Goal: Task Accomplishment & Management: Use online tool/utility

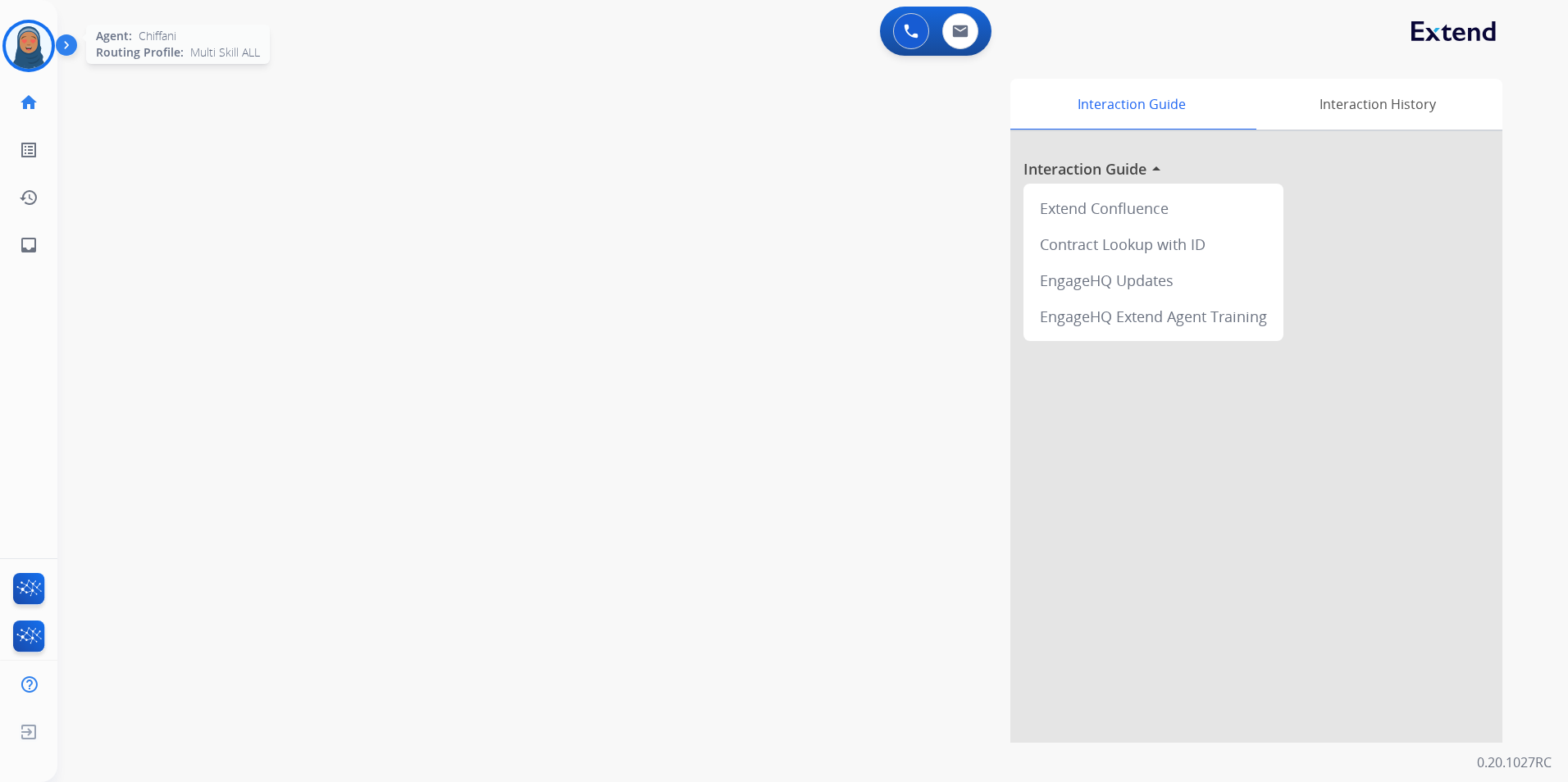
click at [25, 51] on img at bounding box center [29, 46] width 46 height 46
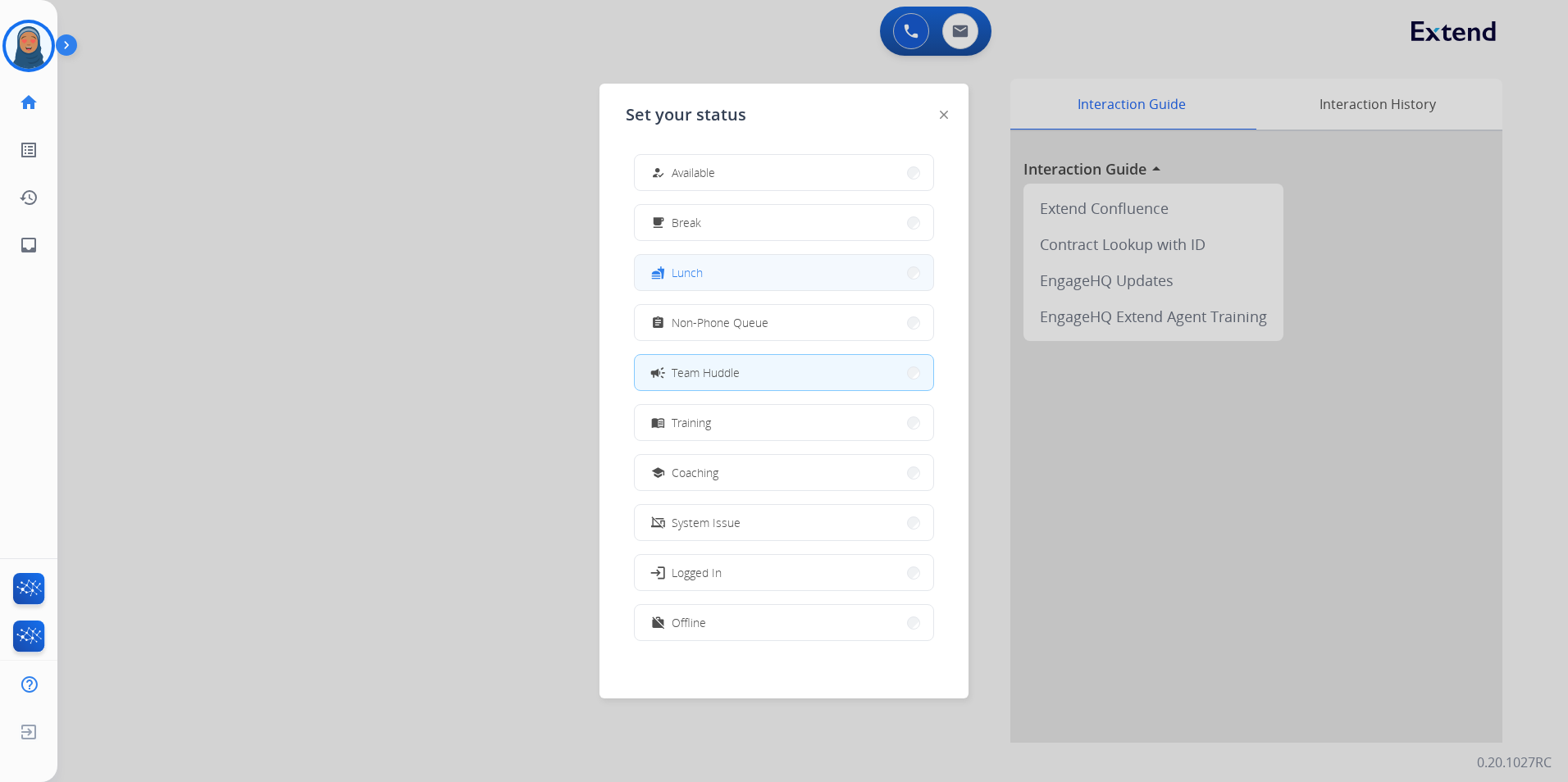
click at [664, 272] on mat-icon "fastfood" at bounding box center [658, 272] width 14 height 14
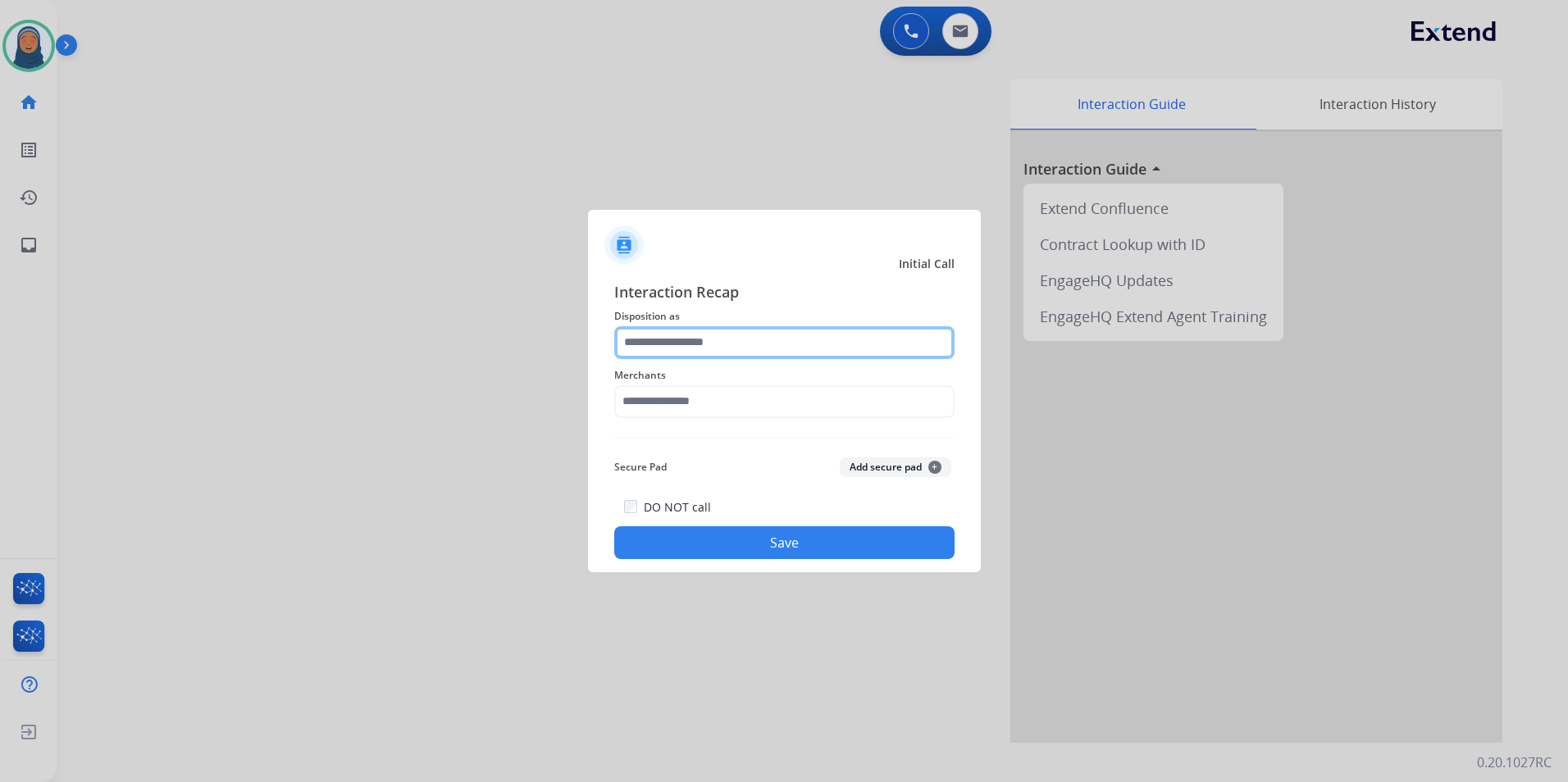
click at [789, 336] on input "text" at bounding box center [784, 343] width 340 height 33
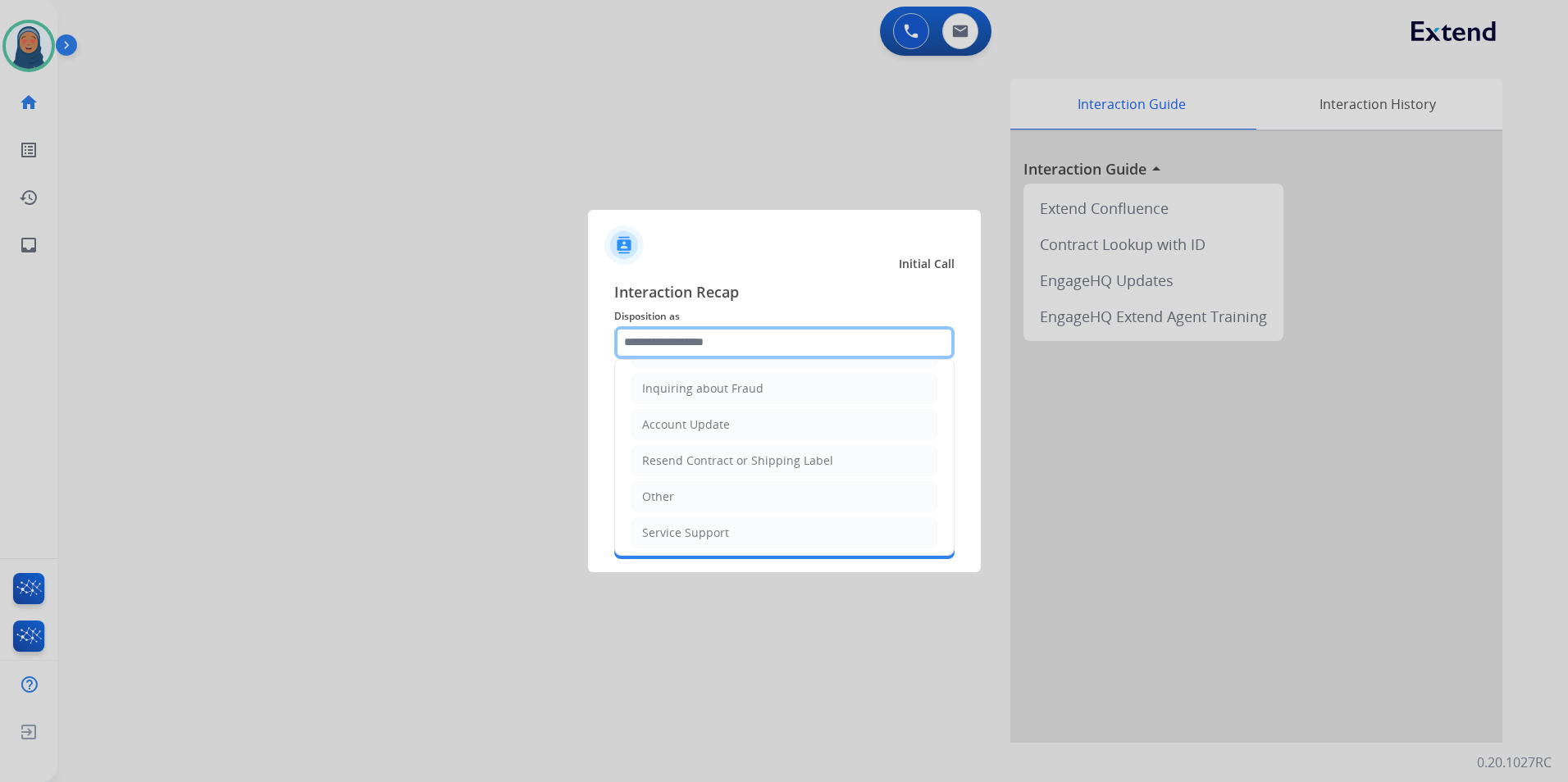
scroll to position [256, 0]
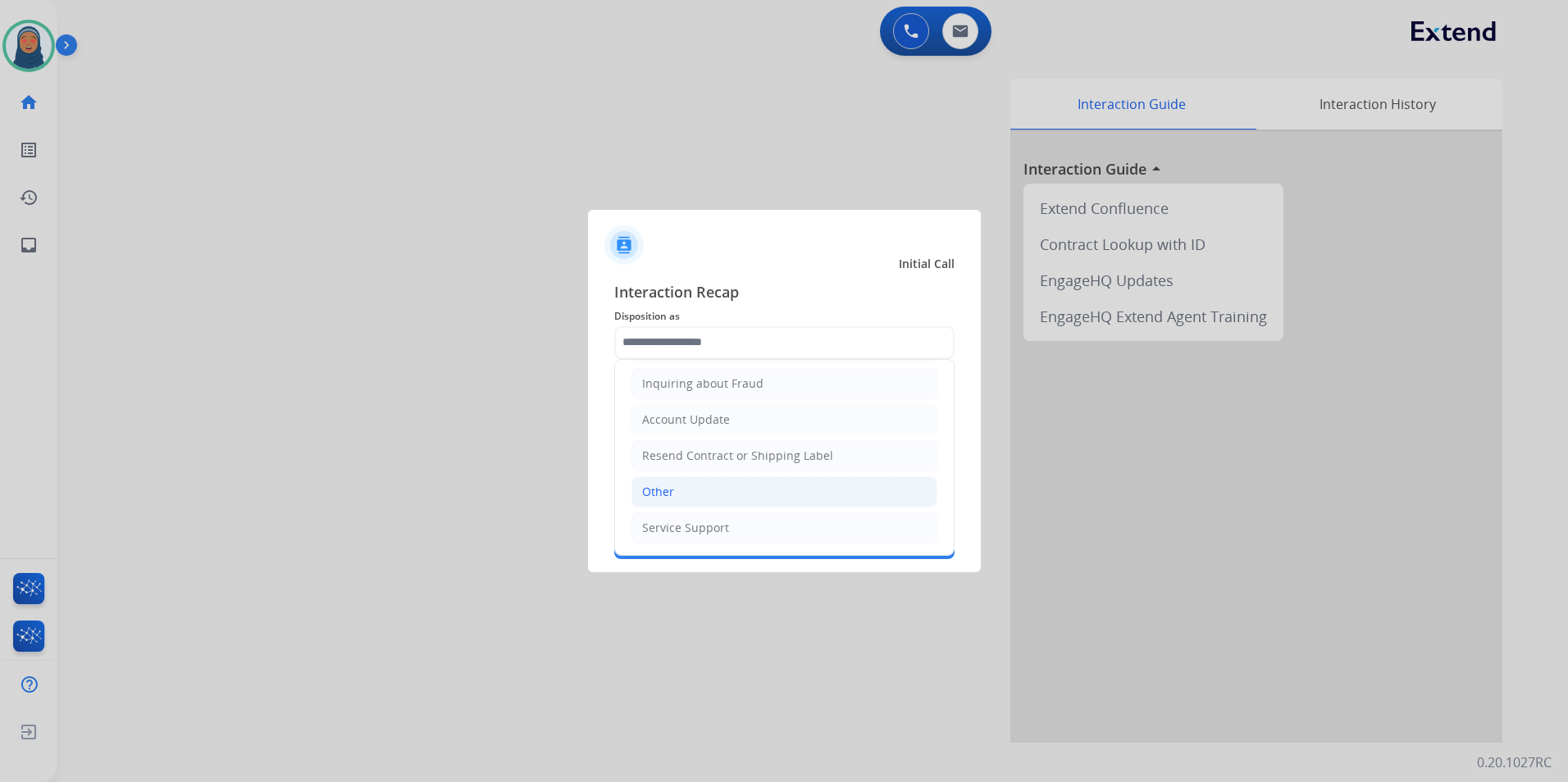
click at [688, 499] on li "Other" at bounding box center [784, 492] width 306 height 31
type input "*****"
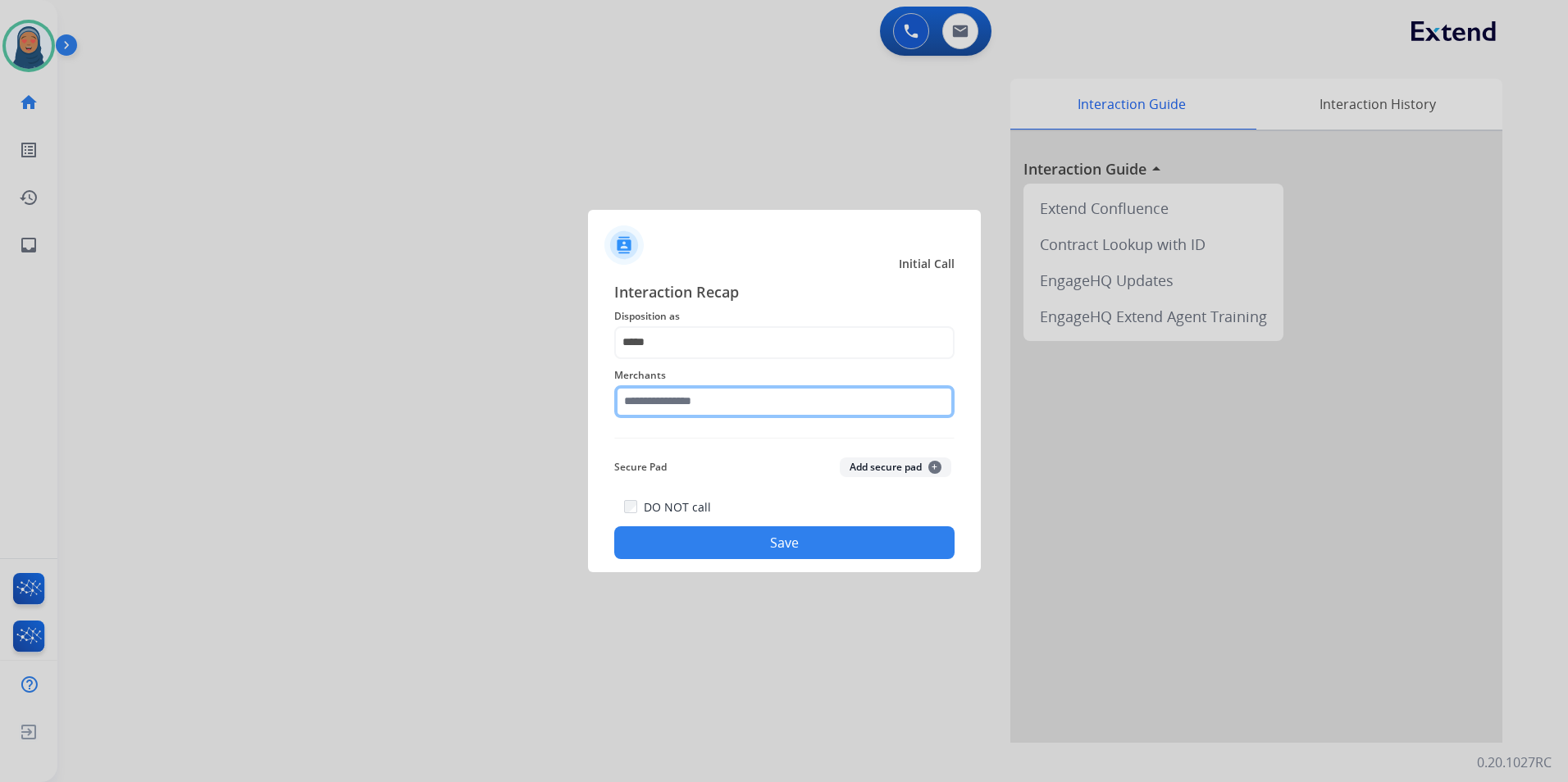
click at [708, 409] on input "text" at bounding box center [784, 402] width 340 height 33
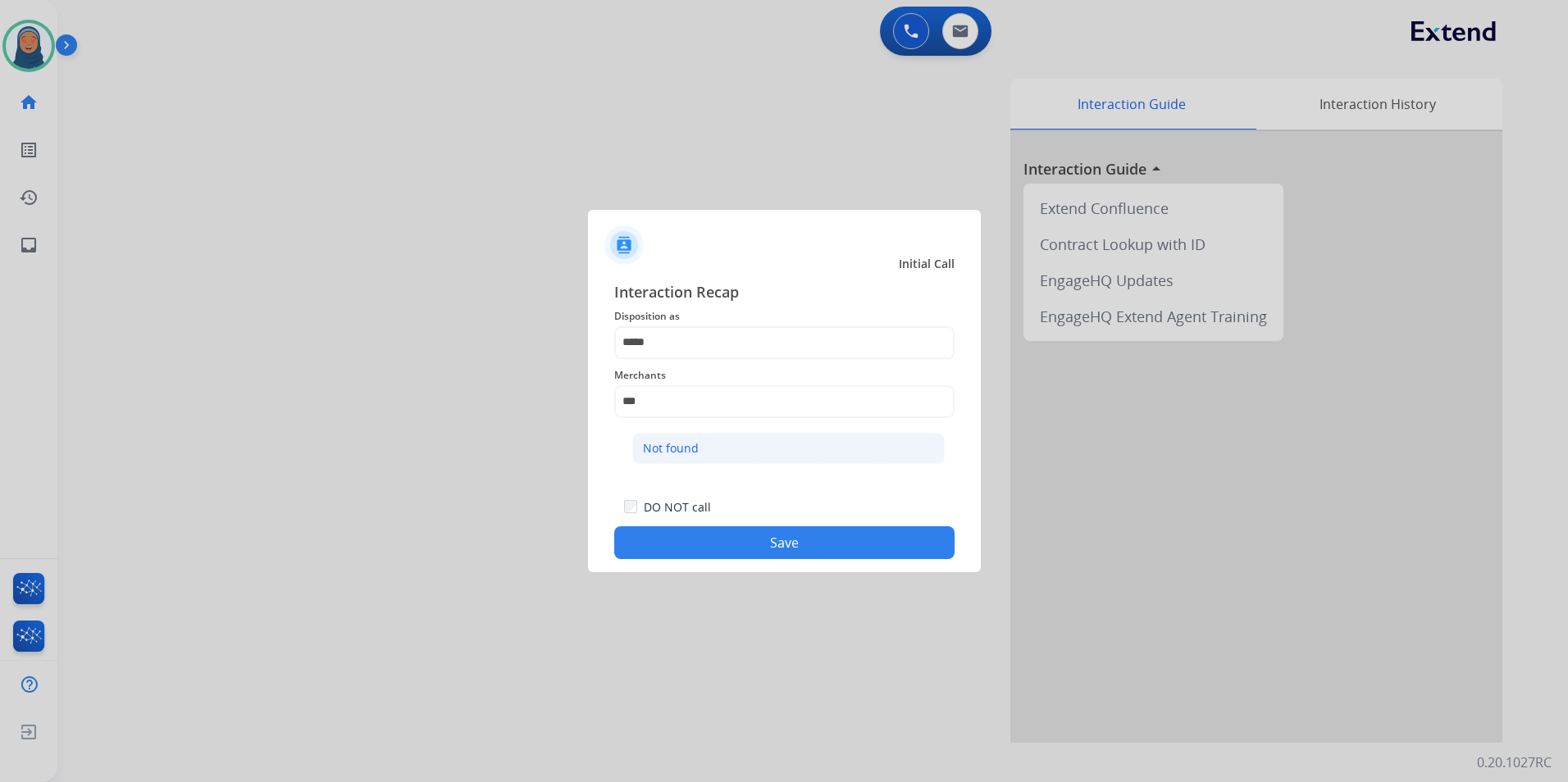
click at [698, 460] on li "Not found" at bounding box center [788, 449] width 312 height 31
type input "*********"
click at [792, 555] on button "Save" at bounding box center [784, 543] width 340 height 33
click at [796, 552] on button "Save" at bounding box center [784, 543] width 340 height 33
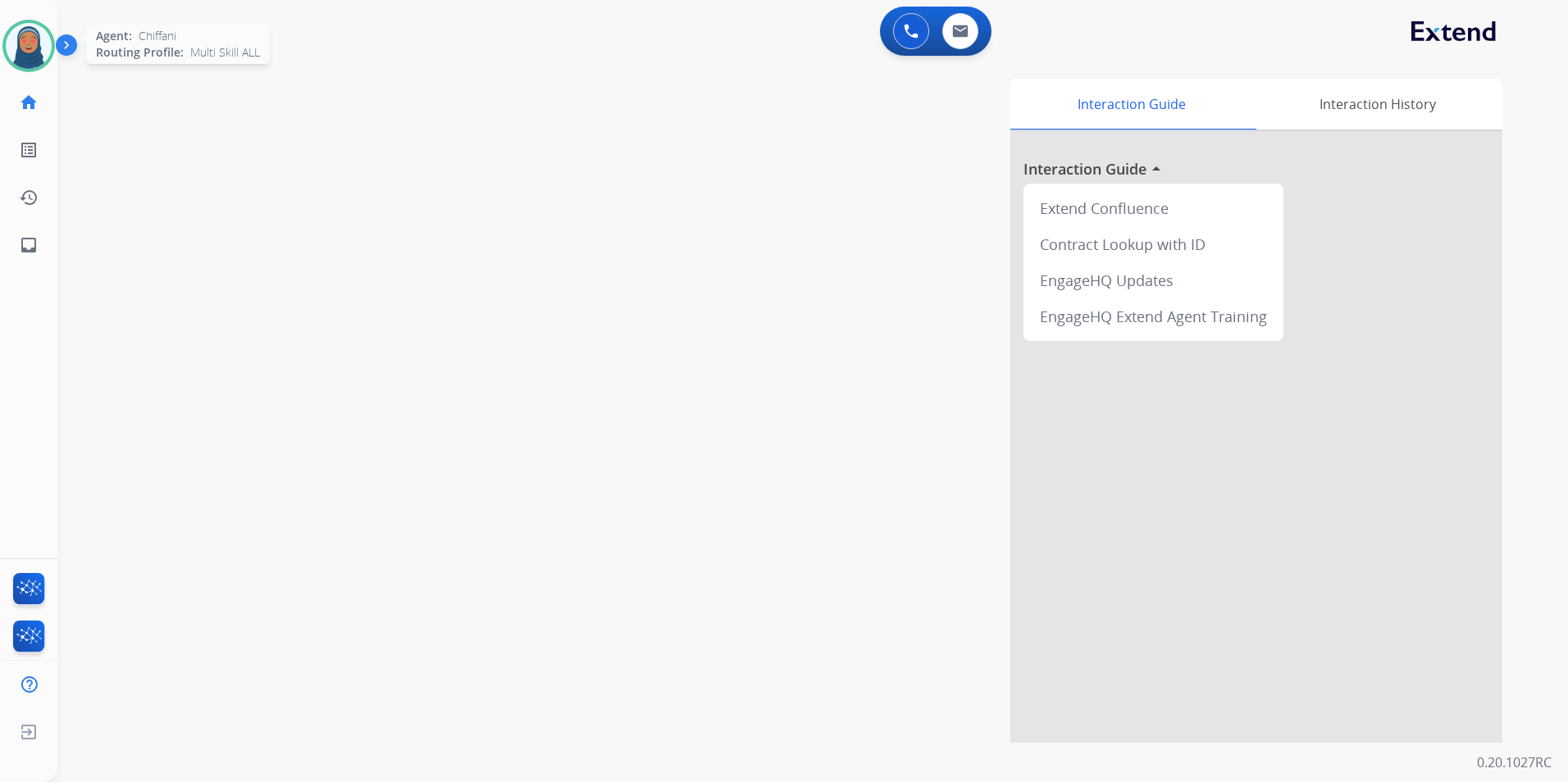
click at [19, 52] on img at bounding box center [29, 46] width 46 height 46
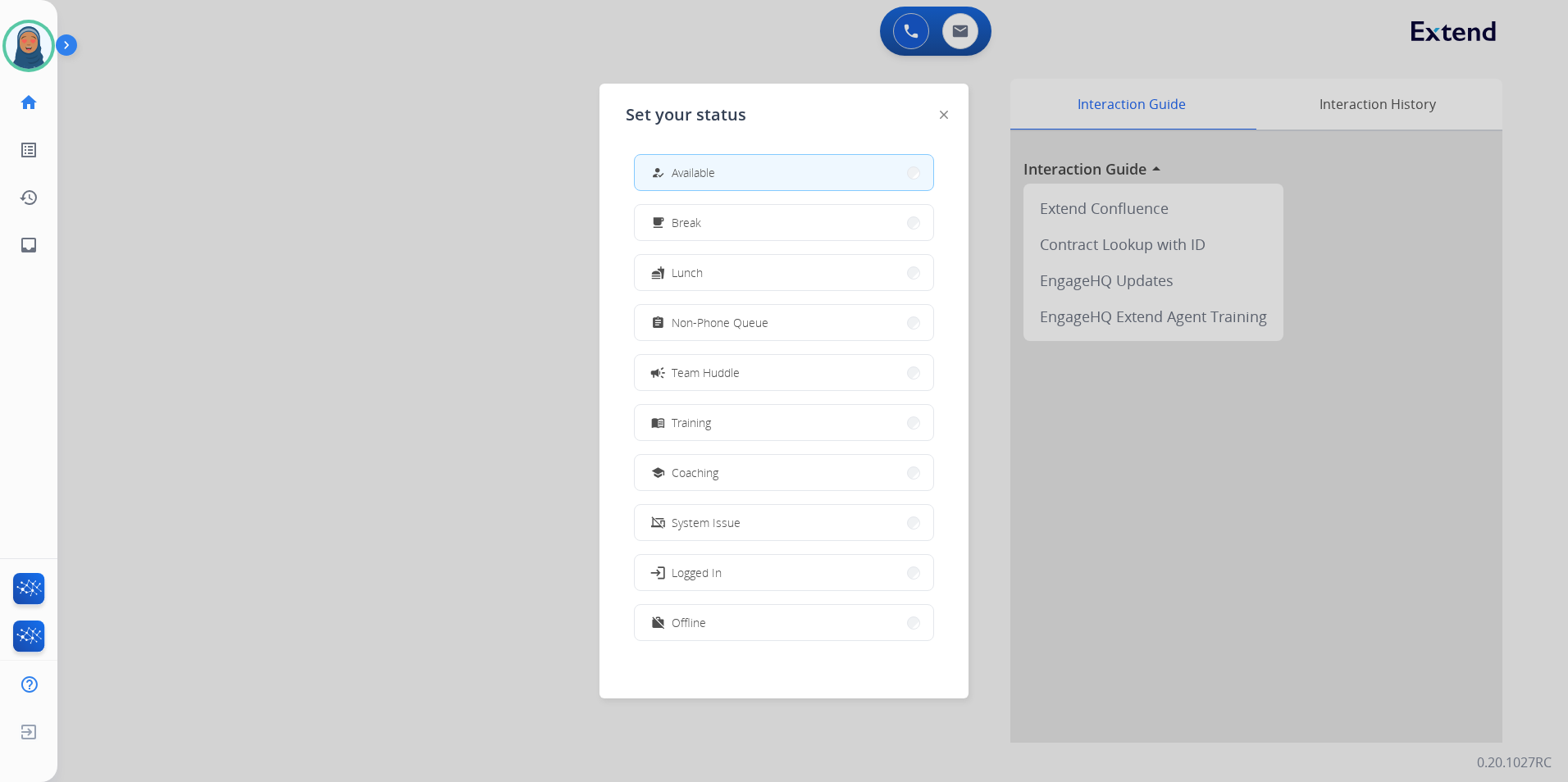
click at [822, 178] on button "how_to_reg Available" at bounding box center [784, 172] width 299 height 36
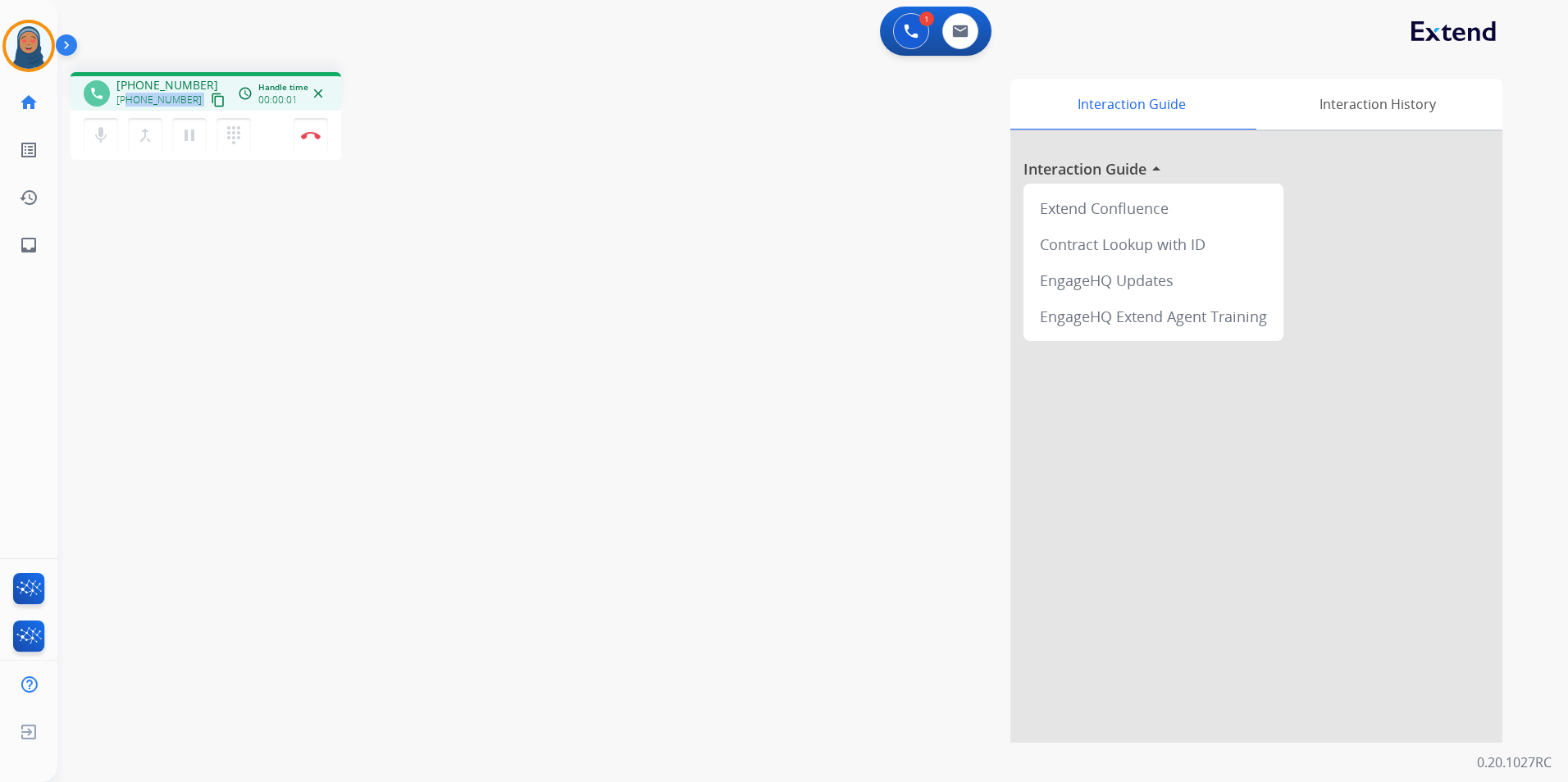
drag, startPoint x: 187, startPoint y: 97, endPoint x: 126, endPoint y: 103, distance: 61.3
click at [126, 103] on div "+16238242939 content_copy" at bounding box center [172, 100] width 111 height 19
copy div "6238242939 content_copy access_time Call metrics Queue 00:09 Hold 00:00 Talk 00…"
click at [316, 142] on button "Disconnect" at bounding box center [311, 135] width 35 height 35
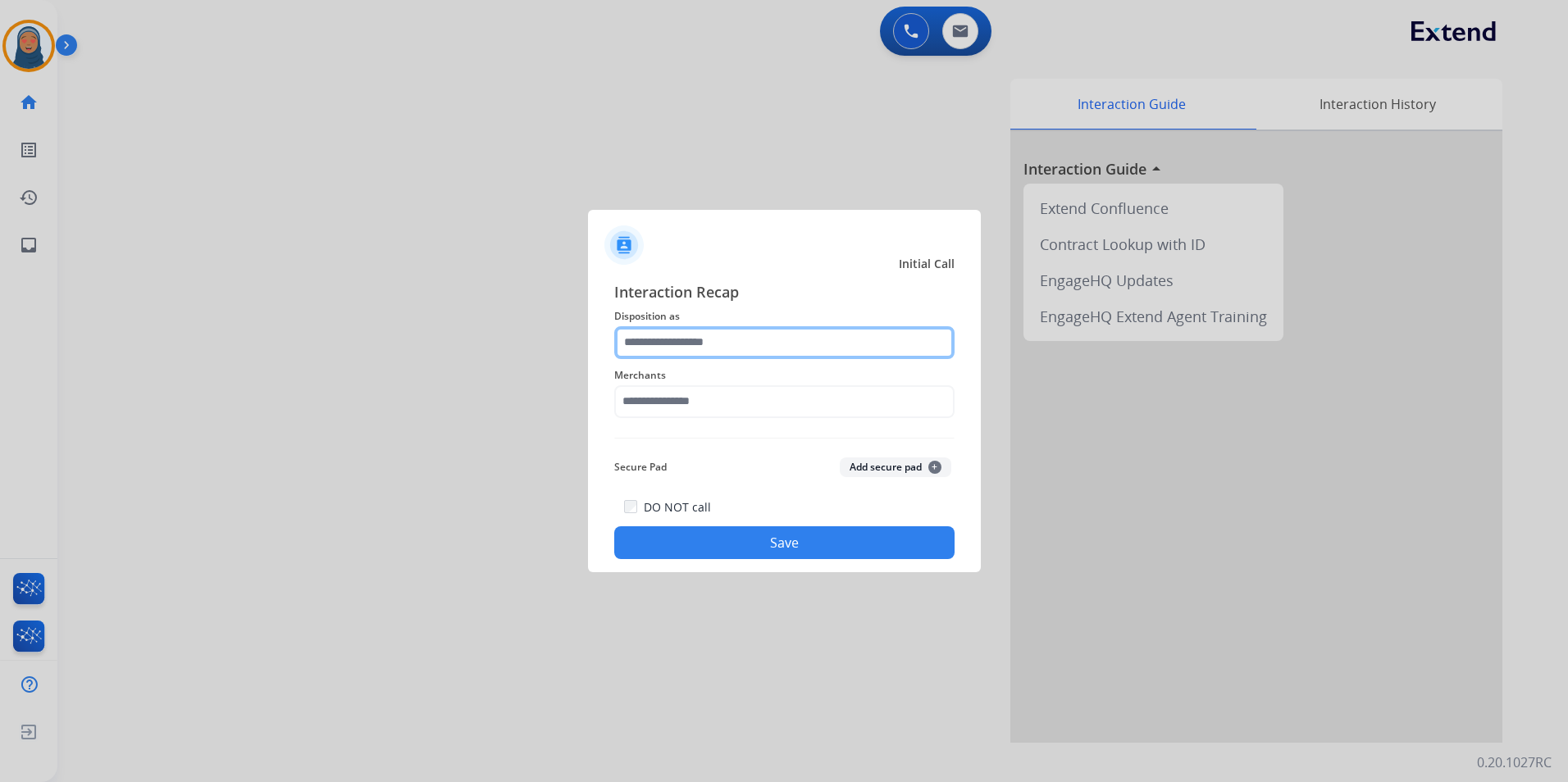
click at [727, 350] on input "text" at bounding box center [784, 343] width 340 height 33
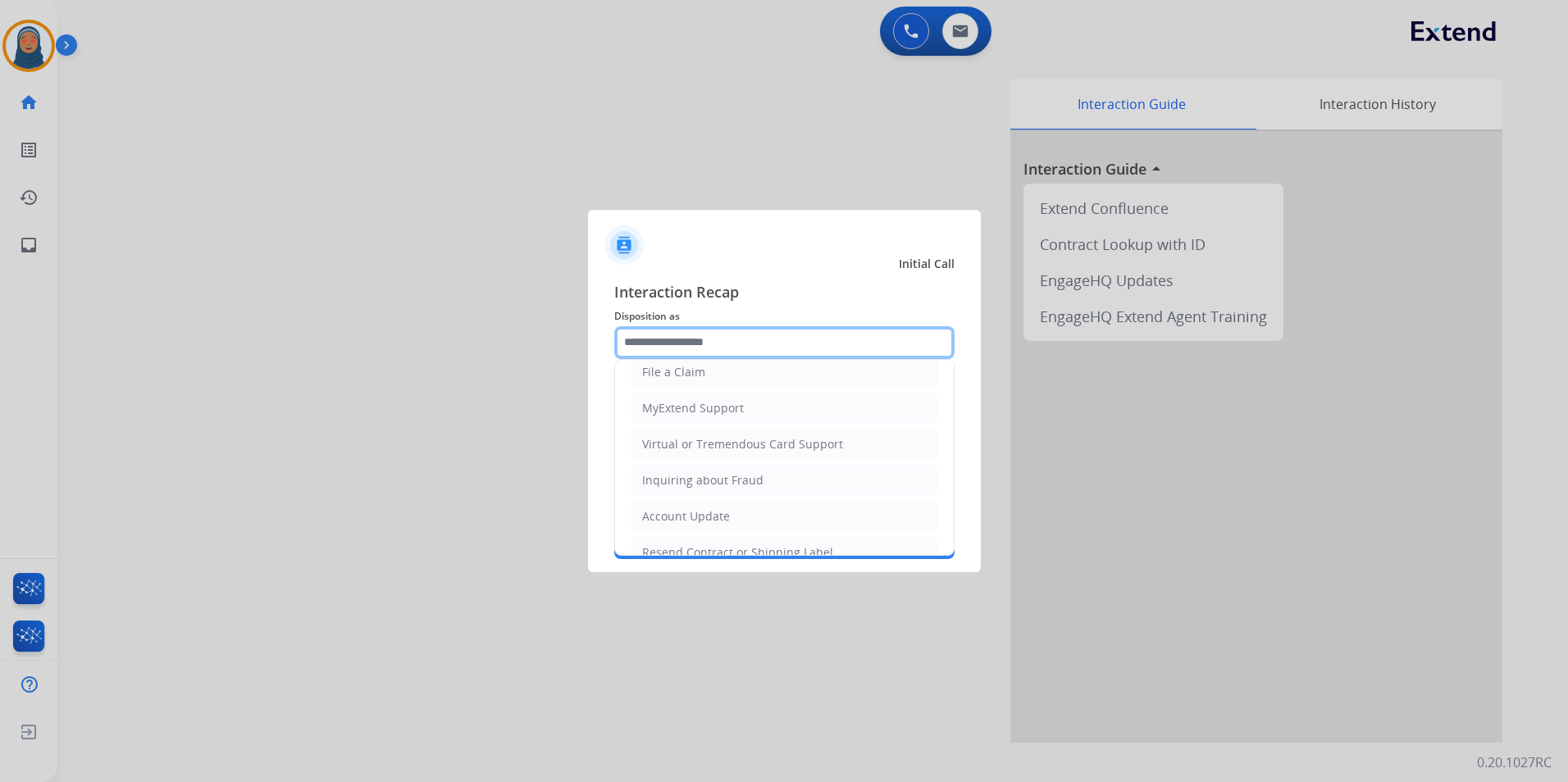
scroll to position [82, 0]
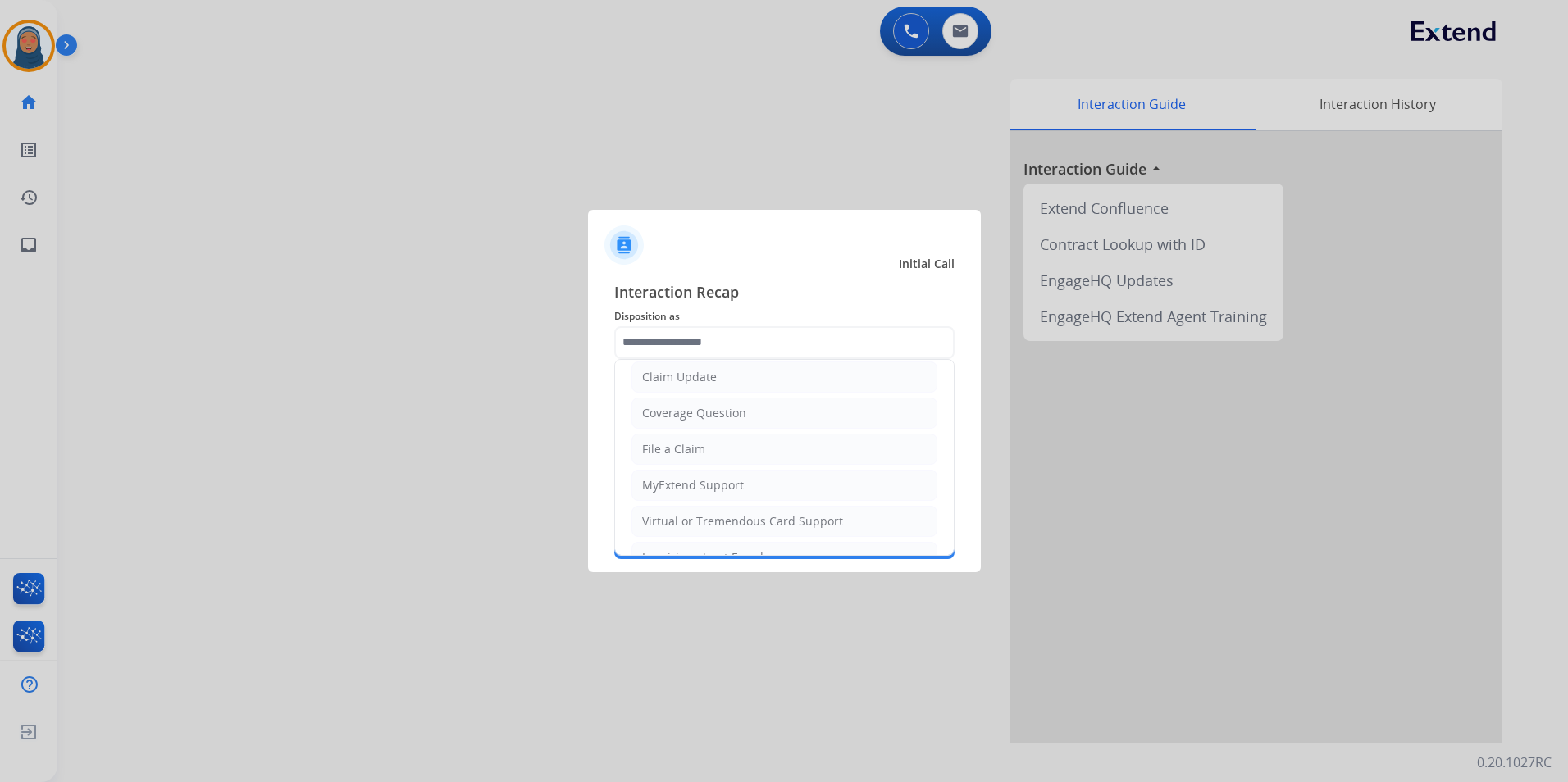
click at [738, 518] on div "Virtual or Tremendous Card Support" at bounding box center [742, 521] width 201 height 16
type input "**********"
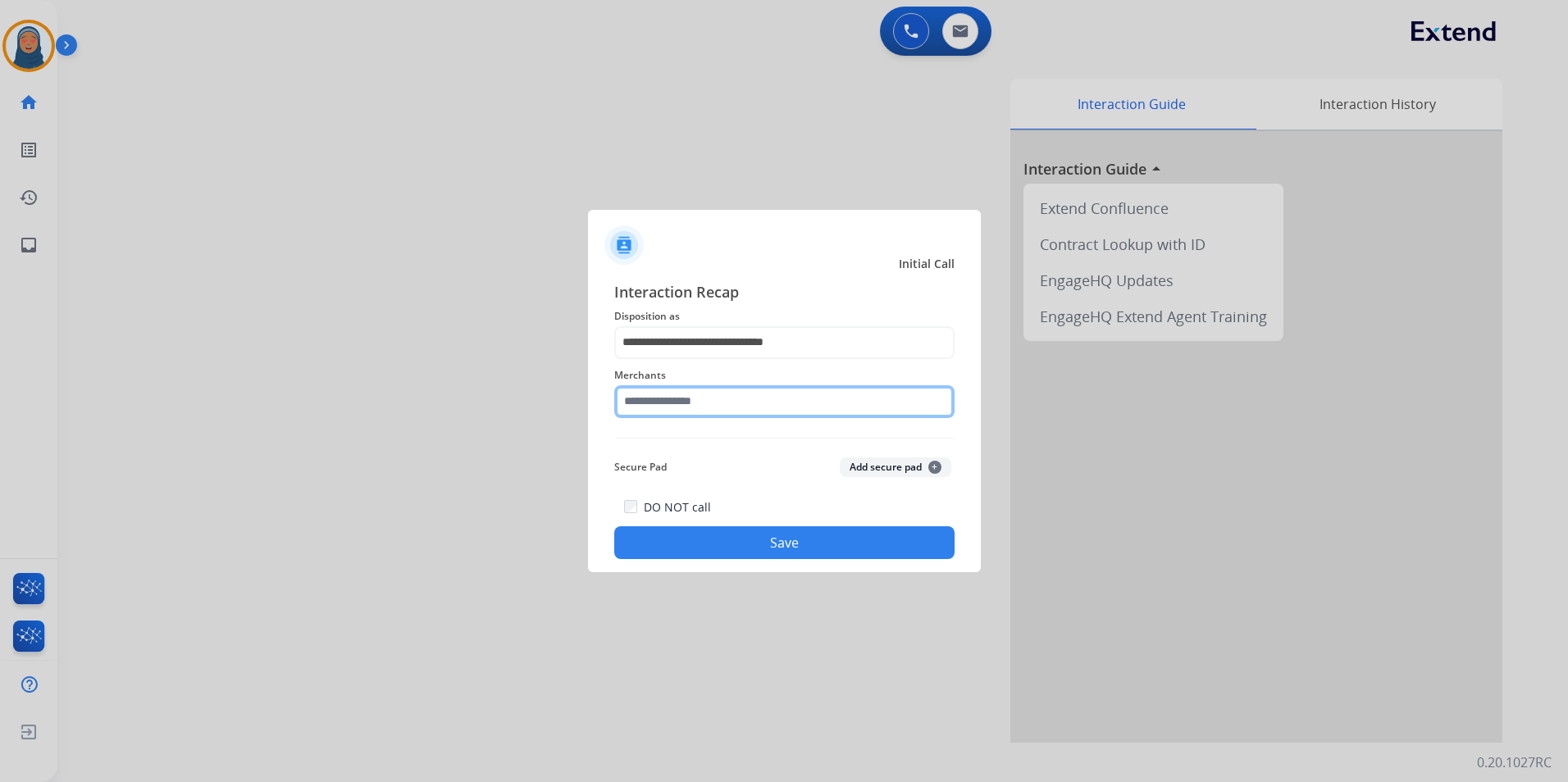
click at [737, 403] on input "text" at bounding box center [784, 402] width 340 height 33
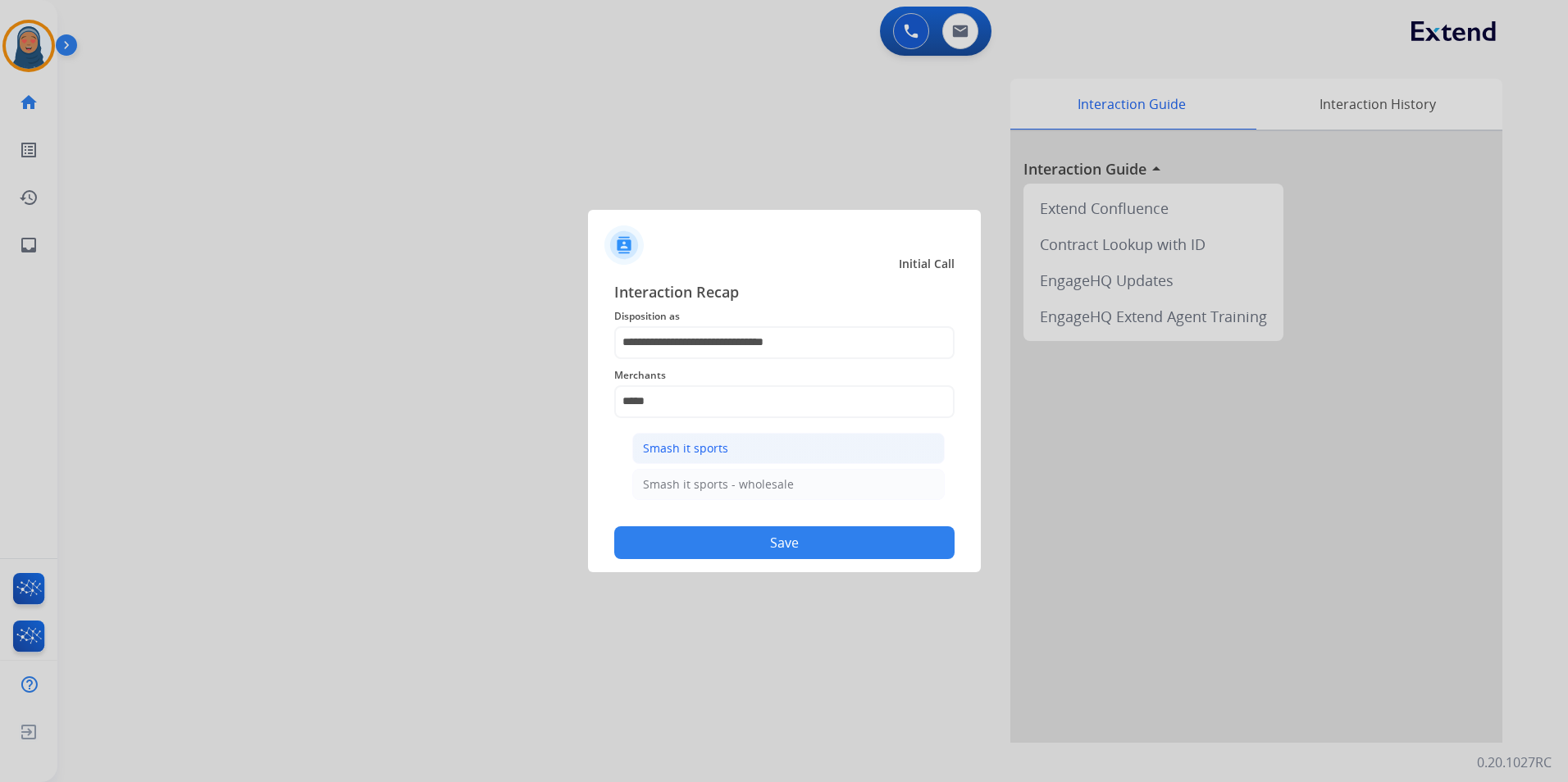
click at [729, 454] on li "Smash it sports" at bounding box center [788, 449] width 312 height 31
type input "**********"
click at [773, 537] on button "Save" at bounding box center [784, 543] width 340 height 33
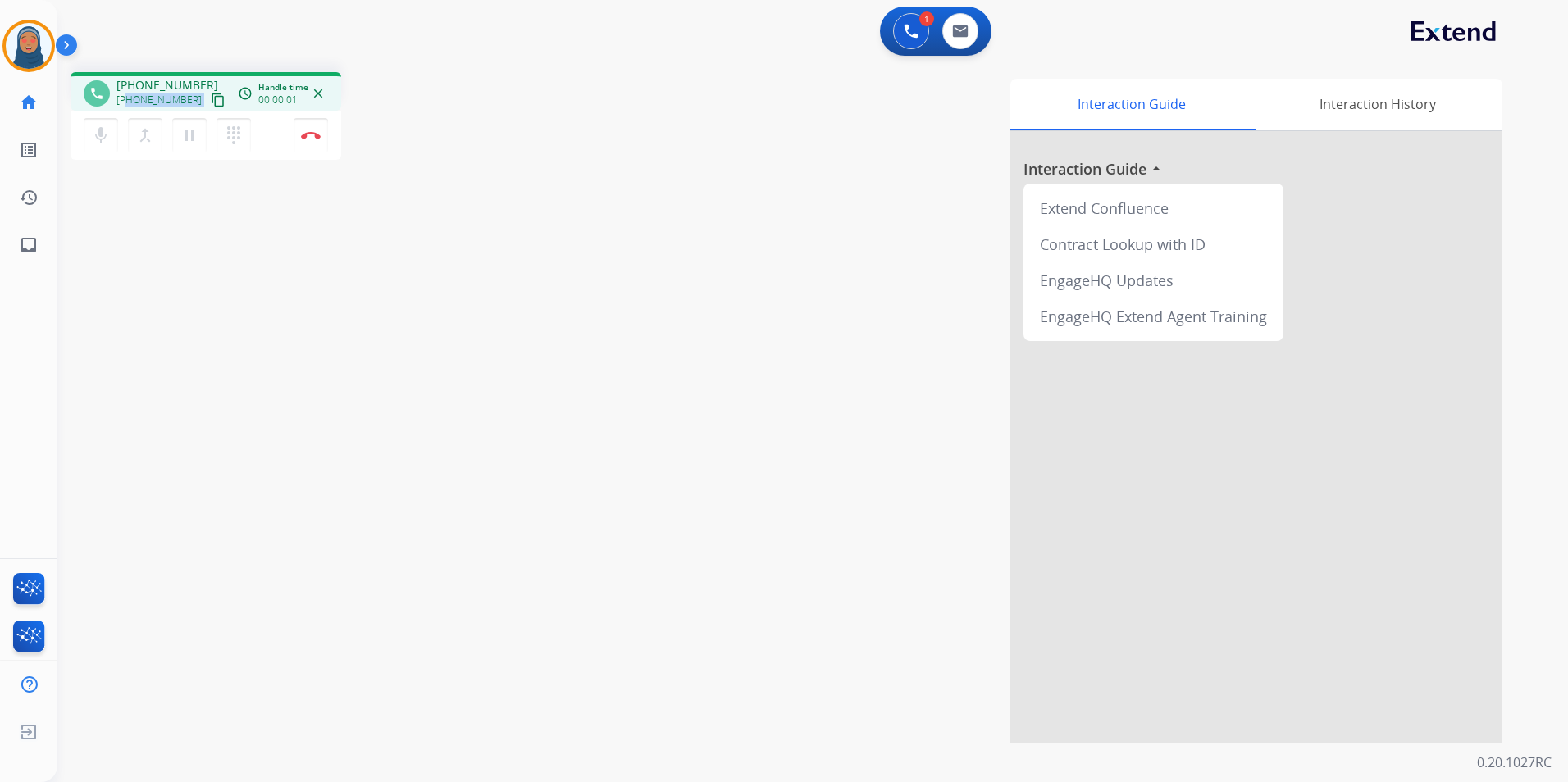
drag, startPoint x: 187, startPoint y: 101, endPoint x: 129, endPoint y: 104, distance: 58.1
click at [129, 104] on div "+14436421464 content_copy" at bounding box center [172, 100] width 111 height 19
copy div "4436421464 content_copy access_time Call metrics Queue 00:10 Hold 00:00 Talk 00…"
click at [316, 142] on button "Disconnect" at bounding box center [311, 135] width 35 height 35
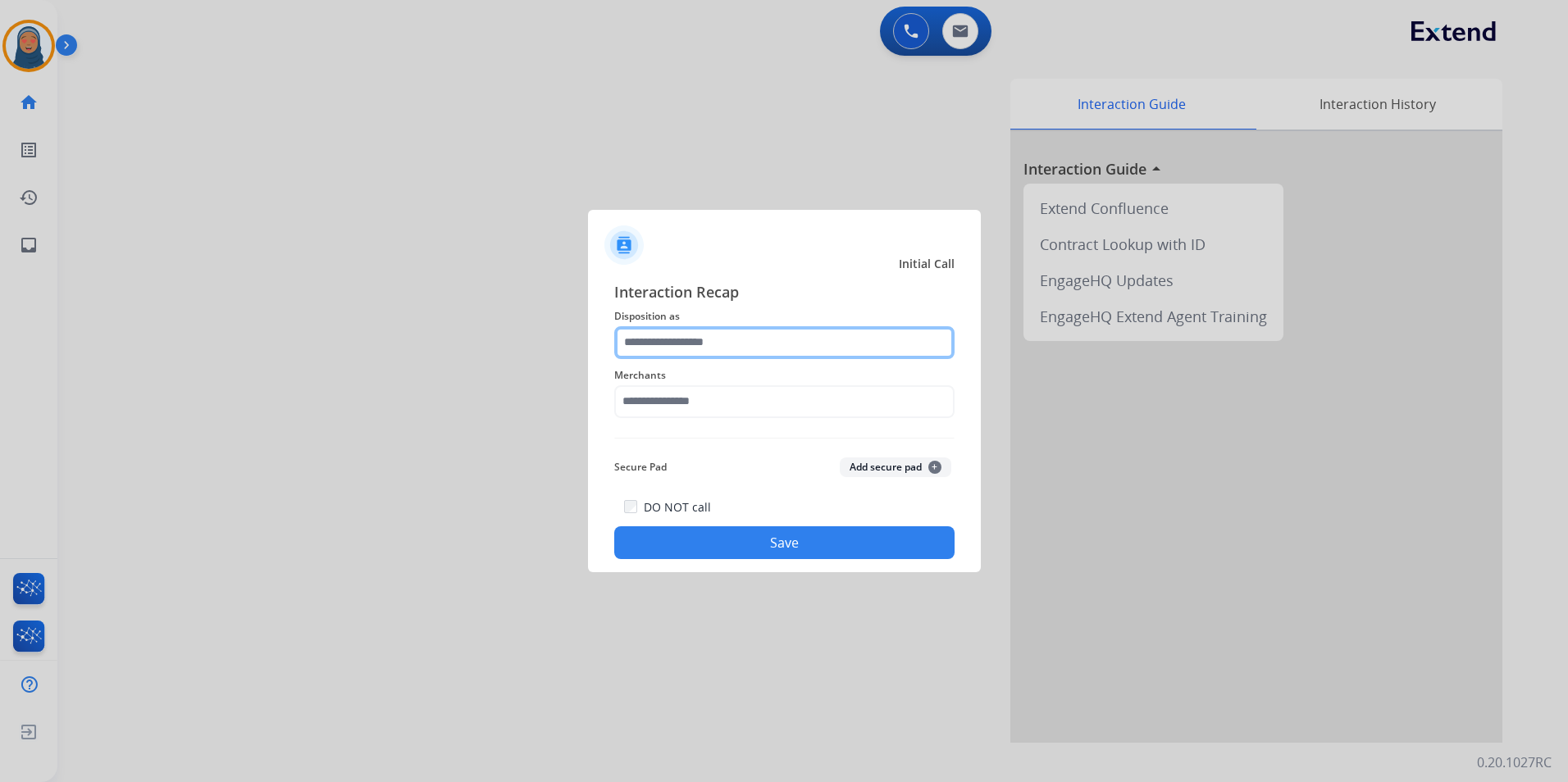
click at [662, 338] on input "text" at bounding box center [784, 343] width 340 height 33
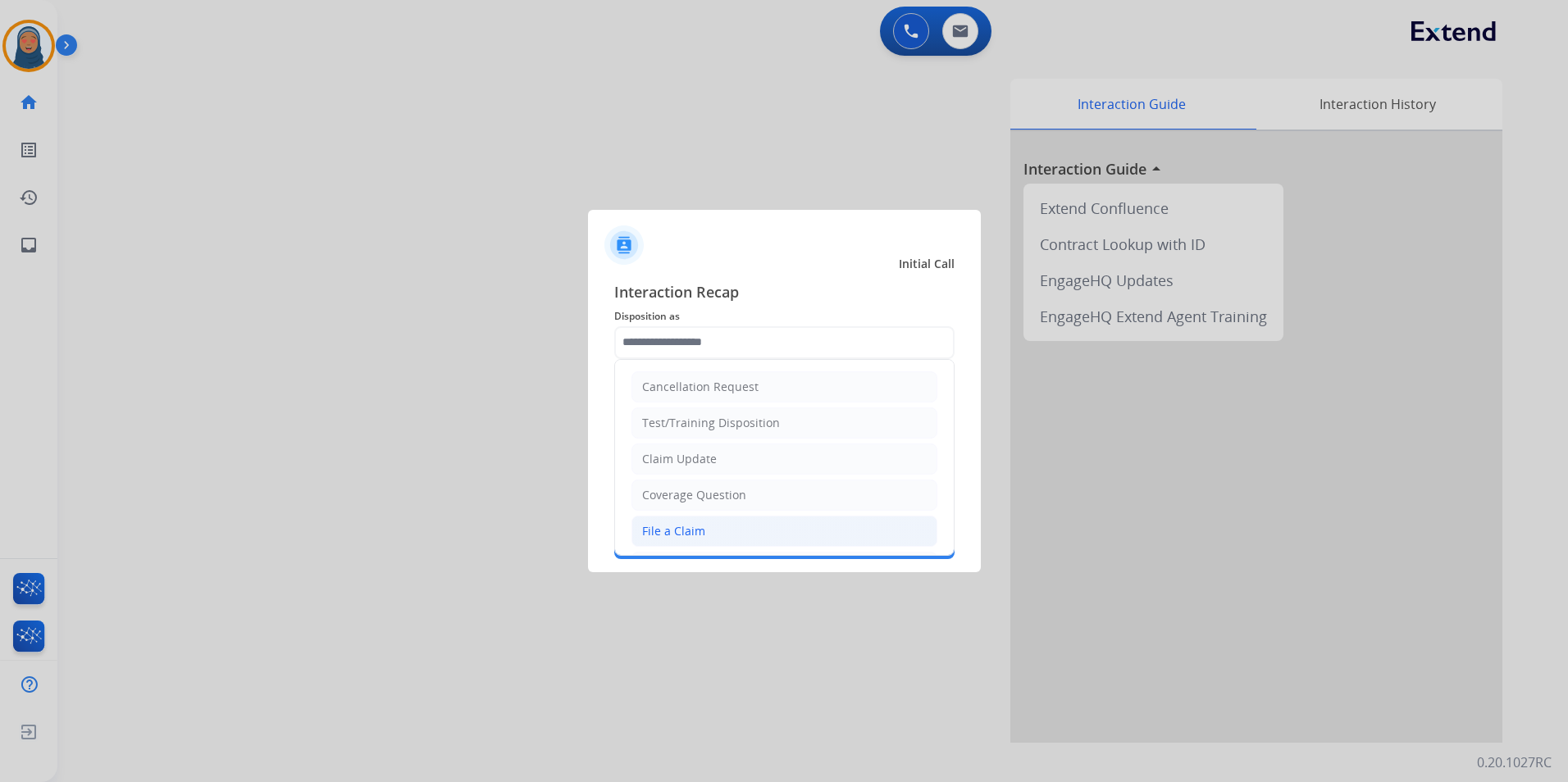
drag, startPoint x: 699, startPoint y: 530, endPoint x: 729, endPoint y: 512, distance: 35.0
click at [700, 530] on div "File a Claim" at bounding box center [674, 530] width 63 height 16
type input "**********"
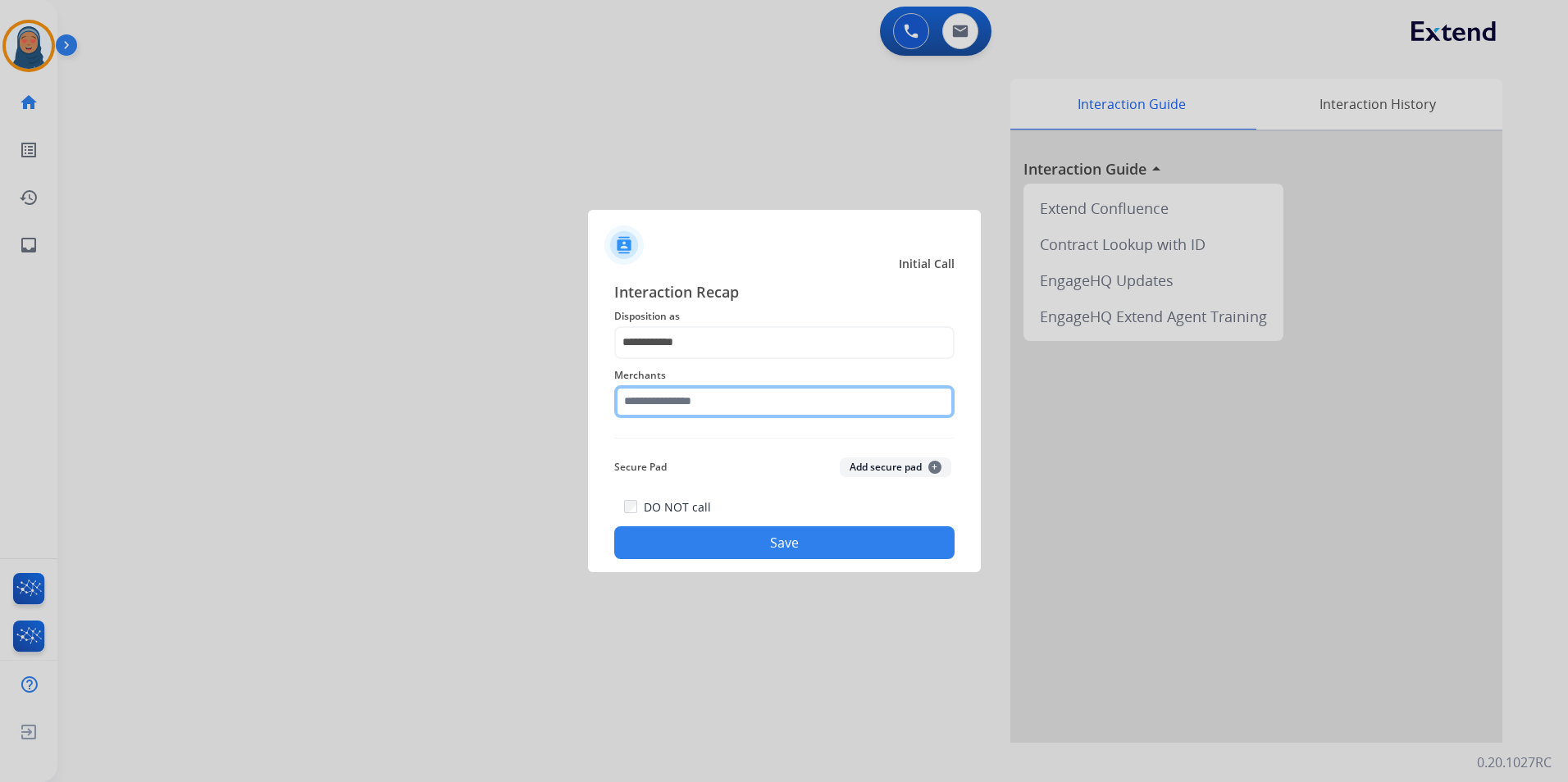
click at [714, 397] on input "text" at bounding box center [784, 402] width 340 height 33
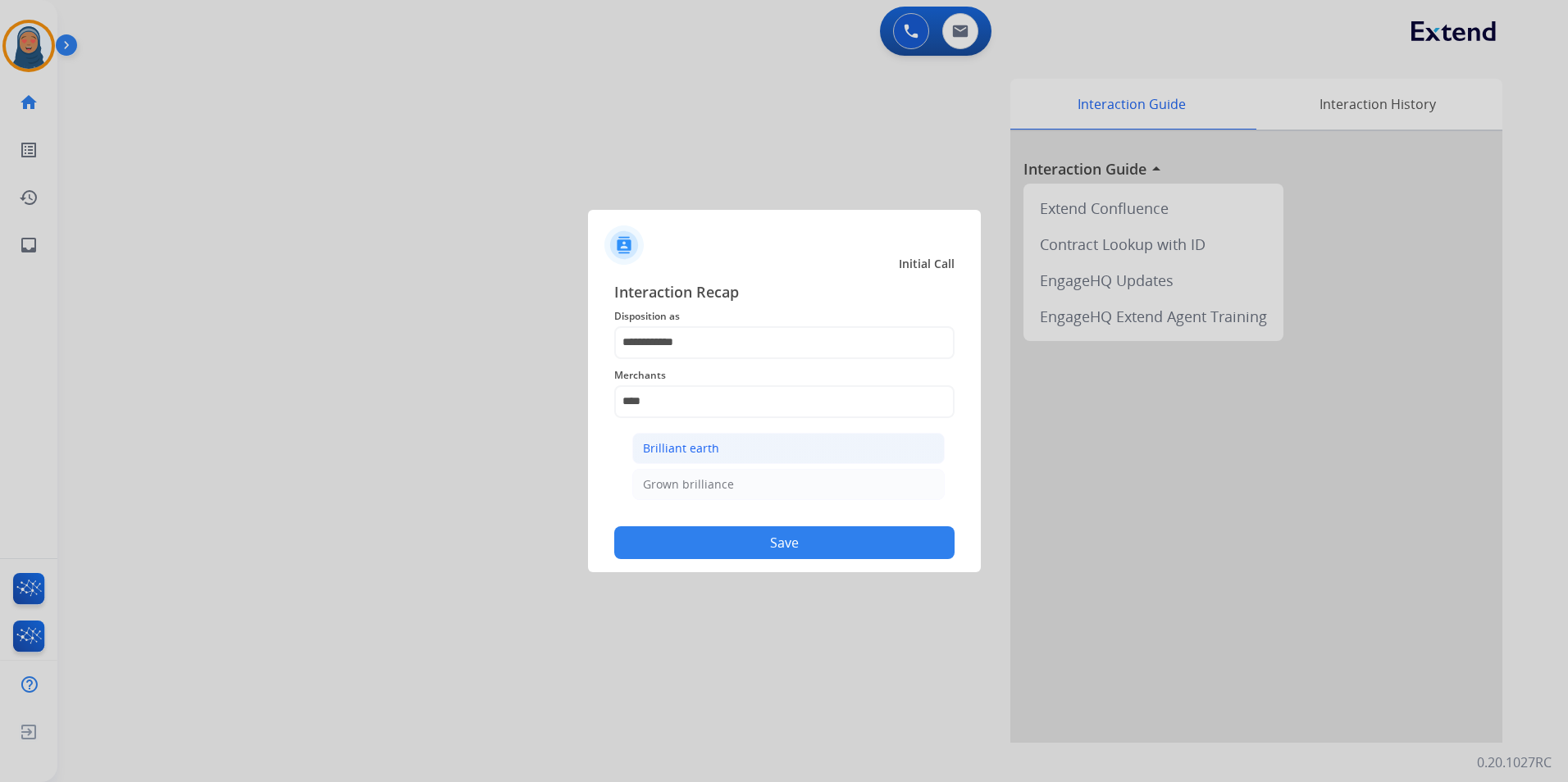
click at [714, 438] on li "Brilliant earth" at bounding box center [788, 449] width 312 height 31
type input "**********"
click at [763, 548] on button "Save" at bounding box center [784, 543] width 340 height 33
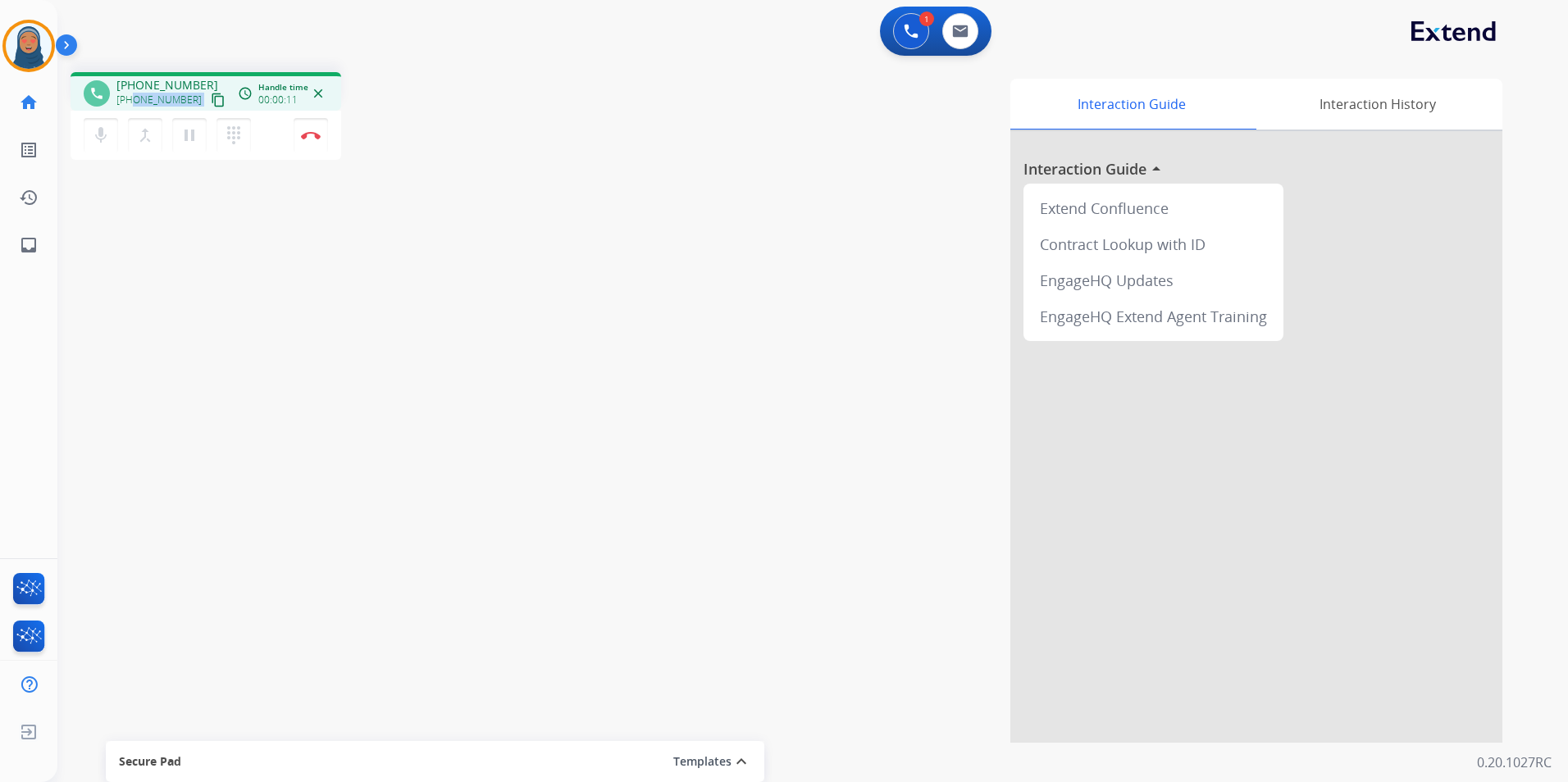
drag, startPoint x: 187, startPoint y: 103, endPoint x: 134, endPoint y: 101, distance: 53.0
click at [134, 101] on div "+19412978306 content_copy" at bounding box center [172, 100] width 111 height 19
drag, startPoint x: 134, startPoint y: 101, endPoint x: 110, endPoint y: 307, distance: 207.4
click at [110, 333] on div "phone +19412978306 +19412978306 content_copy access_time Call metrics Queue 00:…" at bounding box center [793, 401] width 1471 height 684
drag, startPoint x: 185, startPoint y: 97, endPoint x: 128, endPoint y: 101, distance: 57.1
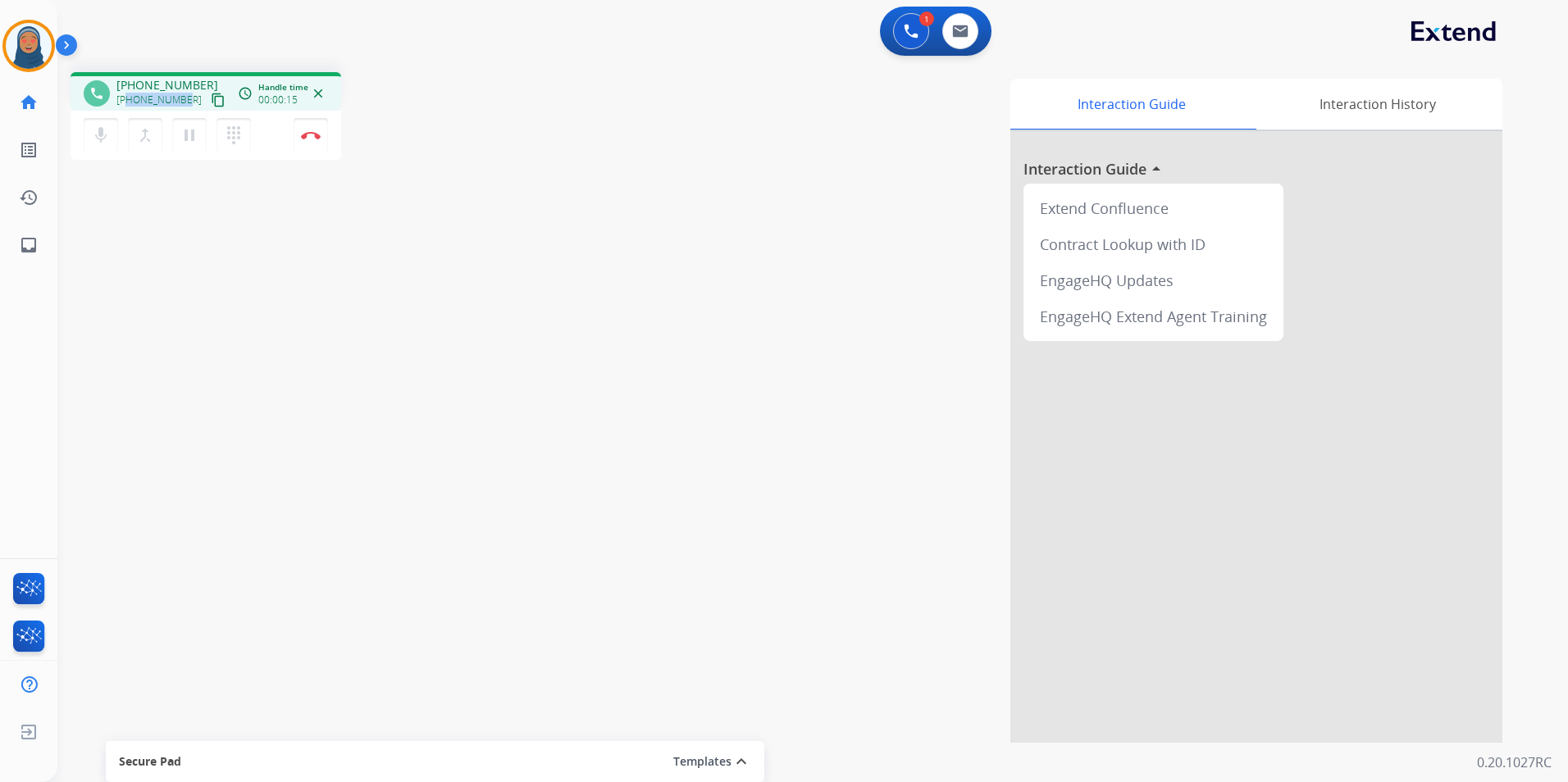
click at [128, 101] on div "+19412978306 content_copy" at bounding box center [172, 100] width 111 height 19
copy span "9412978306"
click at [305, 132] on img at bounding box center [310, 135] width 19 height 9
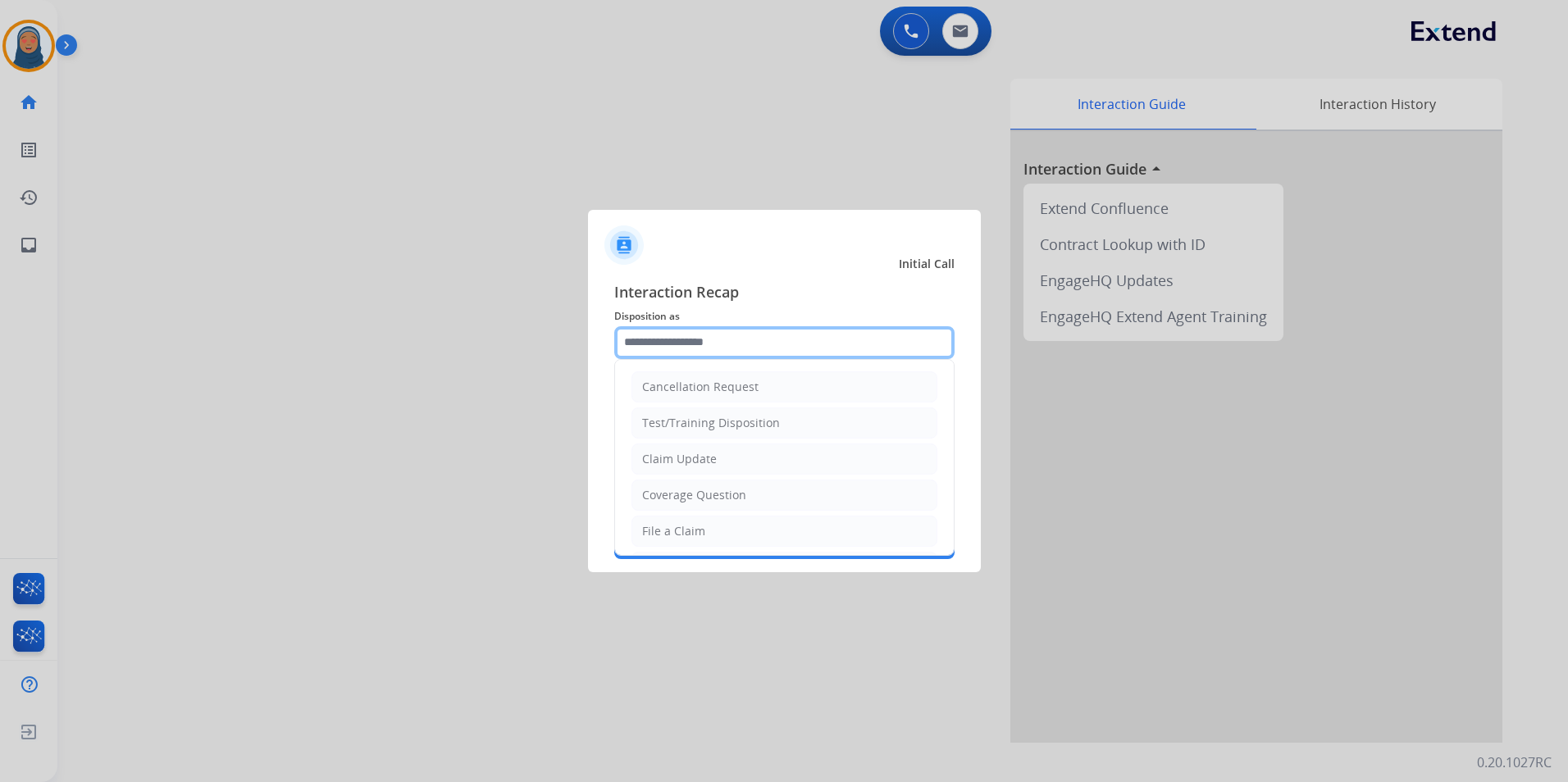
click at [779, 333] on input "text" at bounding box center [784, 343] width 340 height 33
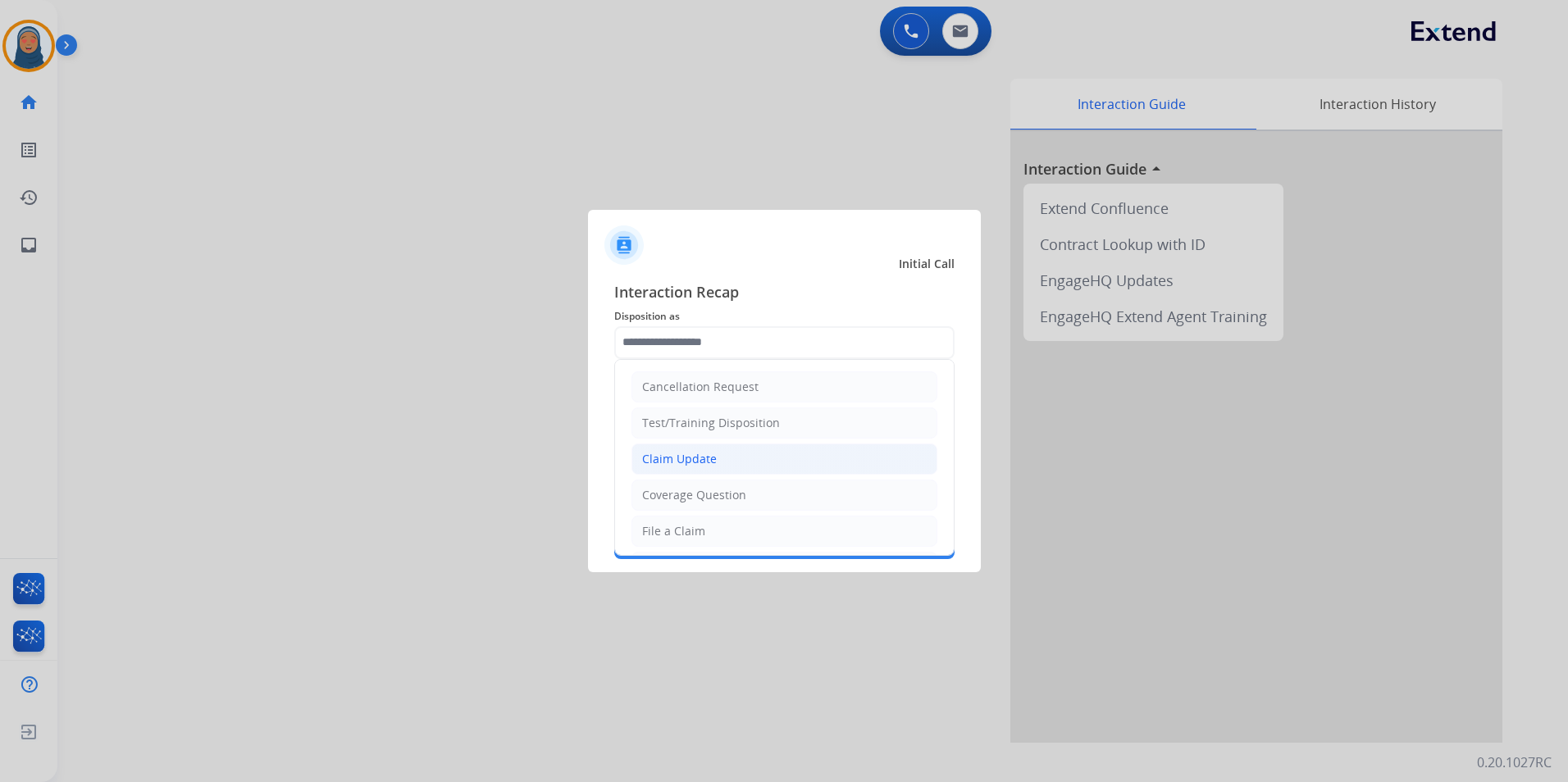
click at [724, 464] on li "Claim Update" at bounding box center [784, 459] width 306 height 31
type input "**********"
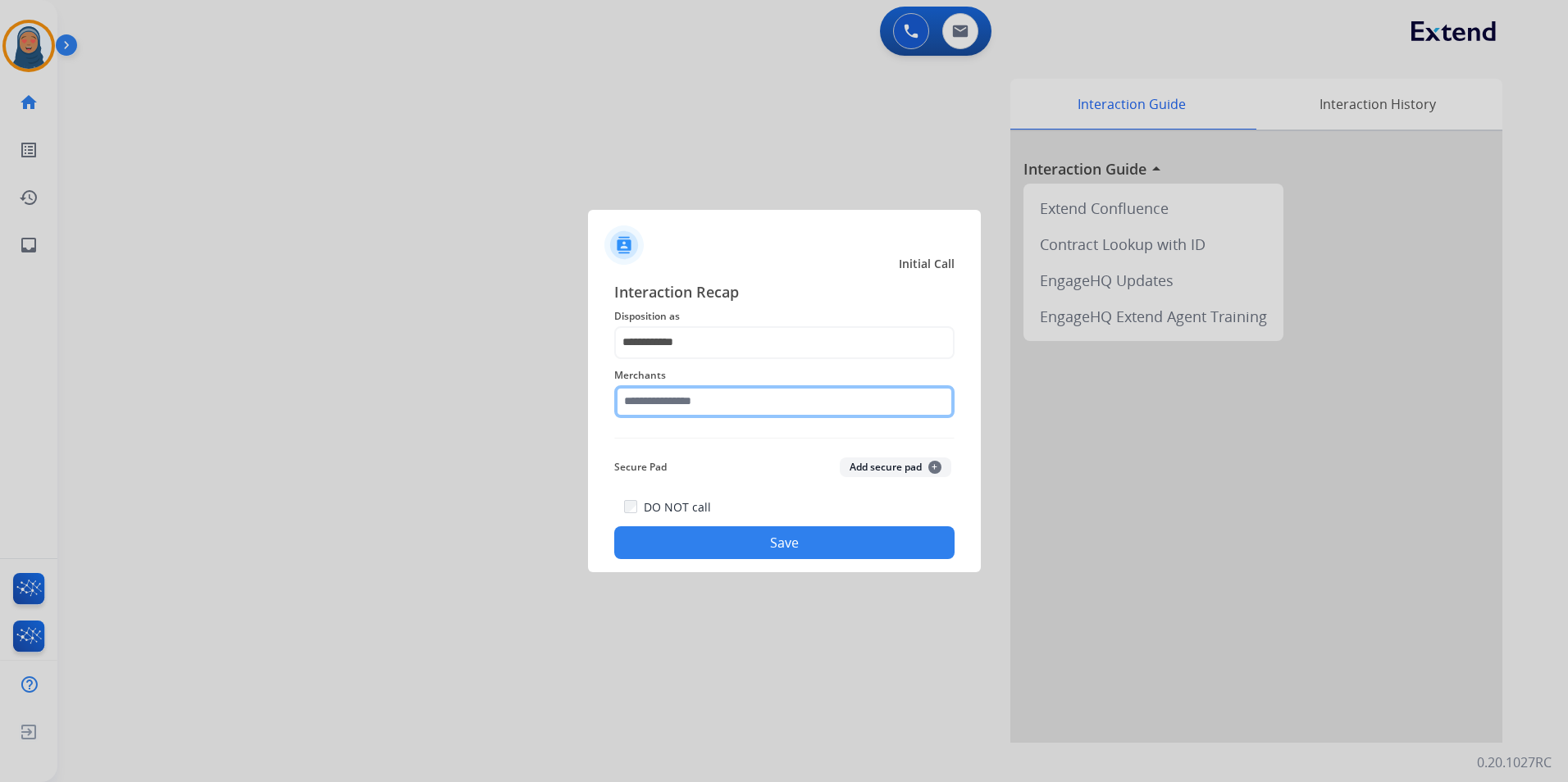
click at [731, 400] on input "text" at bounding box center [784, 402] width 340 height 33
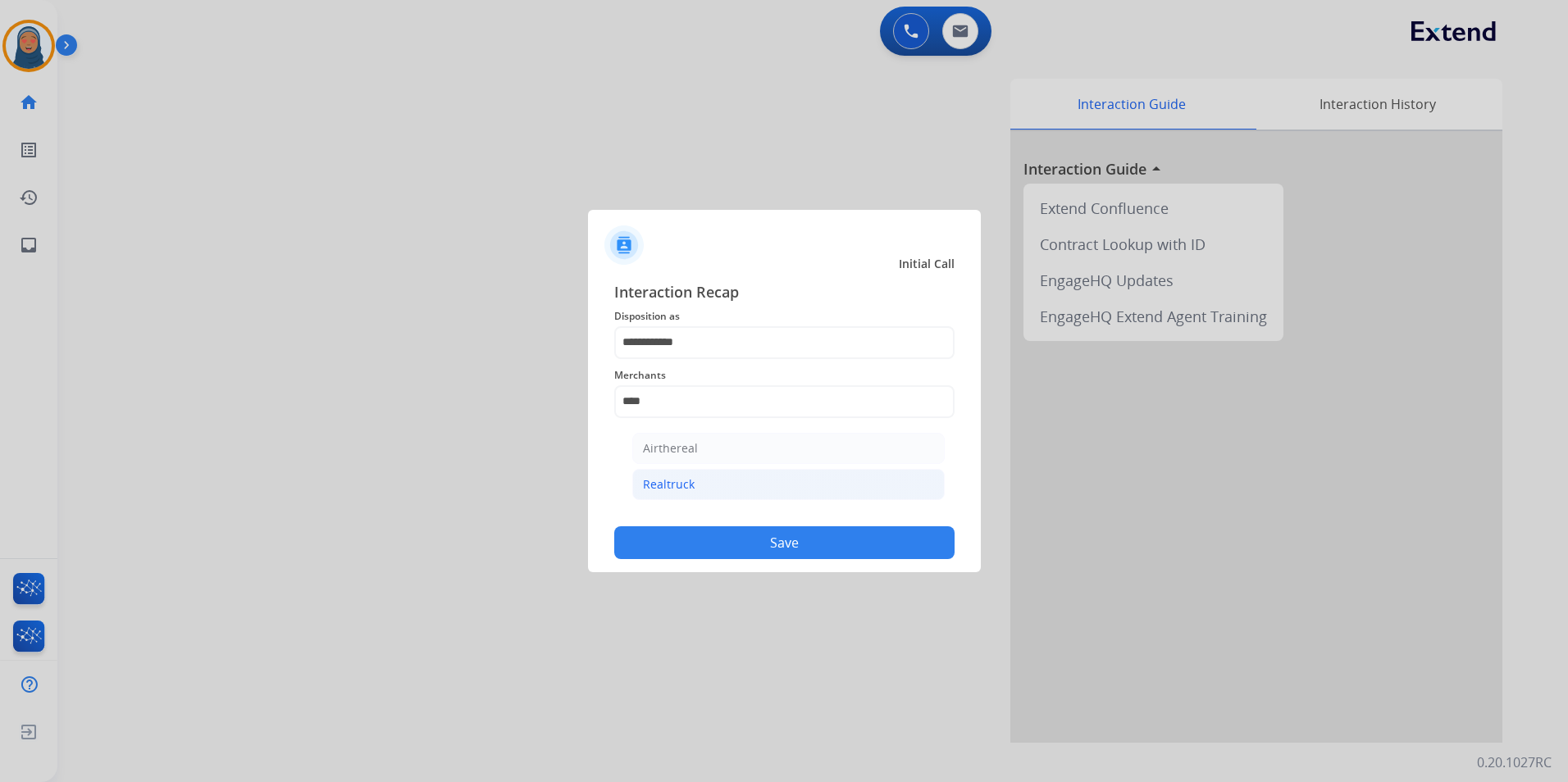
click at [679, 488] on div "Realtruck" at bounding box center [669, 484] width 52 height 16
type input "*********"
click at [759, 537] on button "Save" at bounding box center [784, 543] width 340 height 33
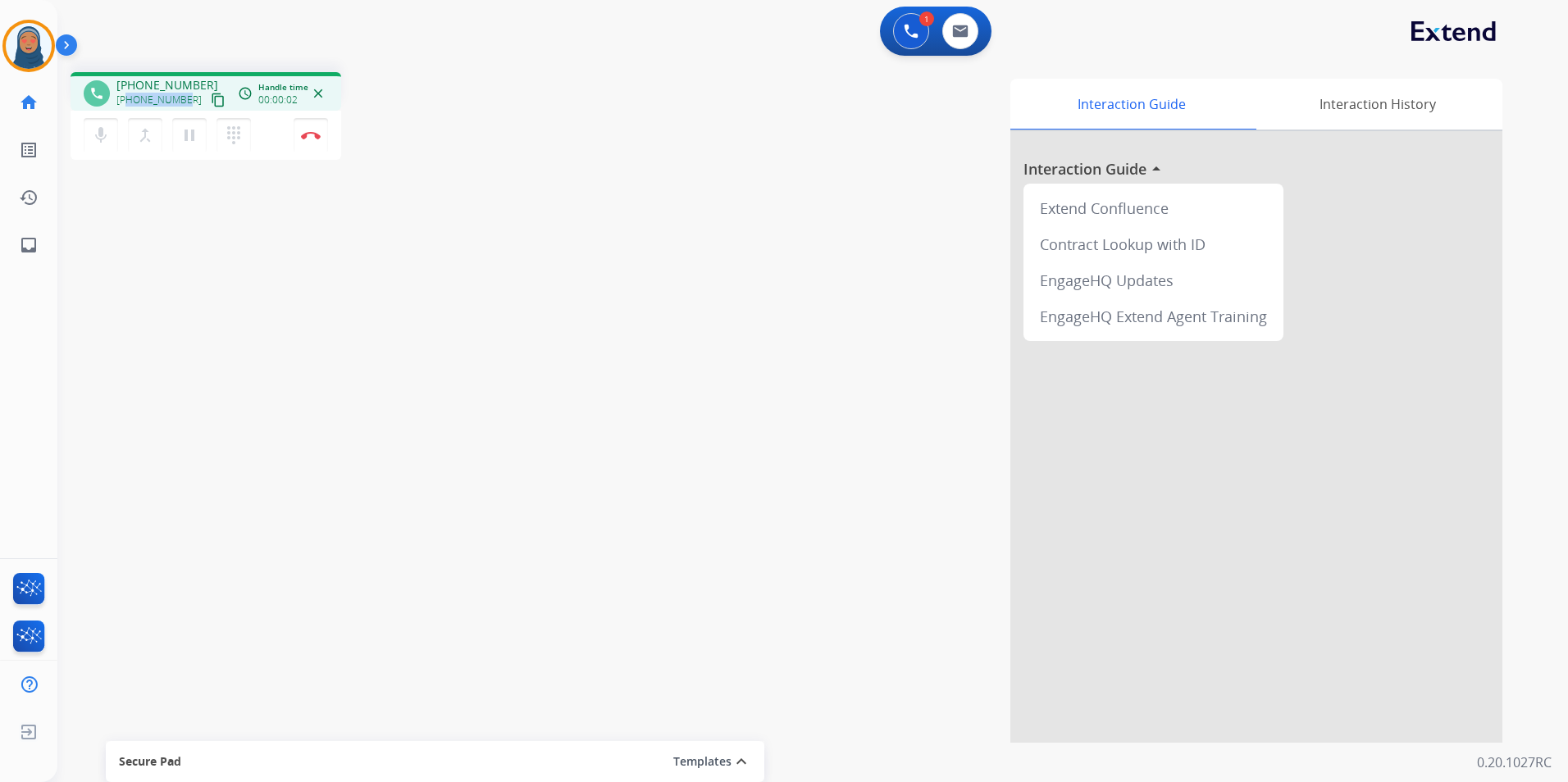
drag, startPoint x: 185, startPoint y: 100, endPoint x: 131, endPoint y: 102, distance: 54.0
click at [131, 102] on div "+15162637015 content_copy" at bounding box center [172, 100] width 111 height 19
copy span "5162637015"
click at [315, 144] on button "Disconnect" at bounding box center [311, 135] width 35 height 35
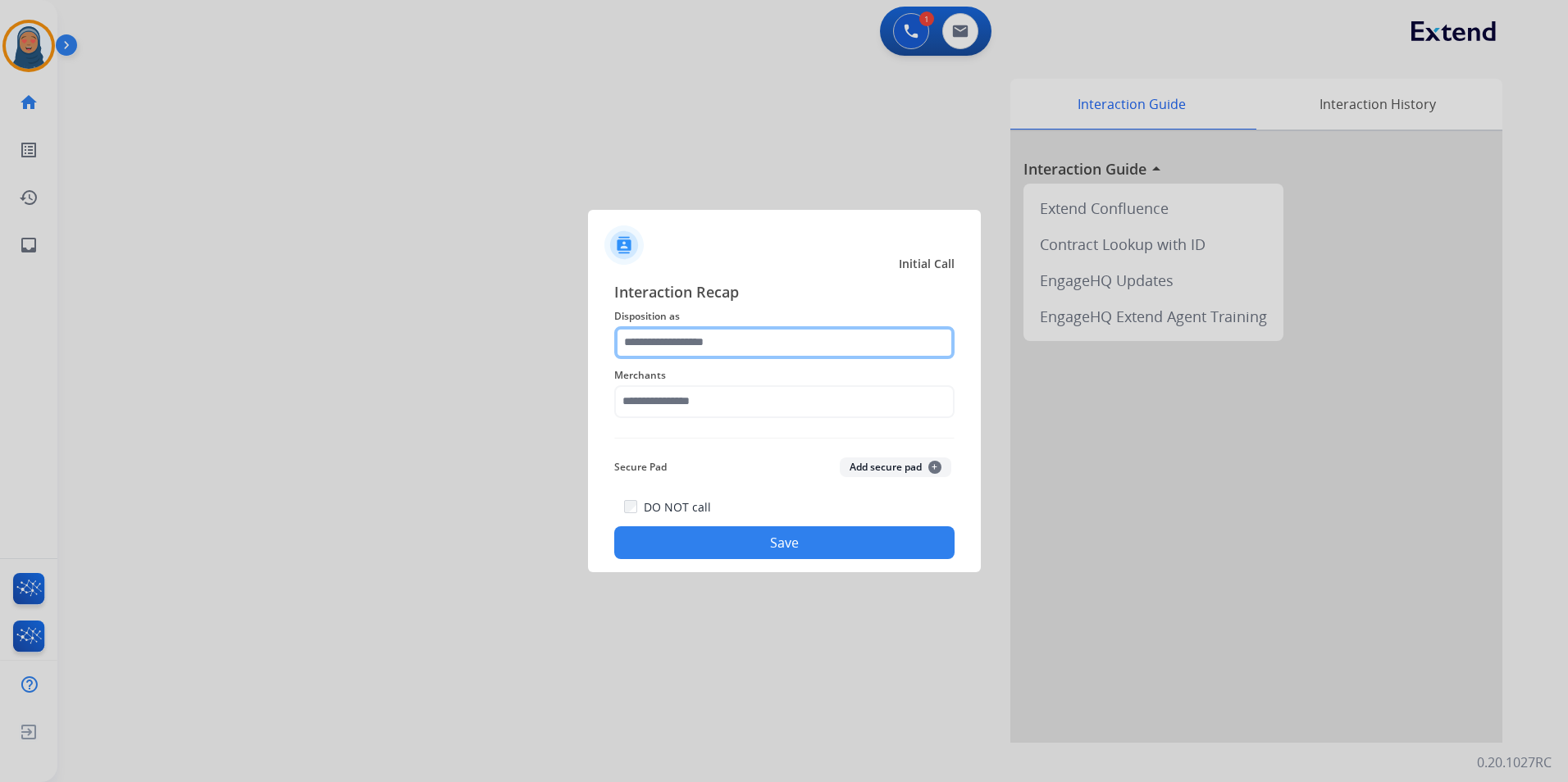
click at [725, 340] on input "text" at bounding box center [784, 343] width 340 height 33
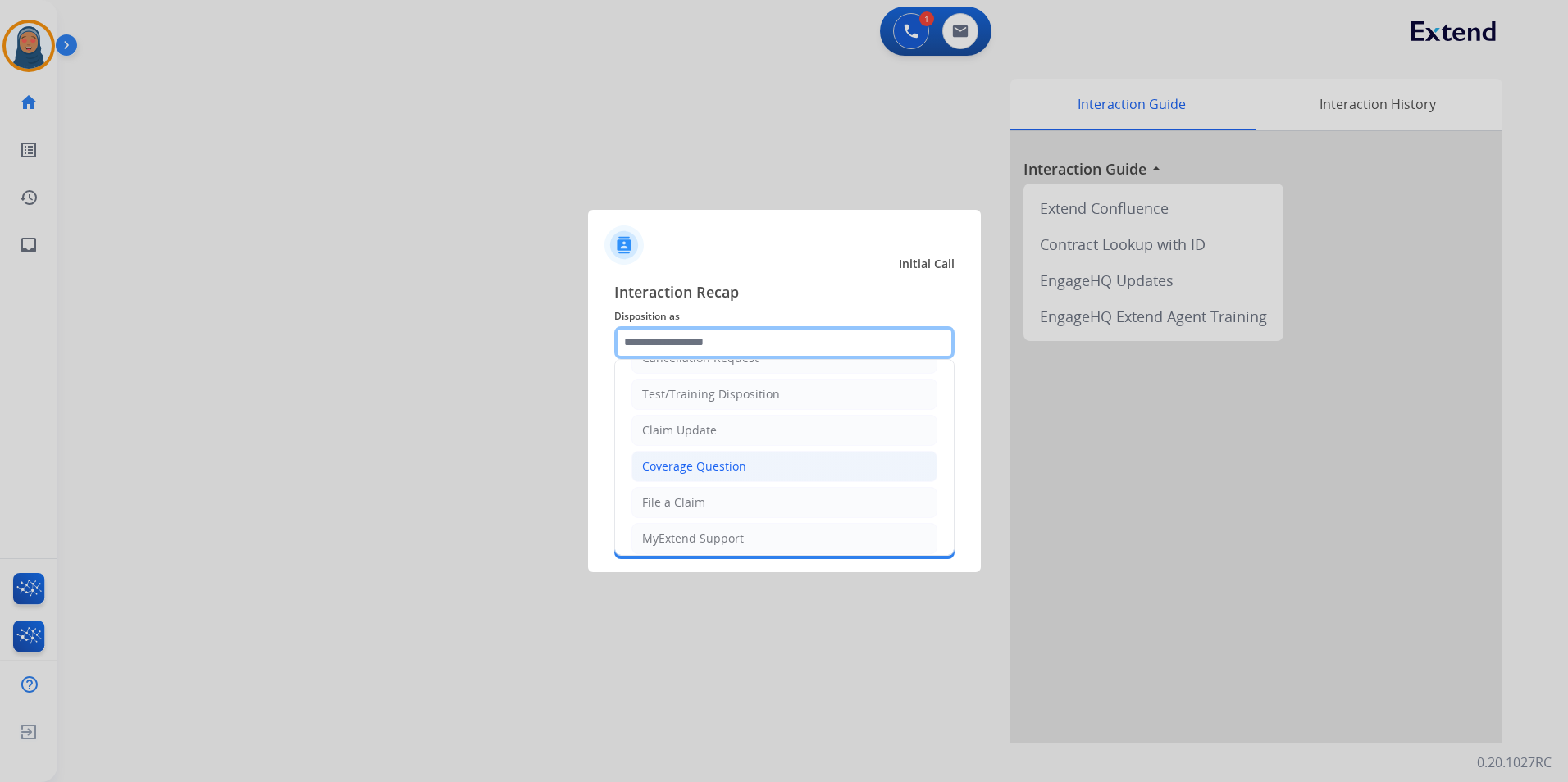
scroll to position [0, 0]
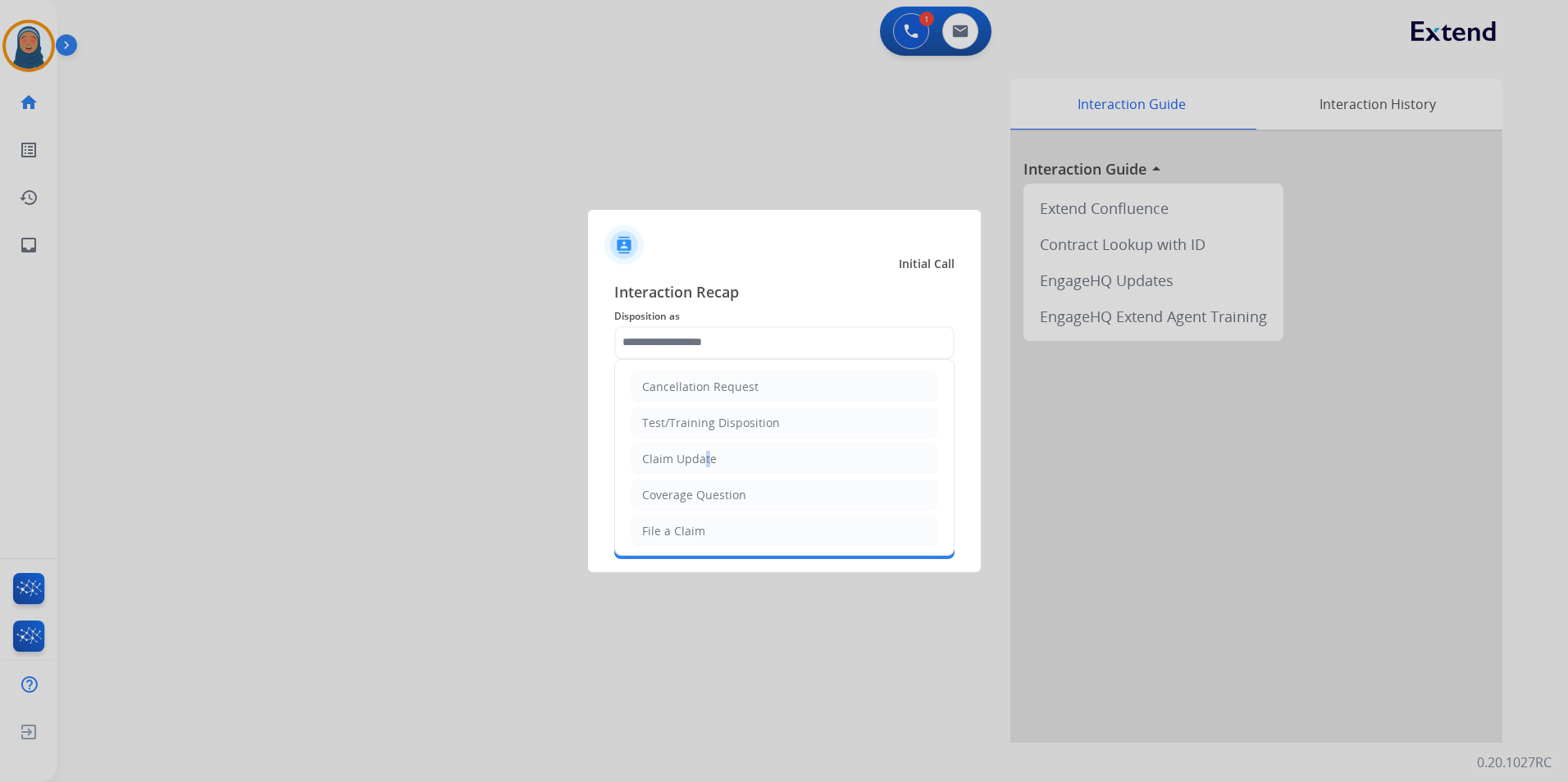
click at [701, 464] on div "Claim Update" at bounding box center [679, 458] width 75 height 16
type input "**********"
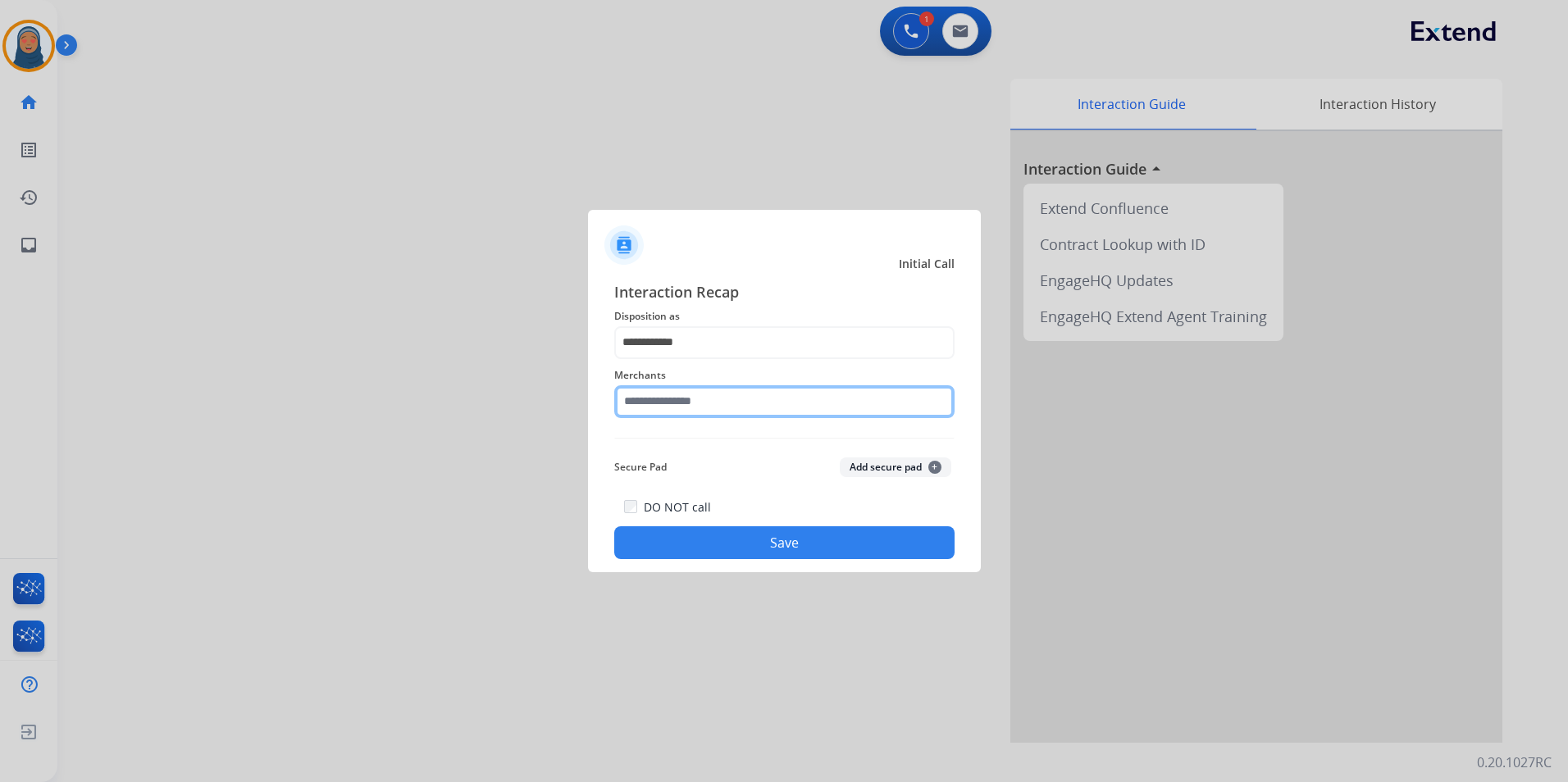
click at [706, 401] on input "text" at bounding box center [784, 402] width 340 height 33
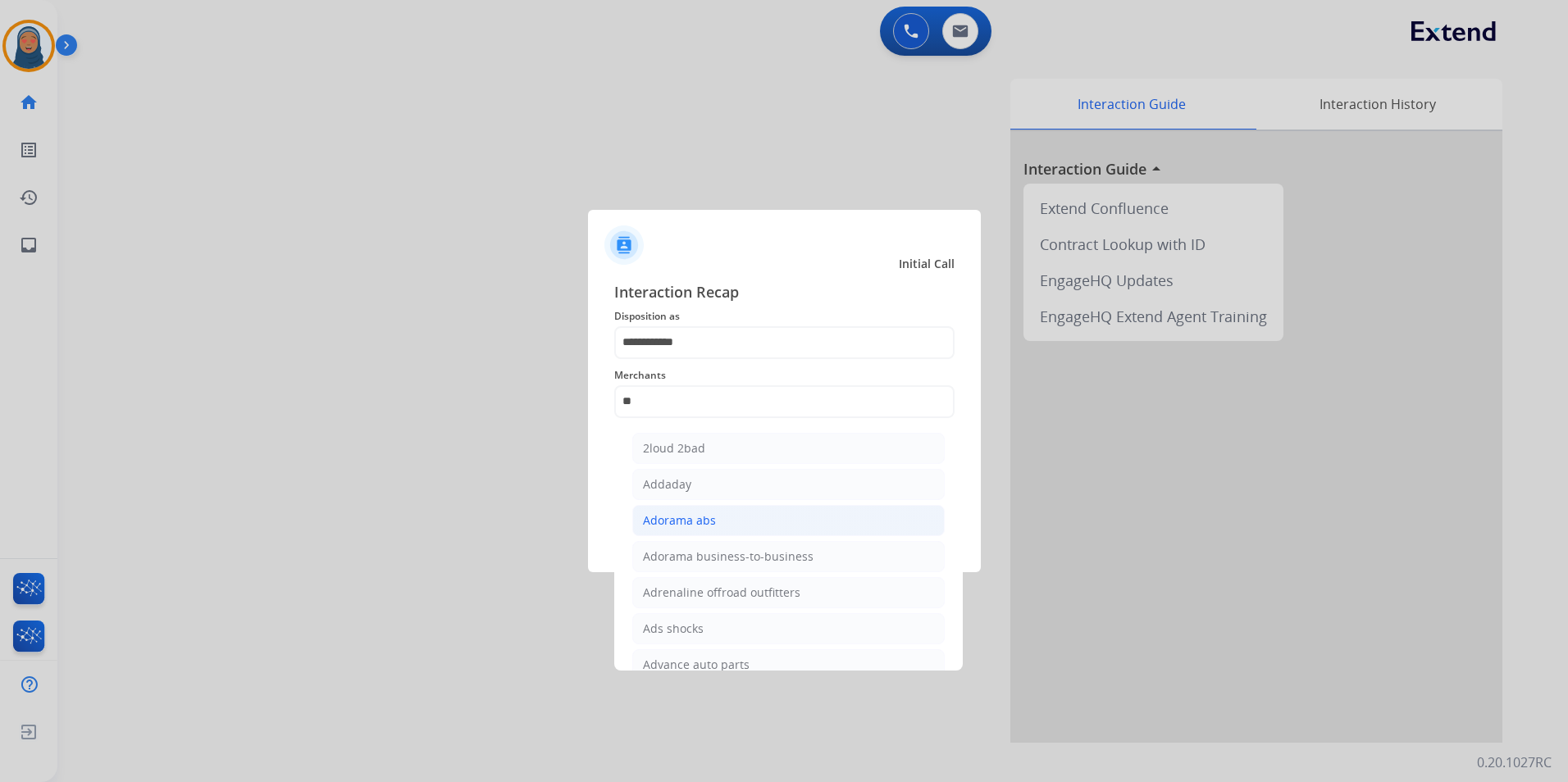
click at [658, 521] on div "Adorama abs" at bounding box center [679, 520] width 73 height 16
type input "**********"
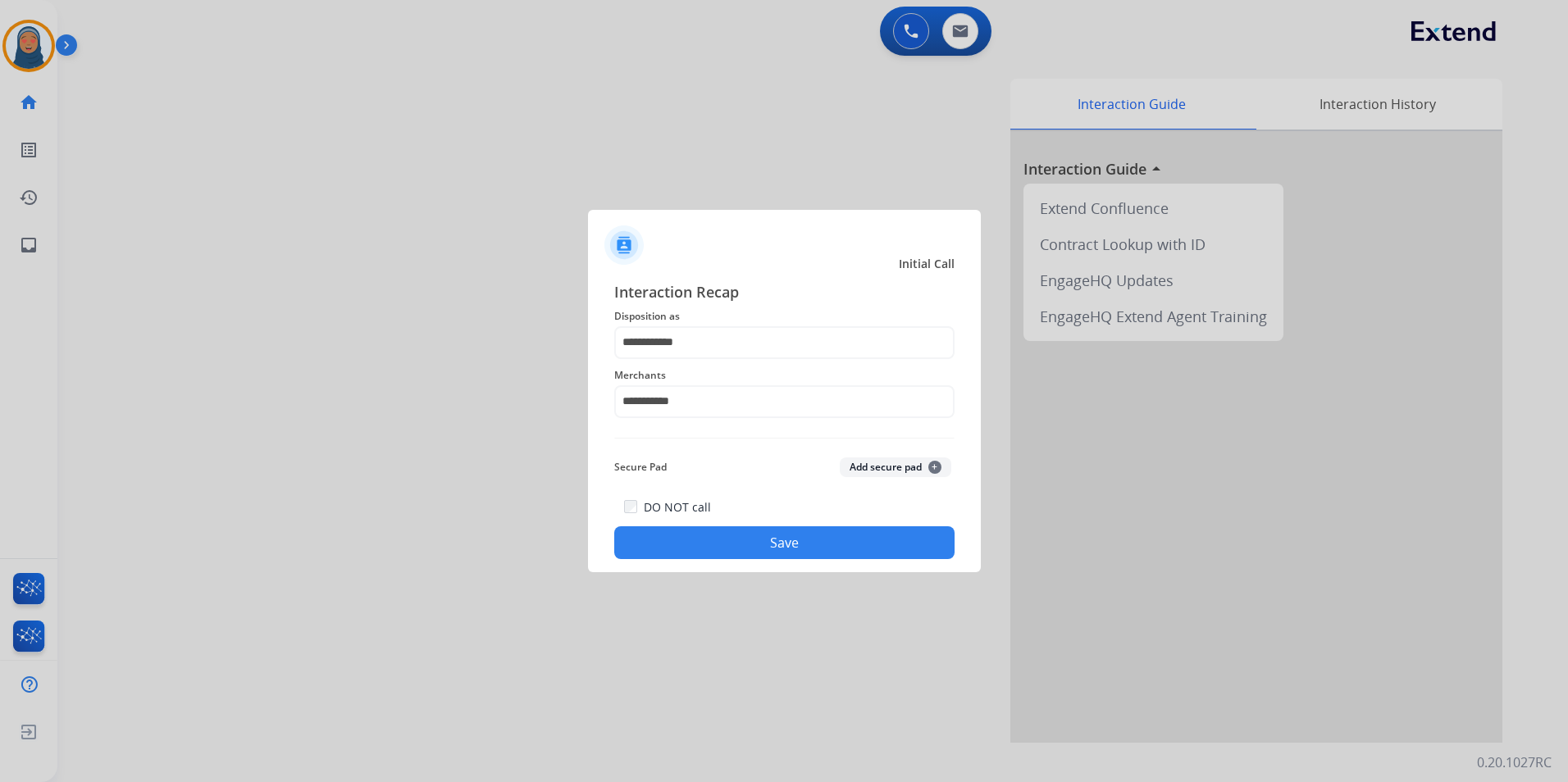
click at [786, 553] on button "Save" at bounding box center [784, 543] width 340 height 33
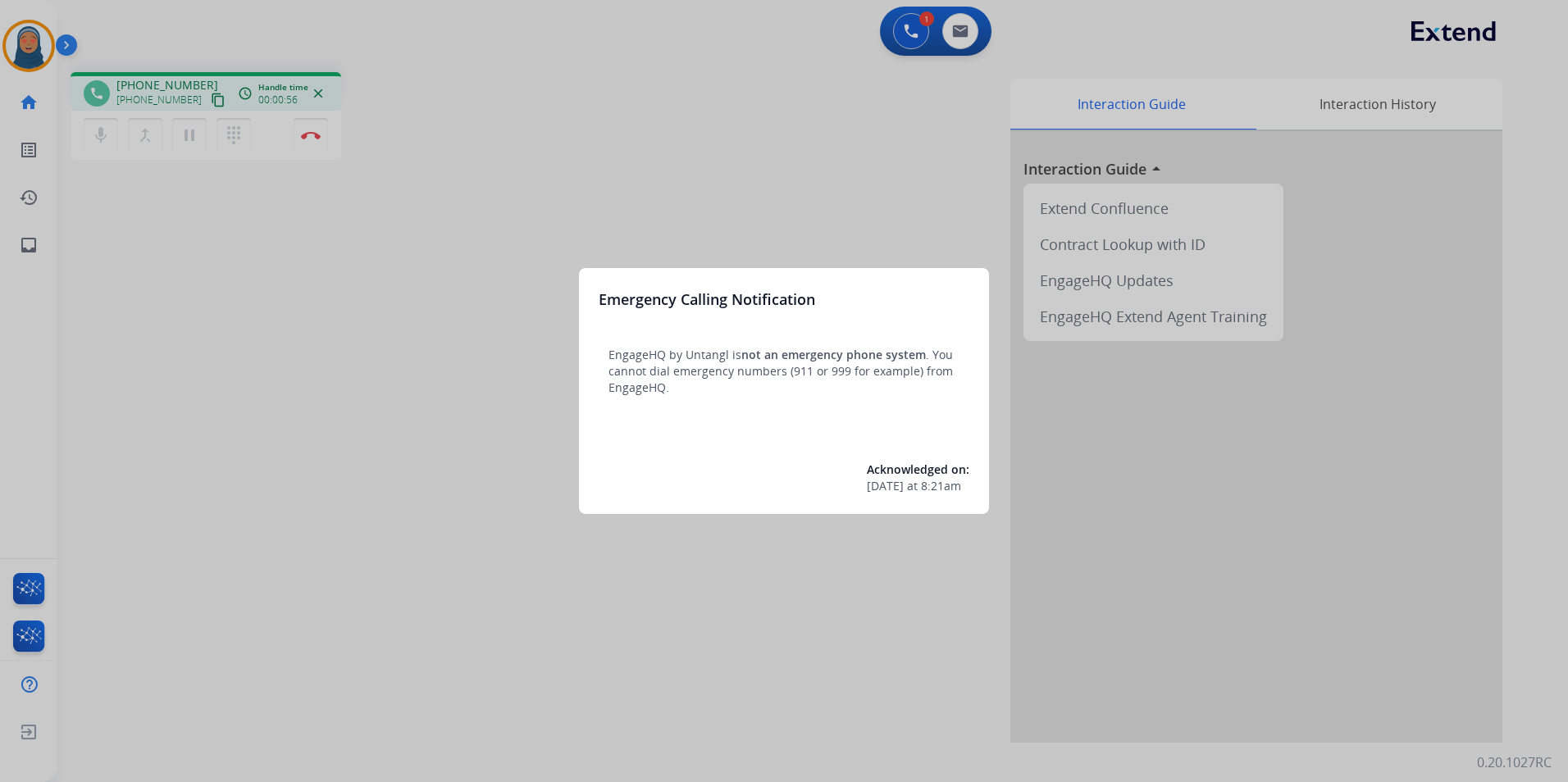
click at [389, 476] on div at bounding box center [784, 391] width 1568 height 782
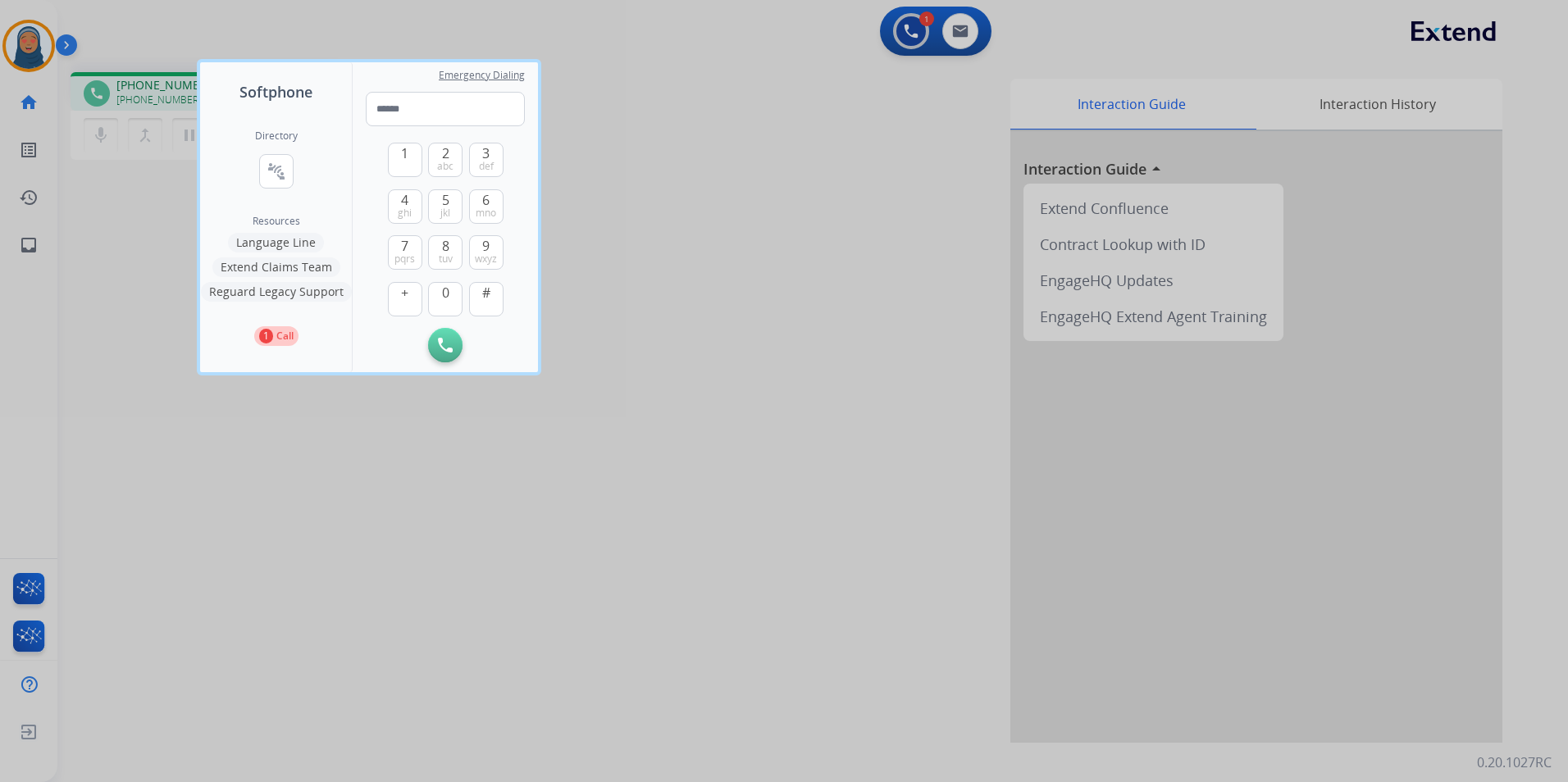
click at [274, 513] on div at bounding box center [784, 391] width 1568 height 782
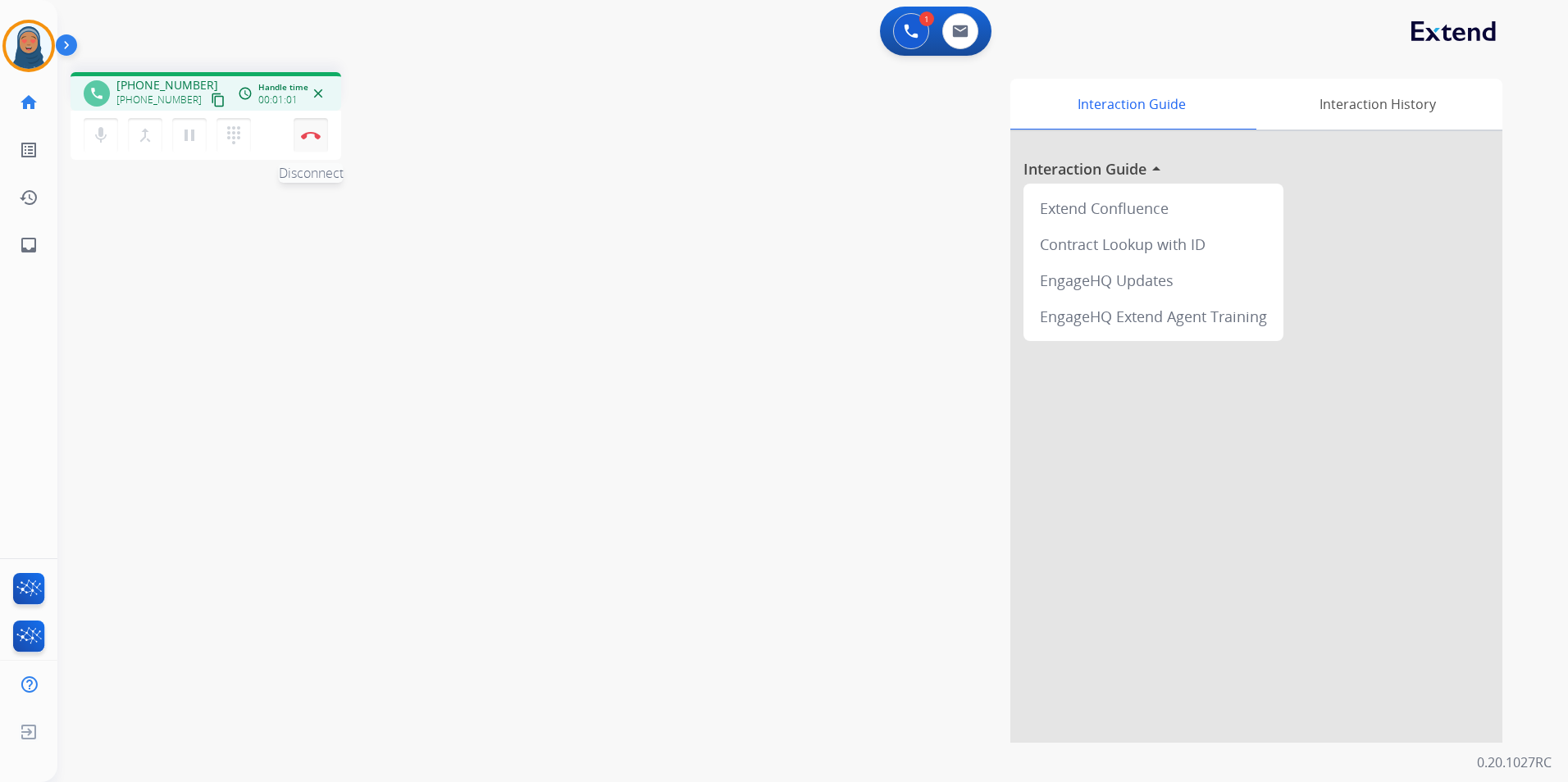
click at [312, 137] on img at bounding box center [310, 135] width 19 height 9
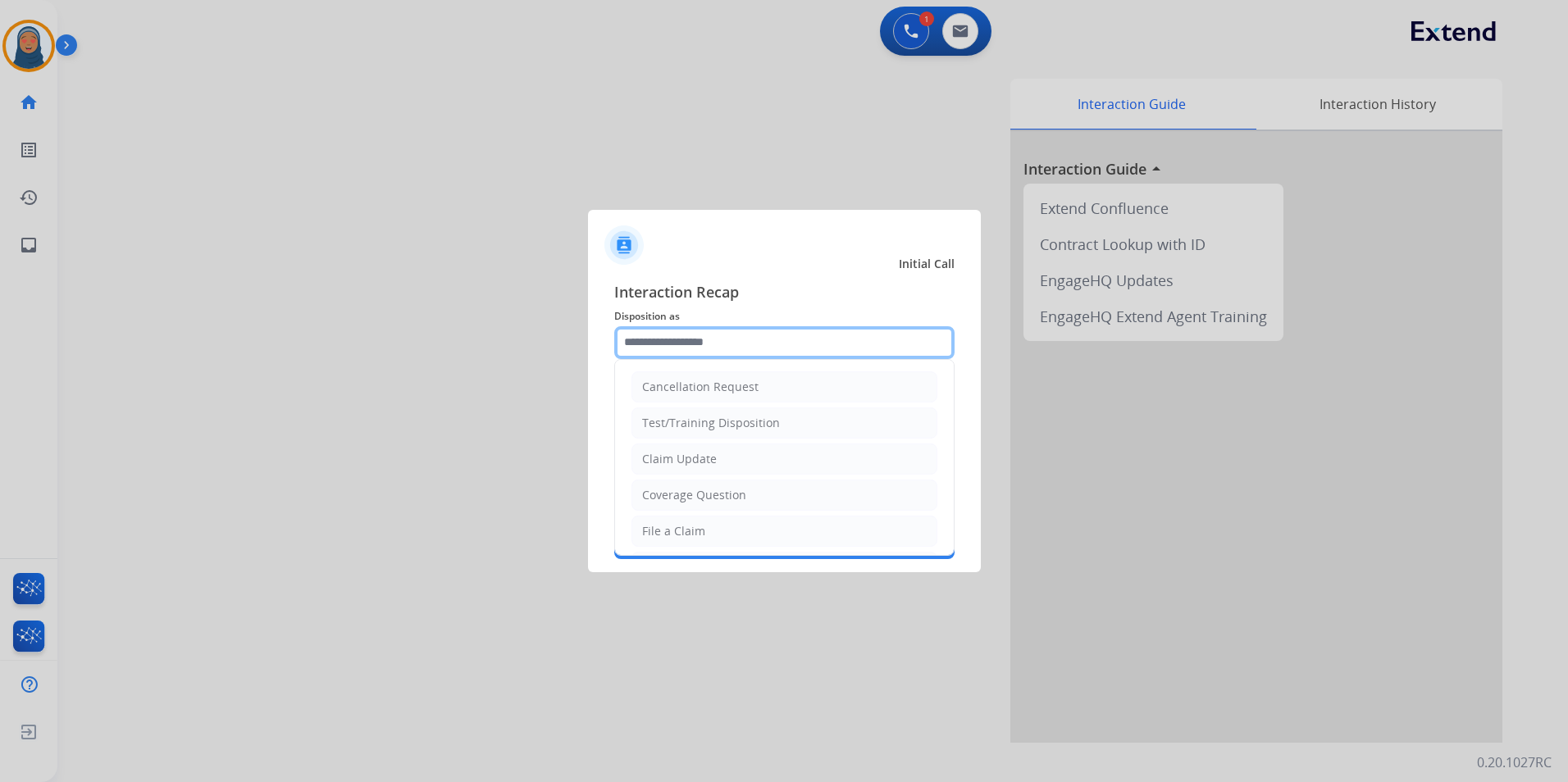
click at [709, 338] on input "text" at bounding box center [784, 343] width 340 height 33
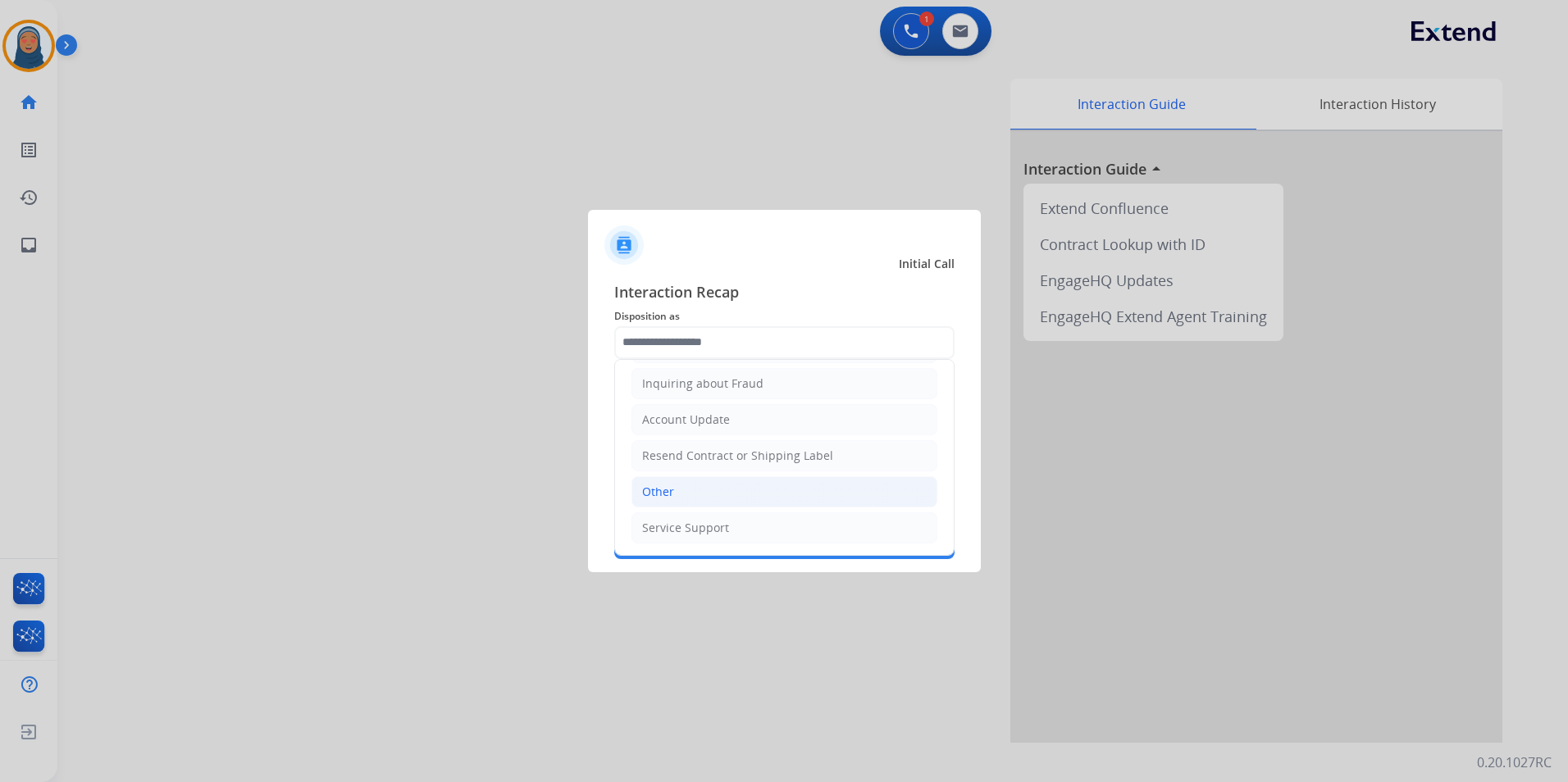
click at [681, 493] on li "Other" at bounding box center [784, 492] width 306 height 31
type input "*****"
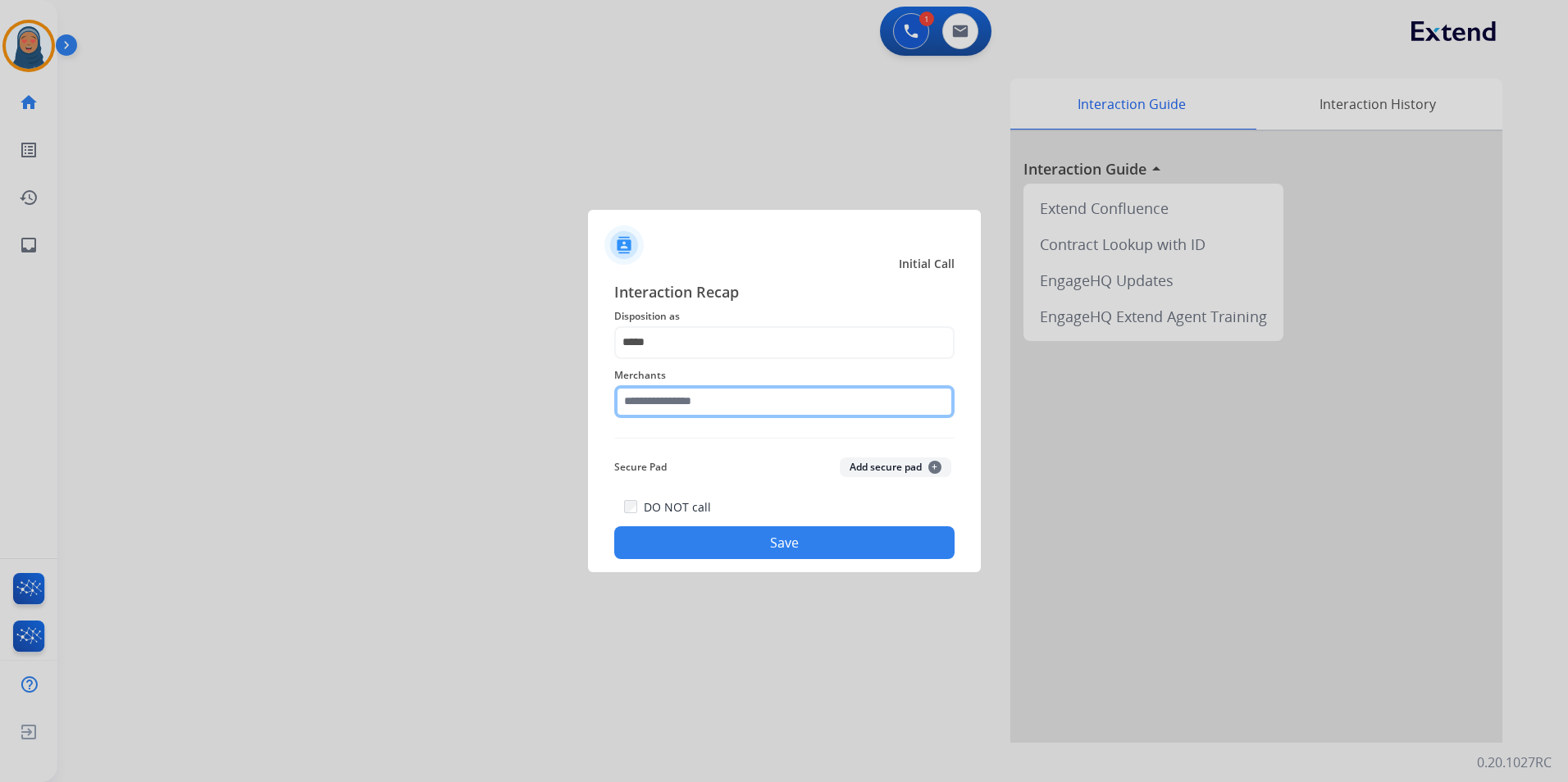
click at [686, 406] on input "text" at bounding box center [784, 402] width 340 height 33
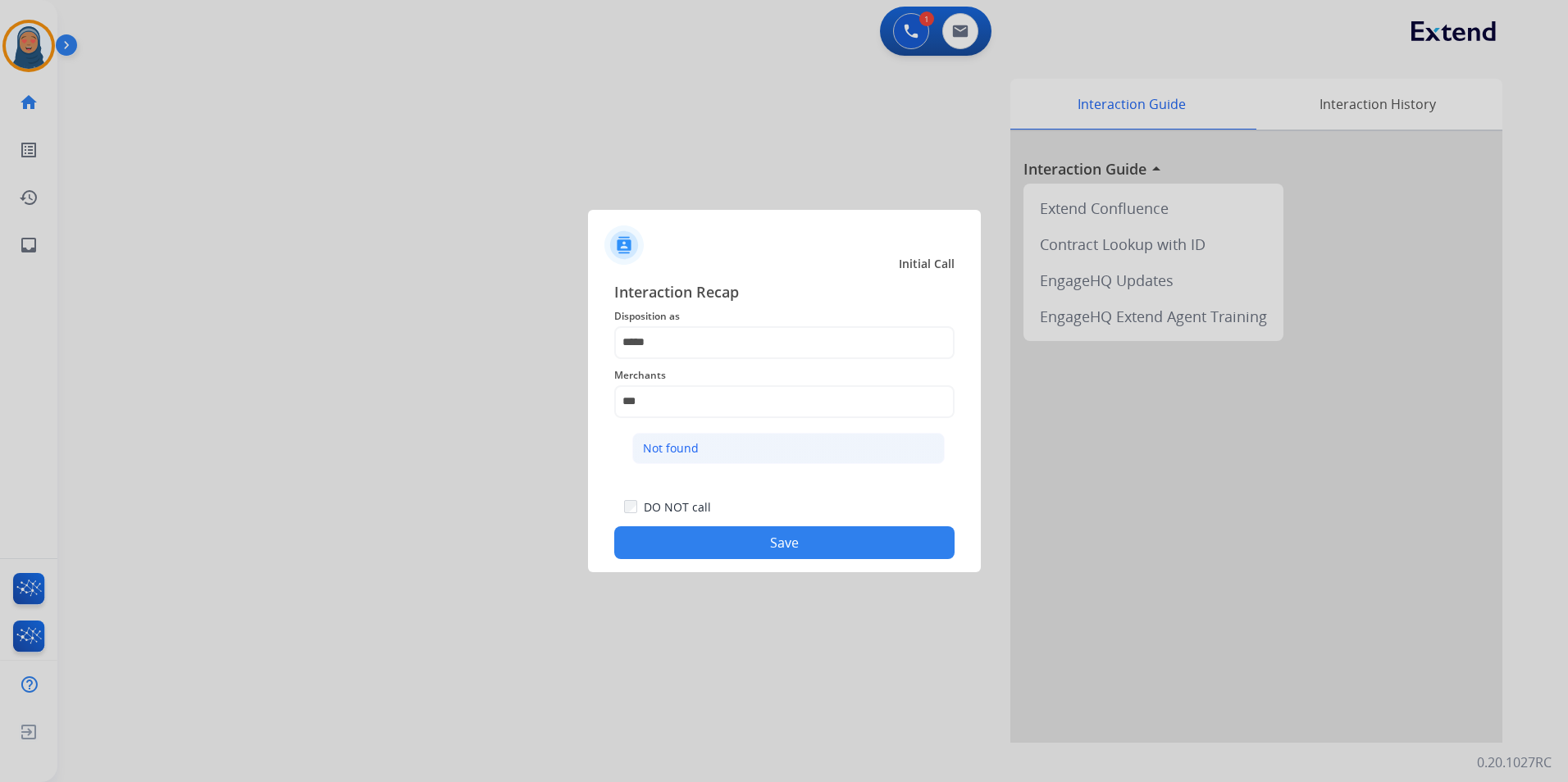
click at [693, 450] on div "Not found" at bounding box center [671, 448] width 56 height 16
type input "*********"
click at [755, 536] on button "Save" at bounding box center [784, 543] width 340 height 33
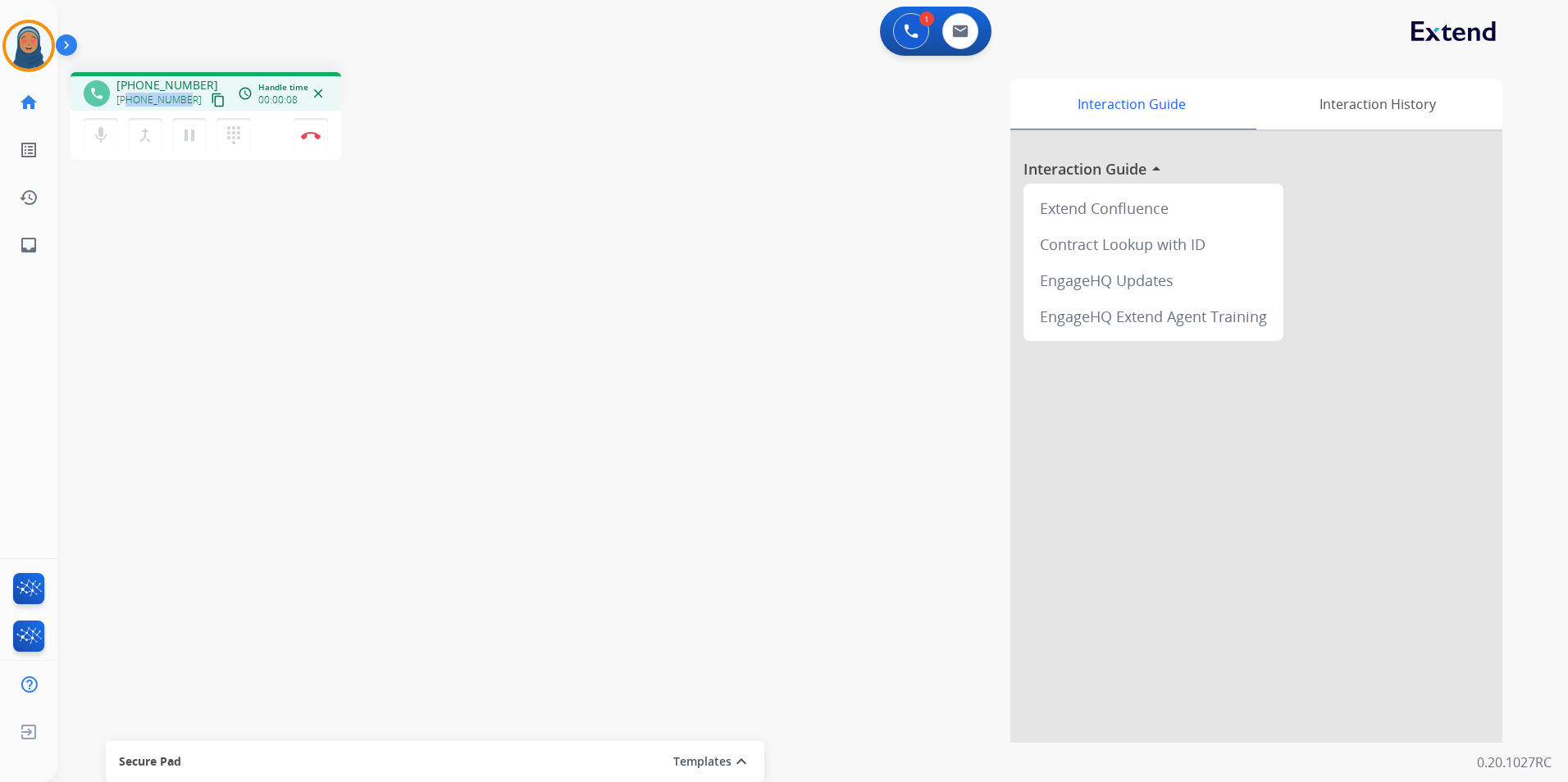
drag, startPoint x: 184, startPoint y: 99, endPoint x: 129, endPoint y: 106, distance: 55.4
click at [129, 106] on span "+18177914549" at bounding box center [159, 100] width 86 height 13
copy span "8177914549"
click at [305, 134] on img at bounding box center [310, 135] width 19 height 9
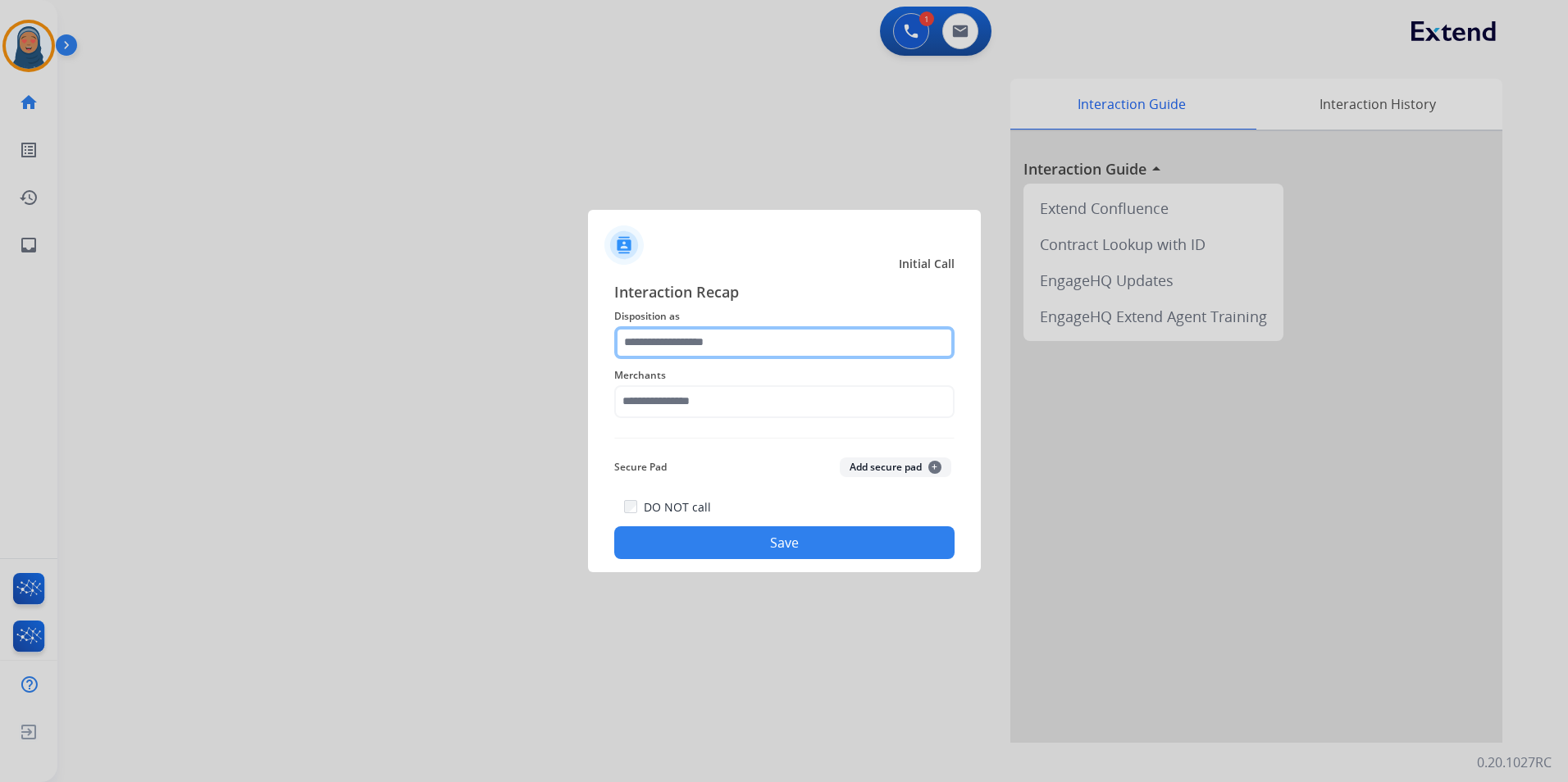
click at [785, 344] on input "text" at bounding box center [784, 343] width 340 height 33
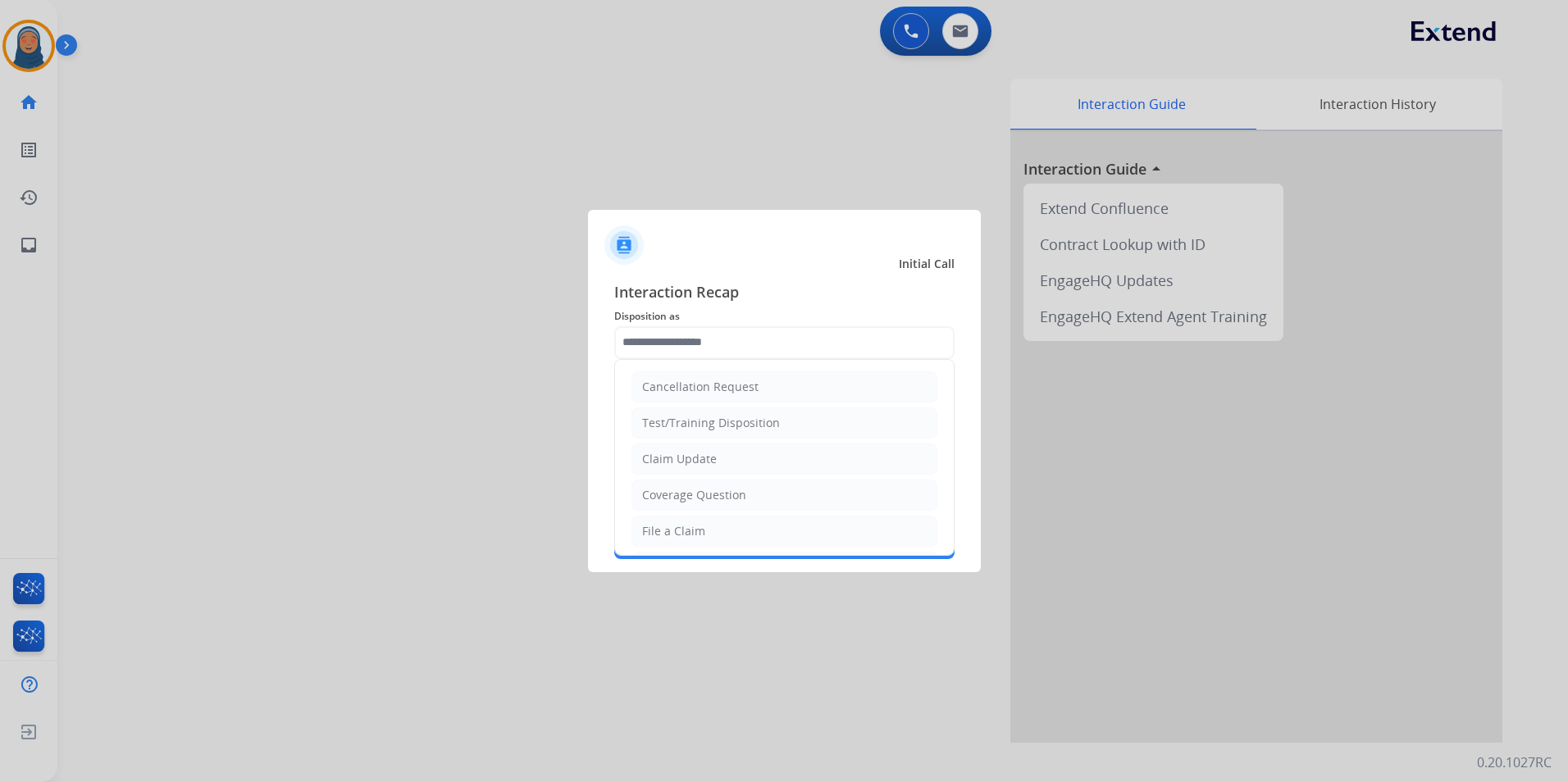
click at [723, 458] on li "Claim Update" at bounding box center [784, 459] width 306 height 31
type input "**********"
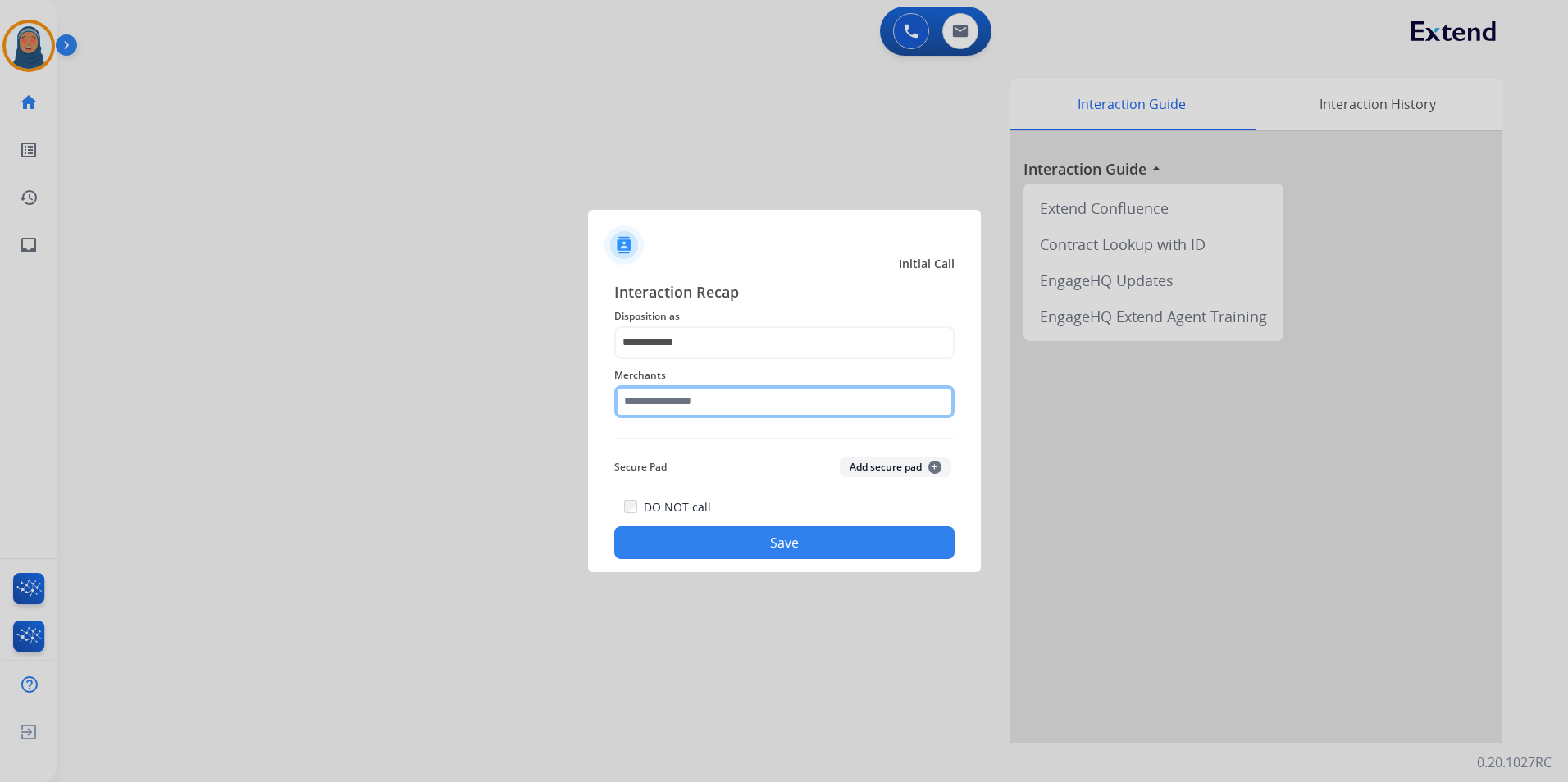
click at [724, 390] on input "text" at bounding box center [784, 402] width 340 height 33
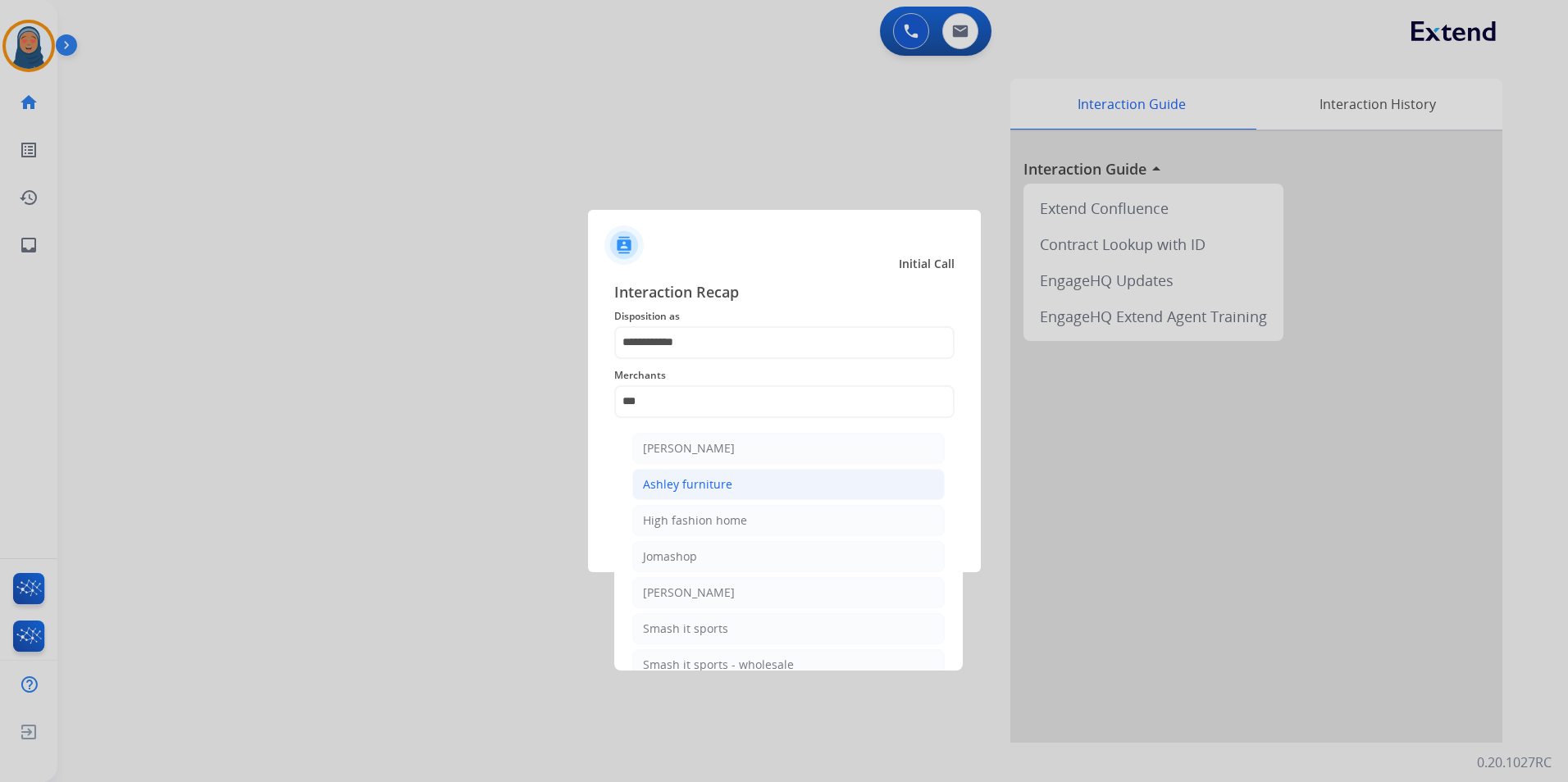
click at [698, 500] on li "Ashley furniture" at bounding box center [788, 484] width 312 height 31
type input "**********"
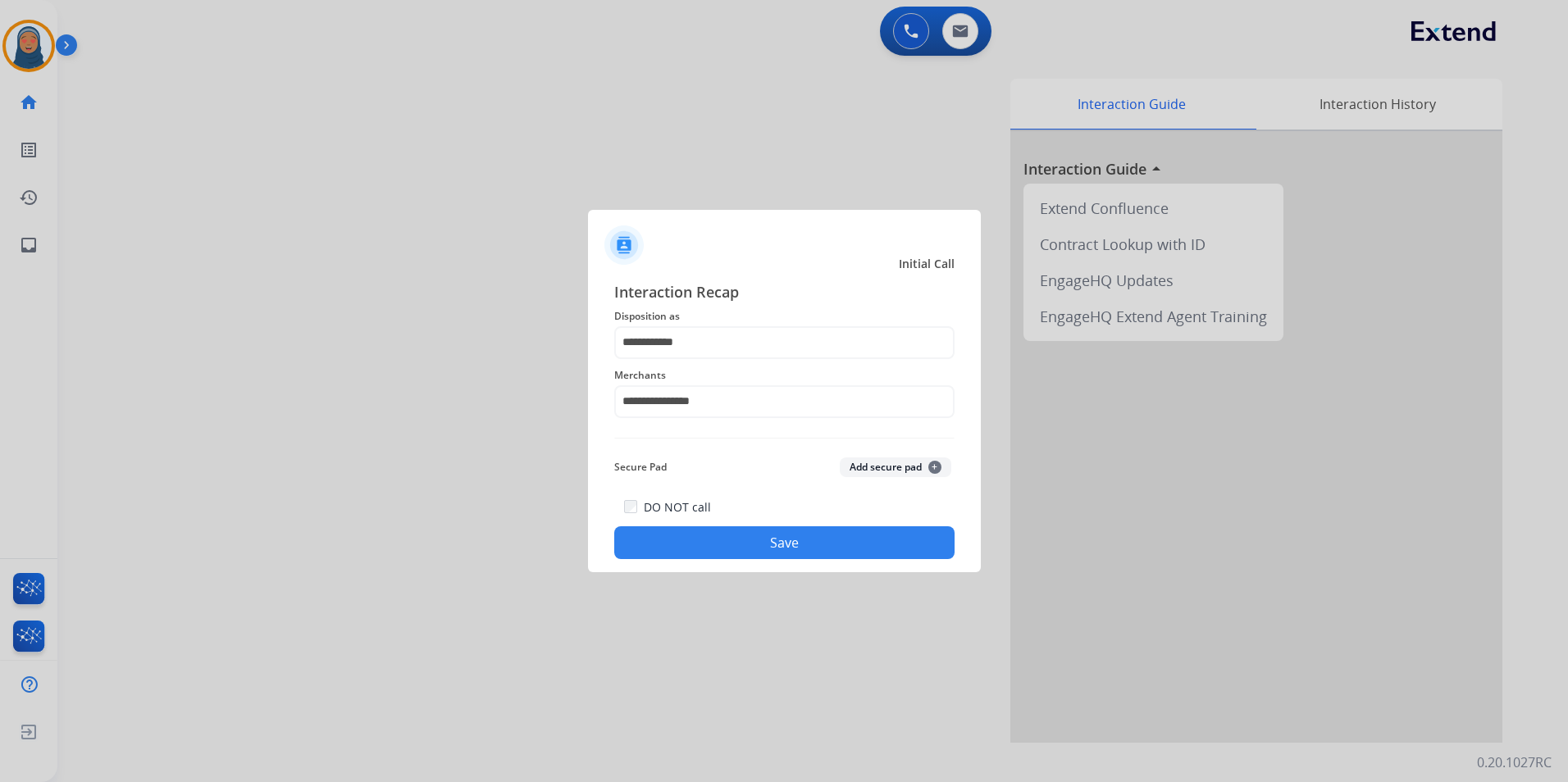
click at [808, 543] on button "Save" at bounding box center [784, 543] width 340 height 33
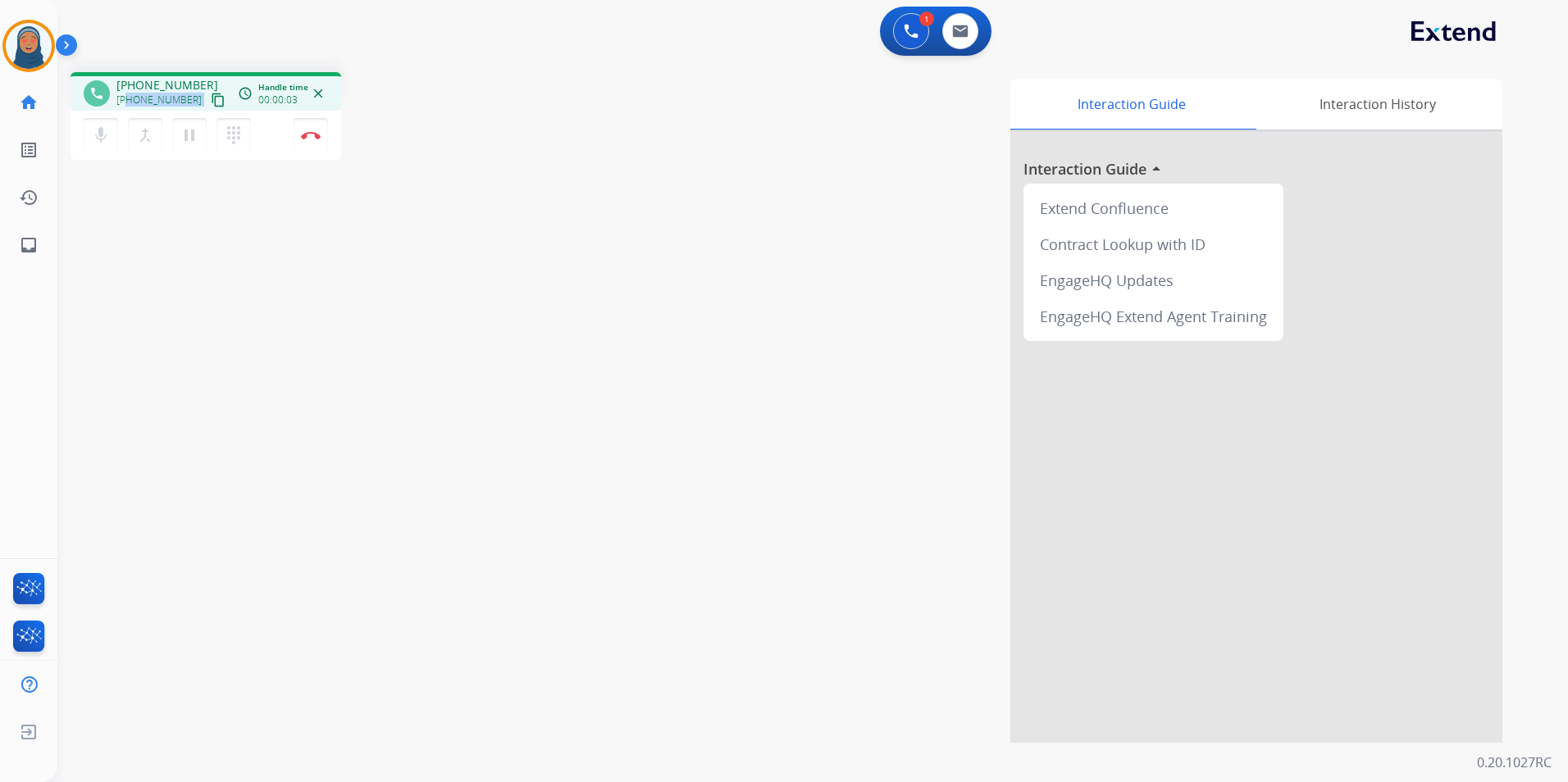
drag, startPoint x: 187, startPoint y: 99, endPoint x: 127, endPoint y: 98, distance: 60.0
click at [127, 98] on div "+13126225553 content_copy" at bounding box center [172, 100] width 111 height 19
copy div "3126225553 content_copy access_time Call metrics Queue 00:09 Hold 00:00 Talk 00…"
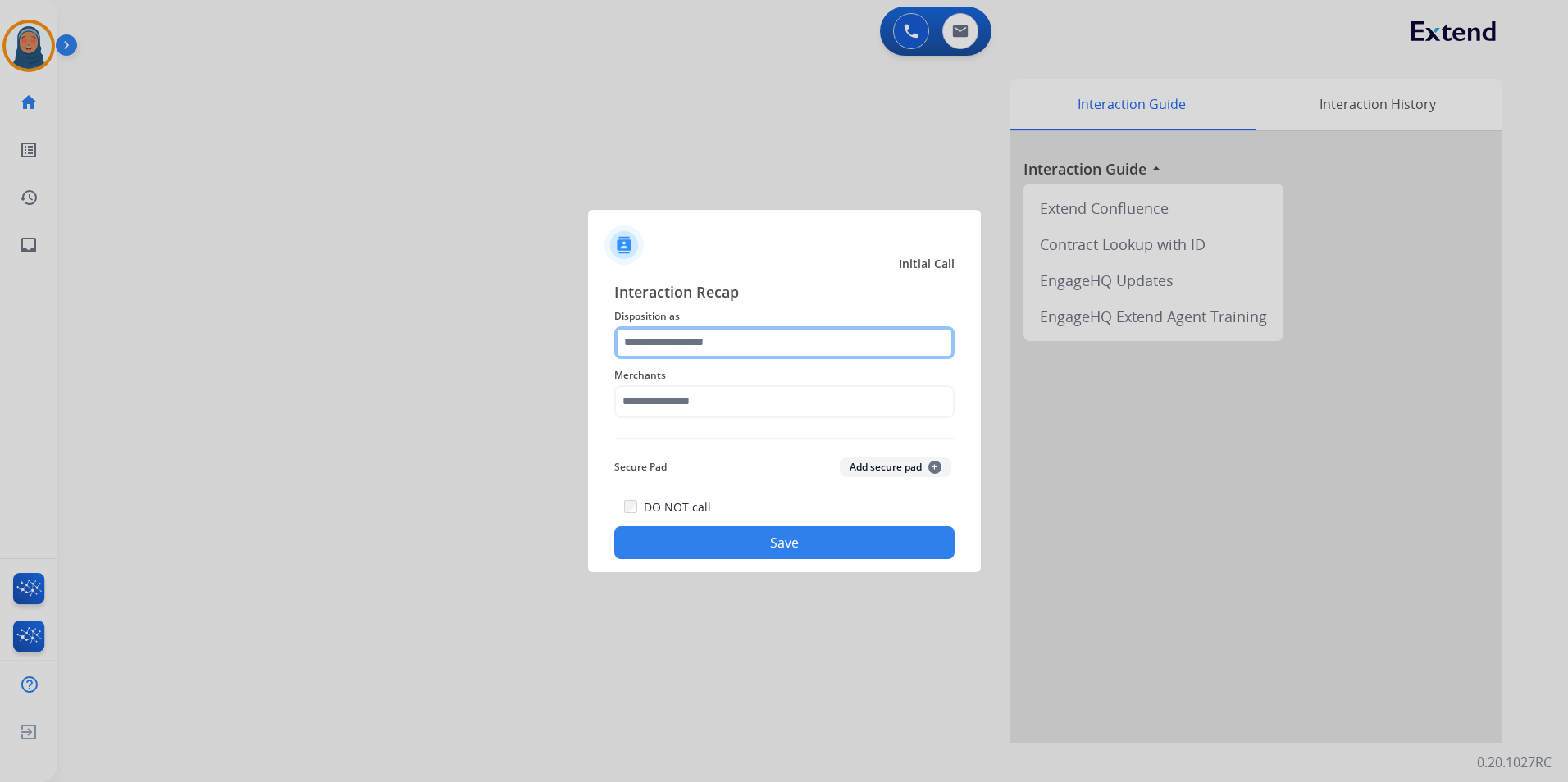
click at [760, 353] on input "text" at bounding box center [784, 343] width 340 height 33
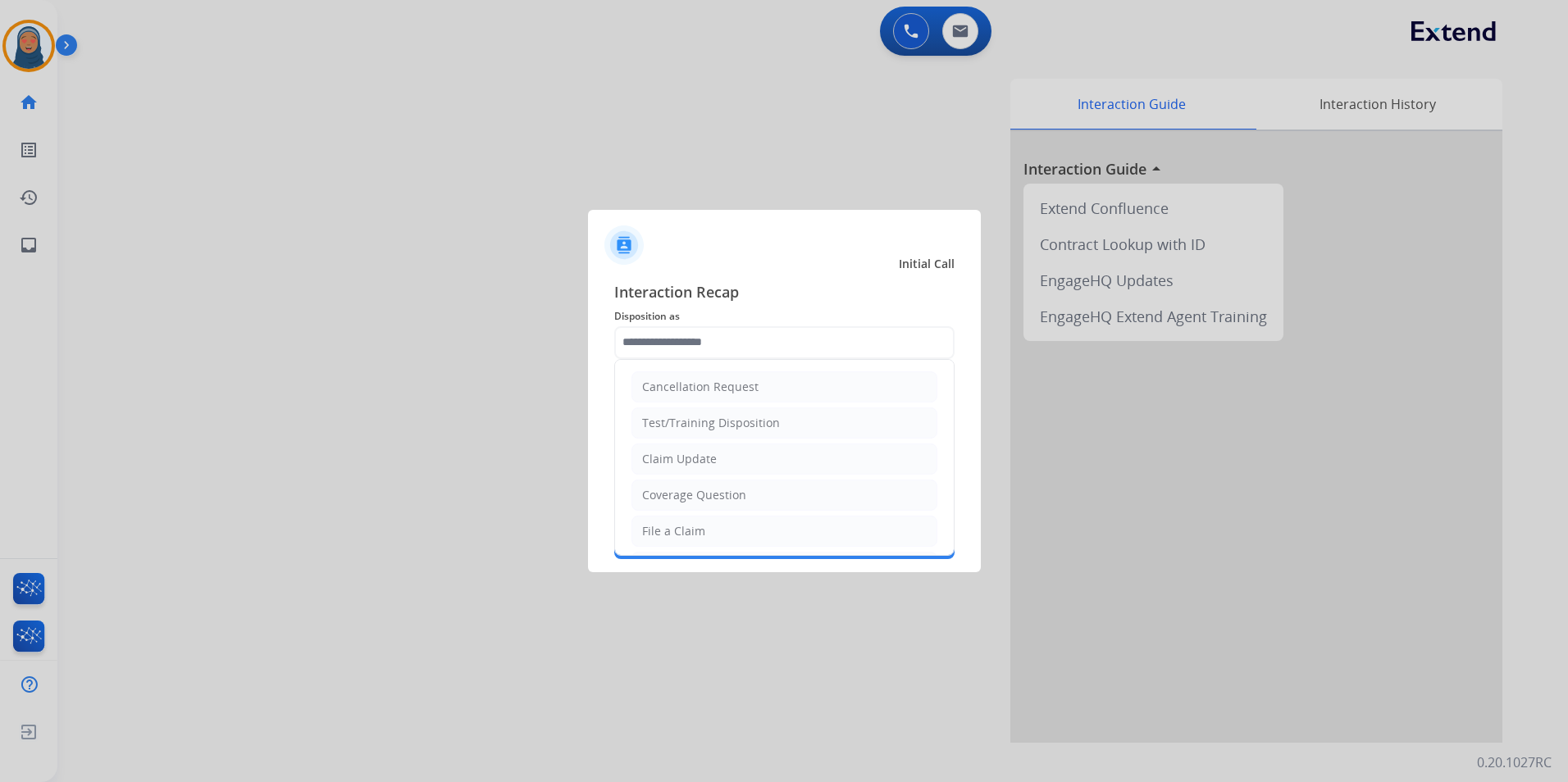
drag, startPoint x: 697, startPoint y: 528, endPoint x: 702, endPoint y: 514, distance: 14.9
click at [699, 526] on div "File a Claim" at bounding box center [674, 530] width 63 height 16
type input "**********"
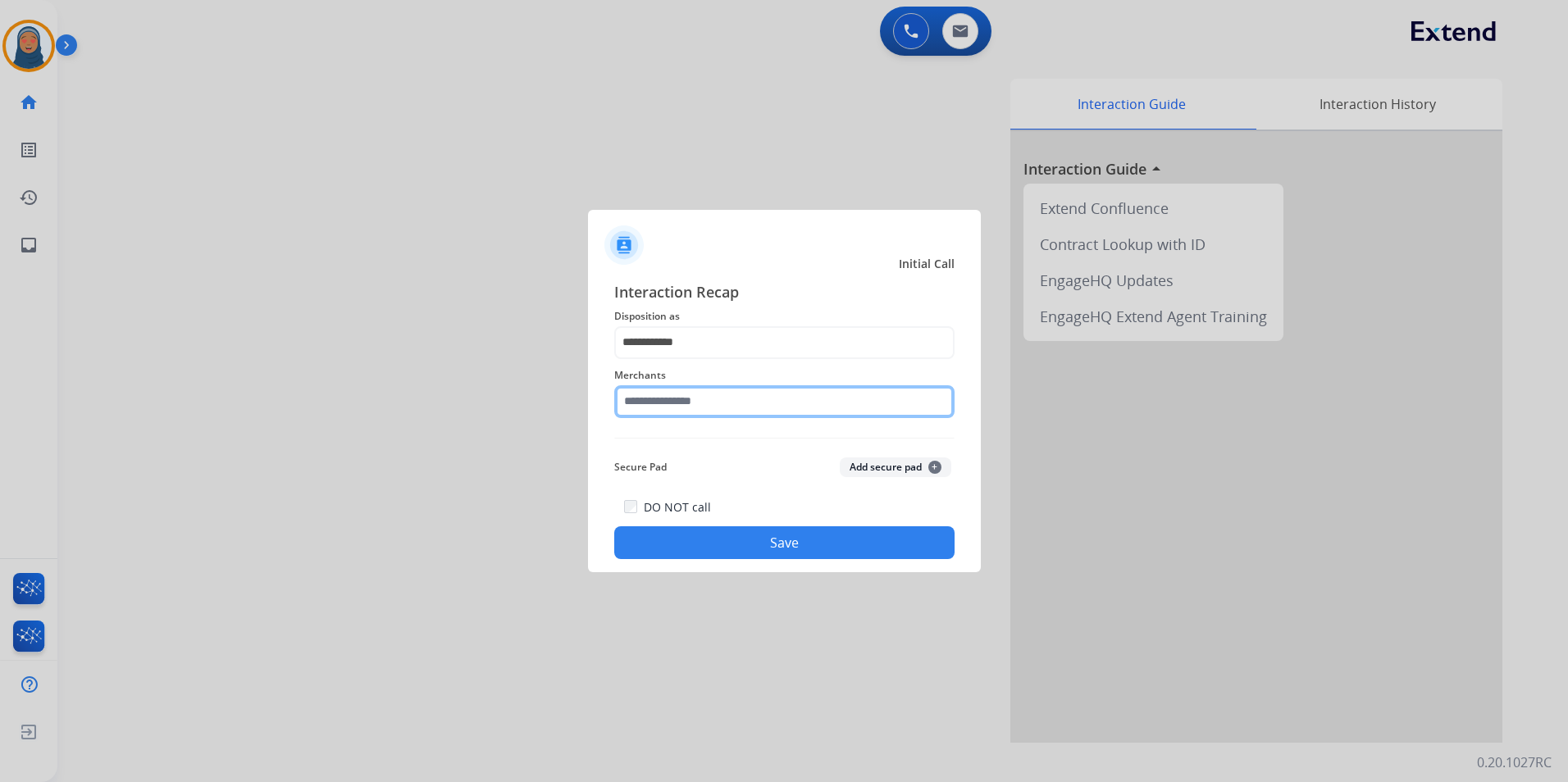
click at [708, 401] on input "text" at bounding box center [784, 402] width 340 height 33
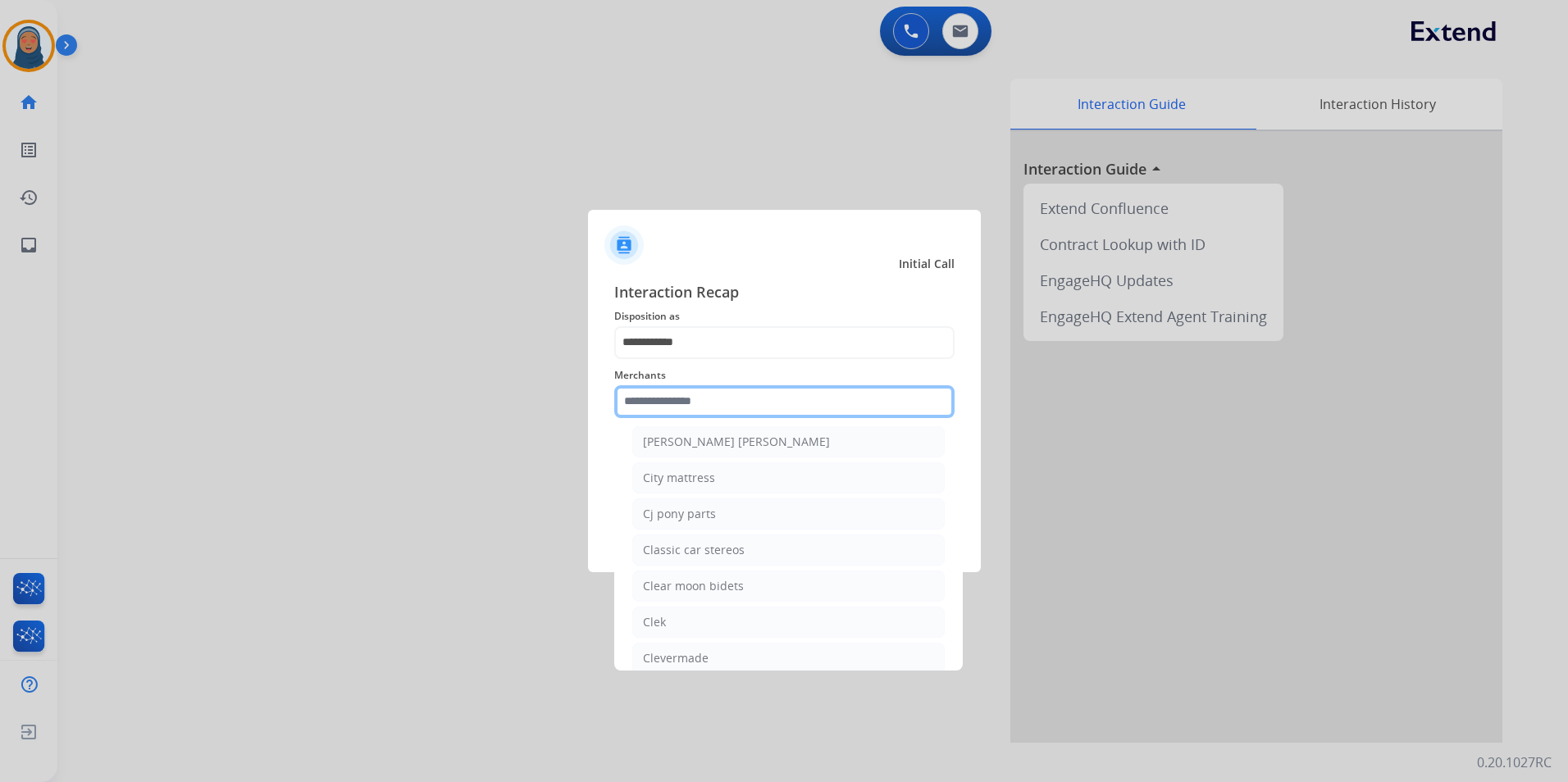
scroll to position [6148, 0]
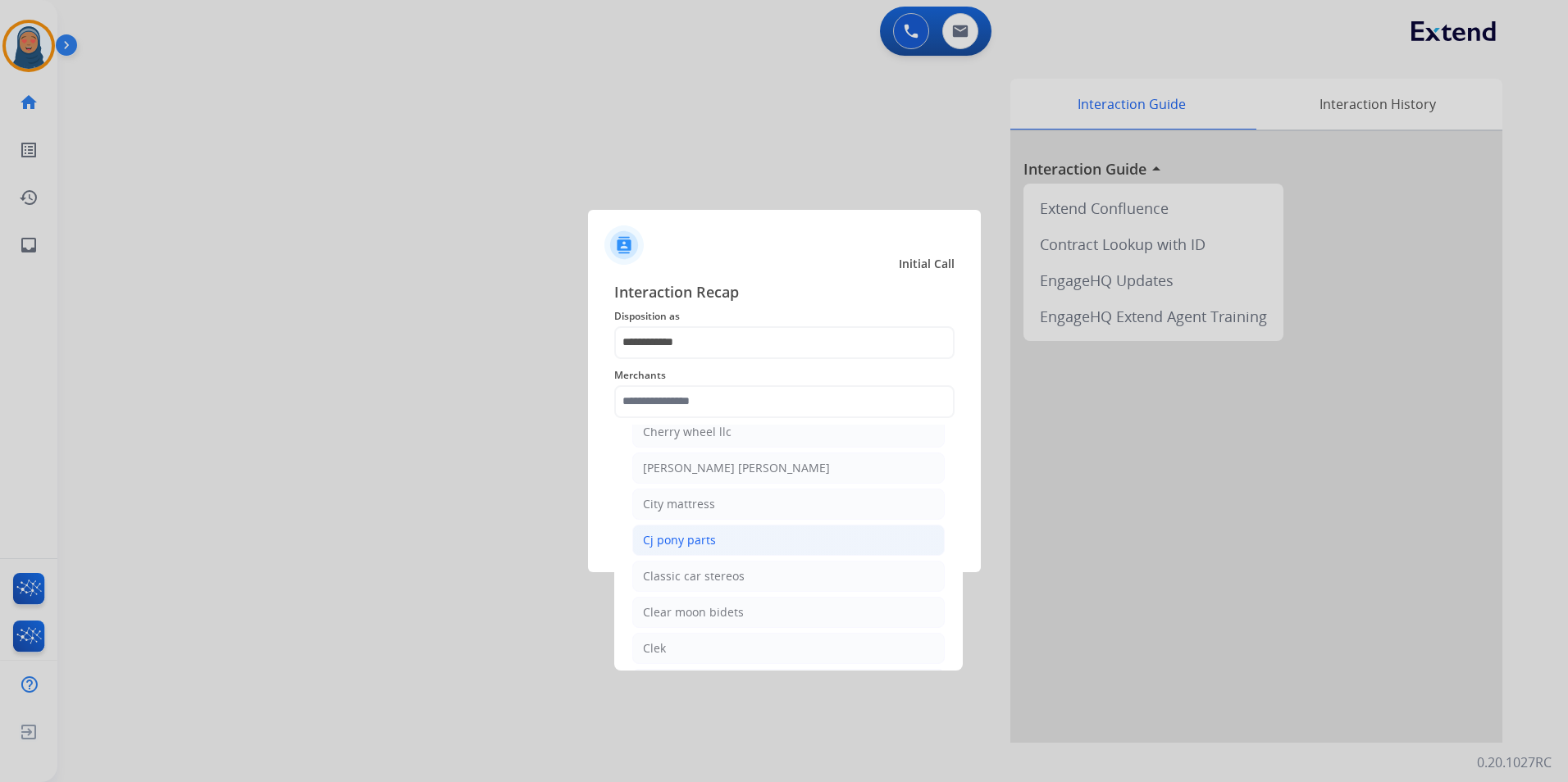
click at [690, 530] on li "Cj pony parts" at bounding box center [788, 540] width 312 height 31
type input "**********"
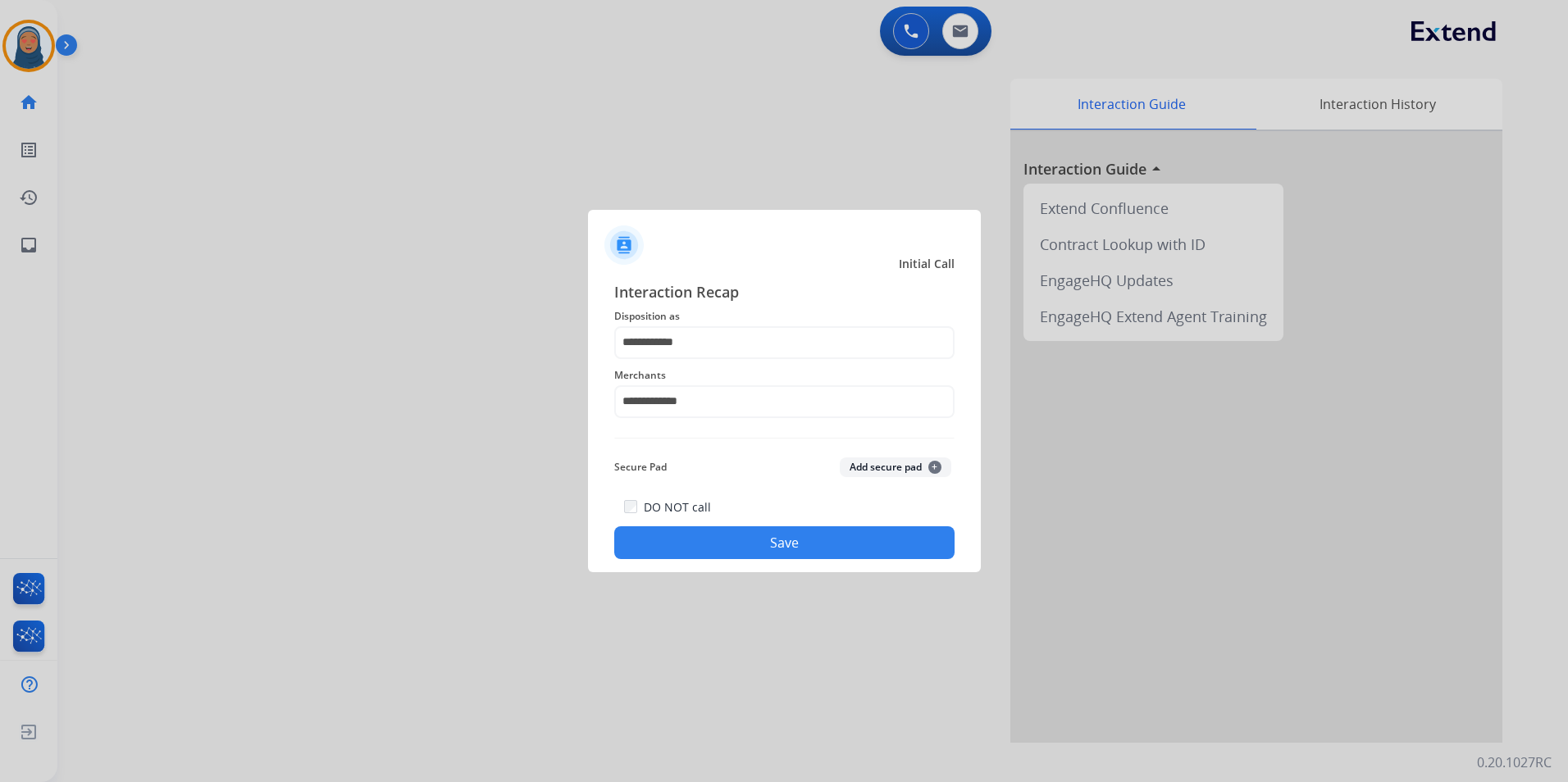
click at [755, 540] on button "Save" at bounding box center [784, 543] width 340 height 33
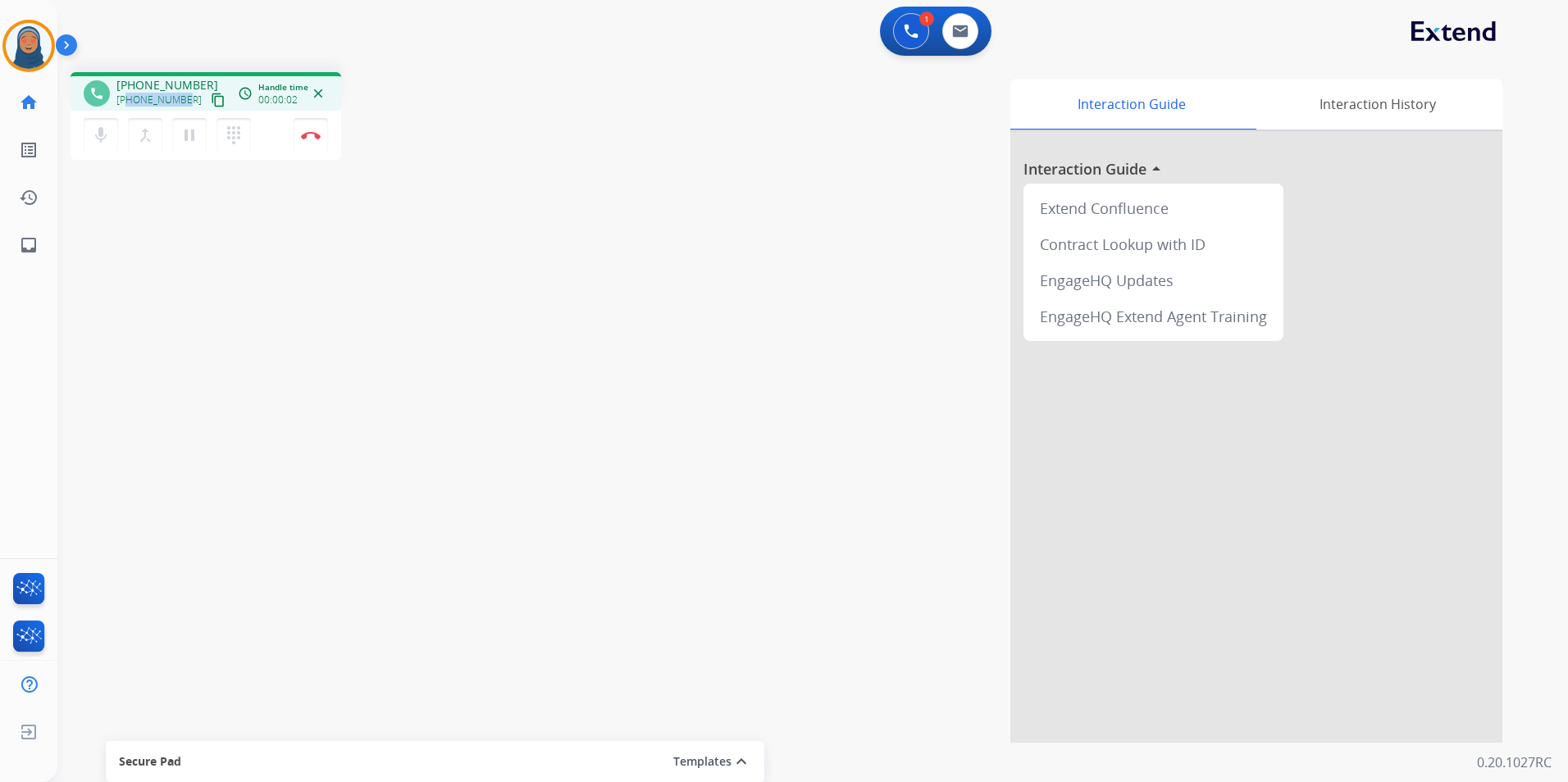
drag, startPoint x: 184, startPoint y: 101, endPoint x: 127, endPoint y: 103, distance: 57.0
click at [127, 103] on div "+17735052957 content_copy" at bounding box center [172, 100] width 111 height 19
copy span "7735052957"
click at [309, 140] on button "Disconnect" at bounding box center [311, 135] width 35 height 35
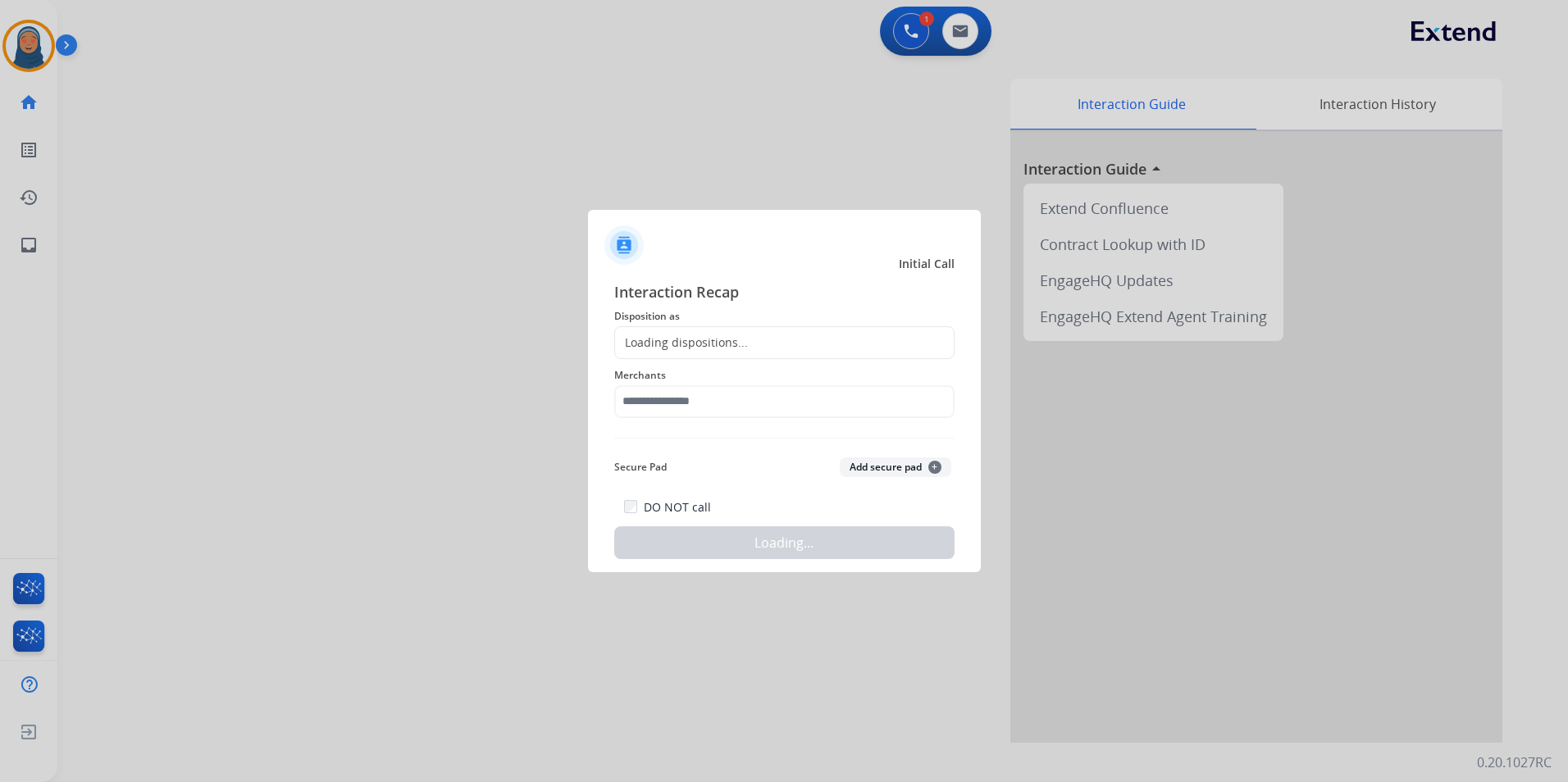
click at [693, 342] on div "Loading dispositions..." at bounding box center [681, 342] width 133 height 16
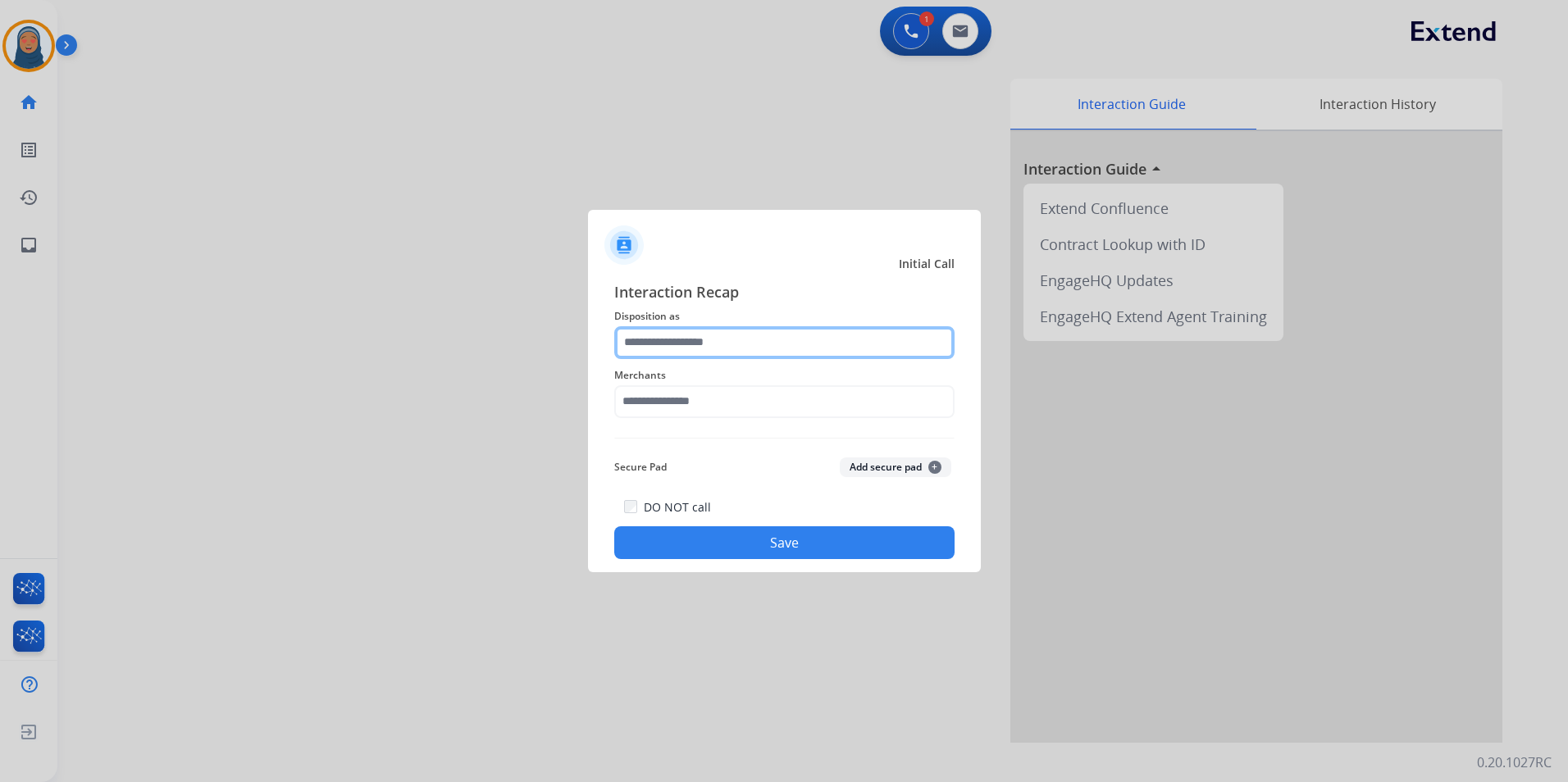
click at [701, 342] on input "text" at bounding box center [784, 343] width 340 height 33
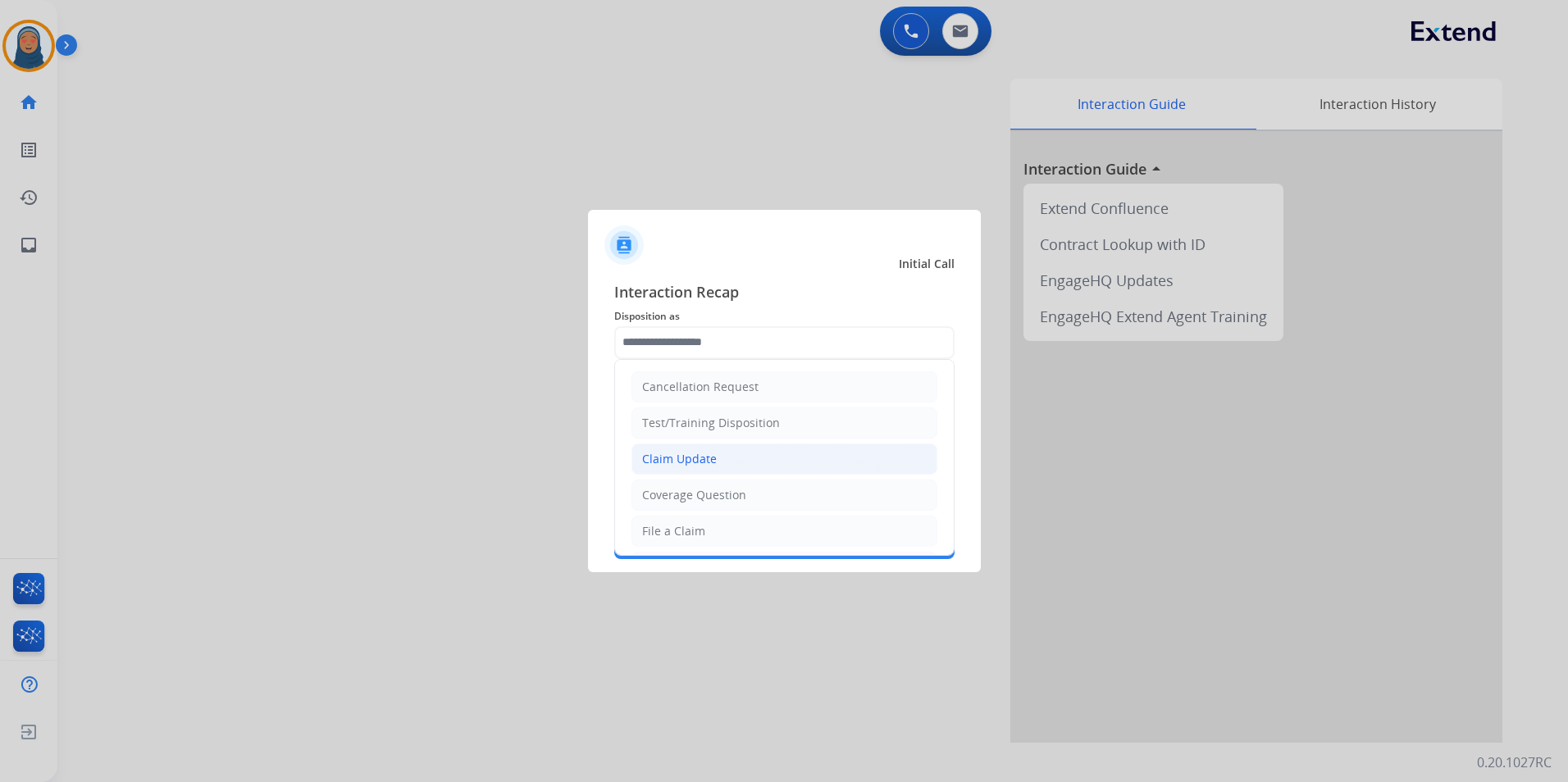
click at [704, 455] on div "Claim Update" at bounding box center [679, 458] width 75 height 16
type input "**********"
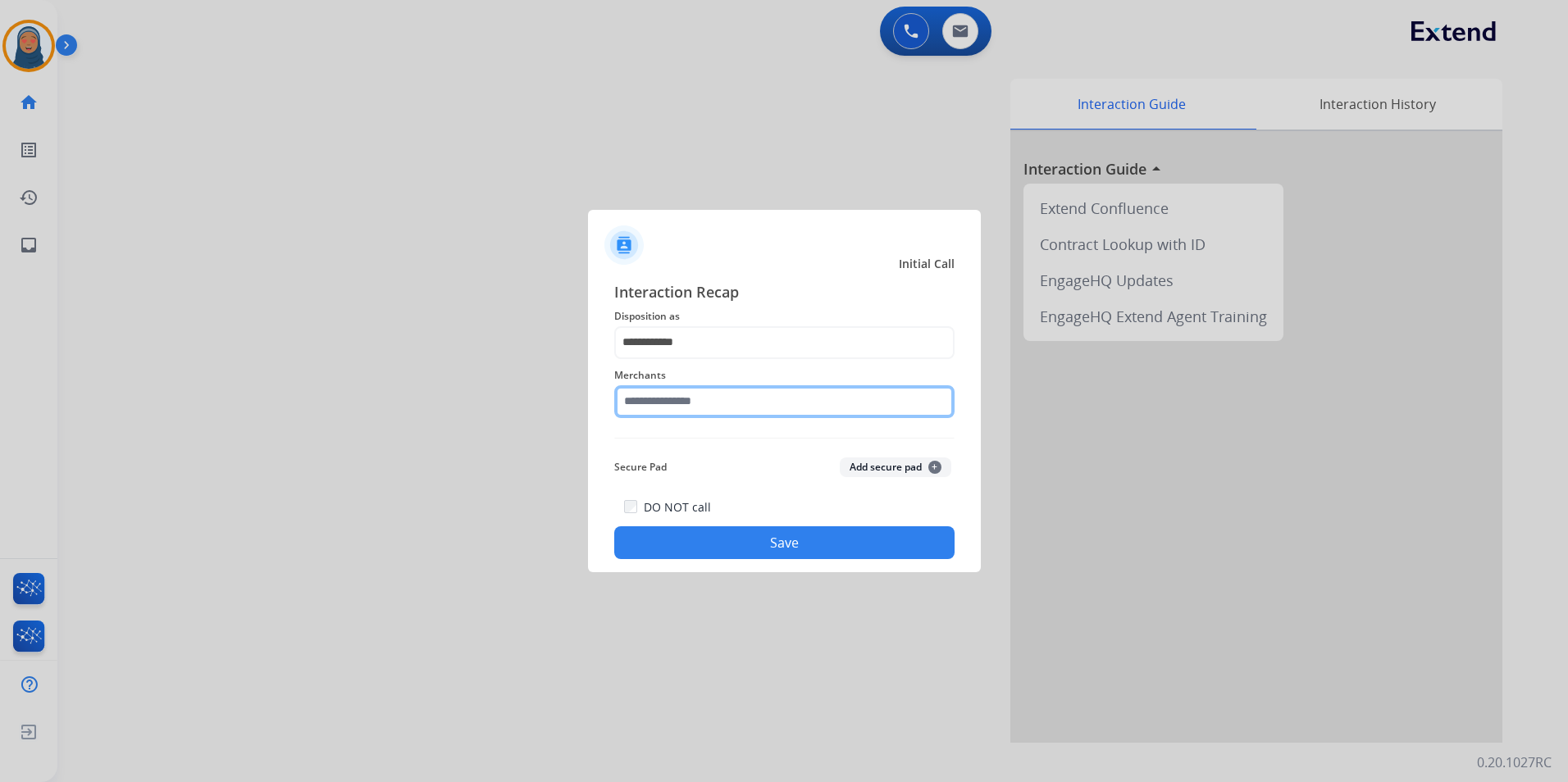
click at [702, 401] on input "text" at bounding box center [784, 402] width 340 height 33
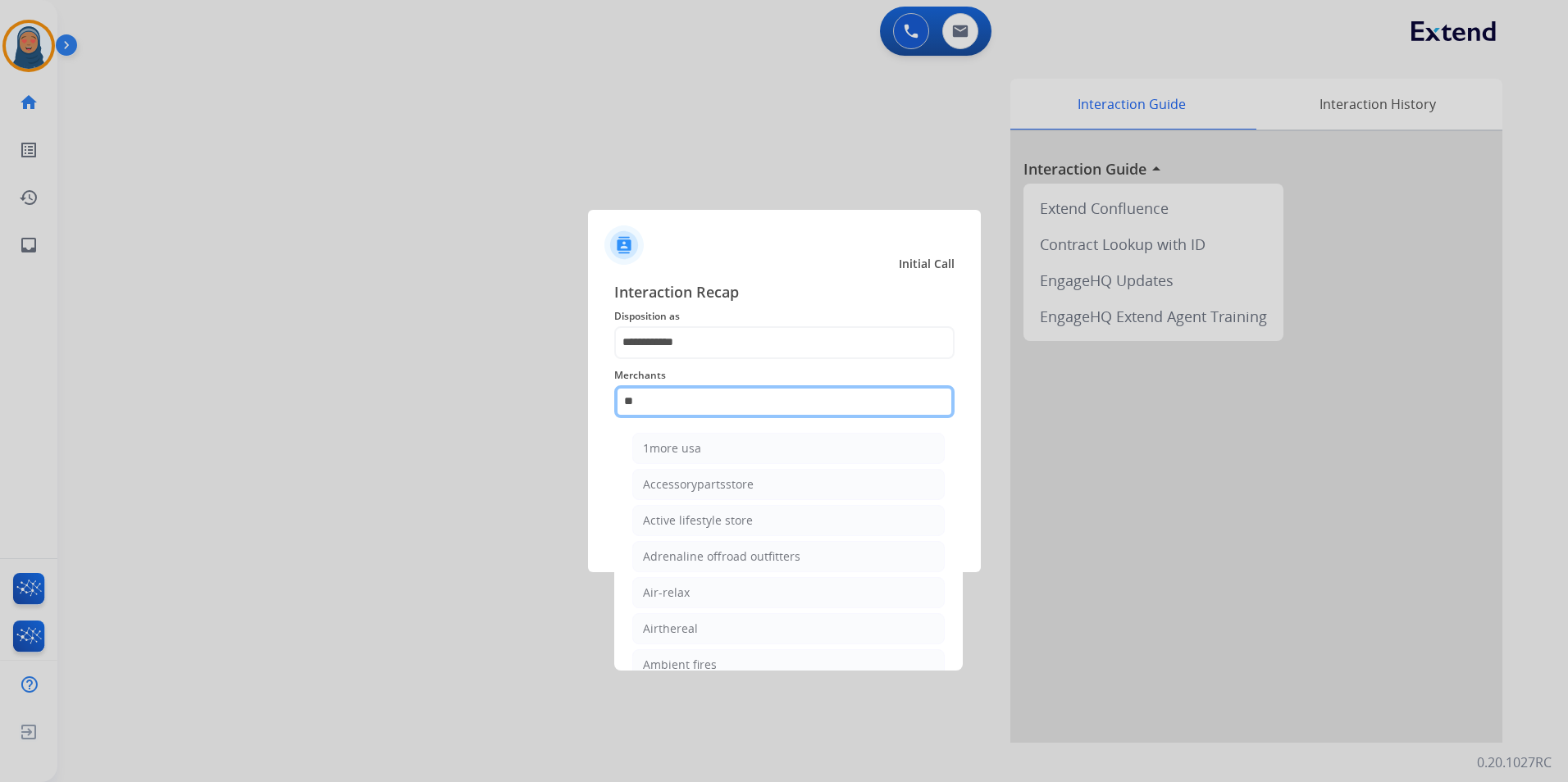
type input "*"
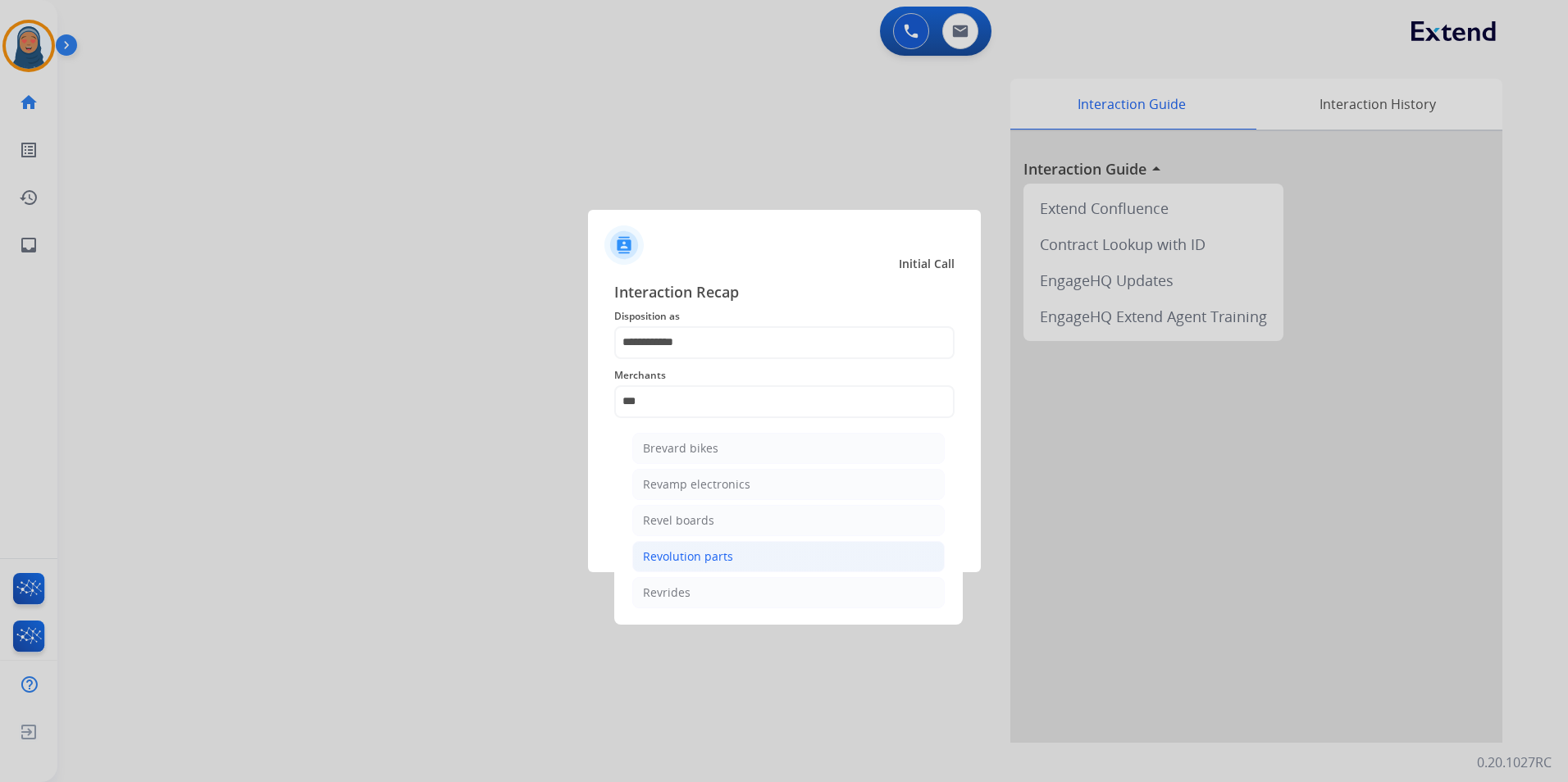
click at [751, 561] on li "Revolution parts" at bounding box center [788, 556] width 312 height 31
type input "**********"
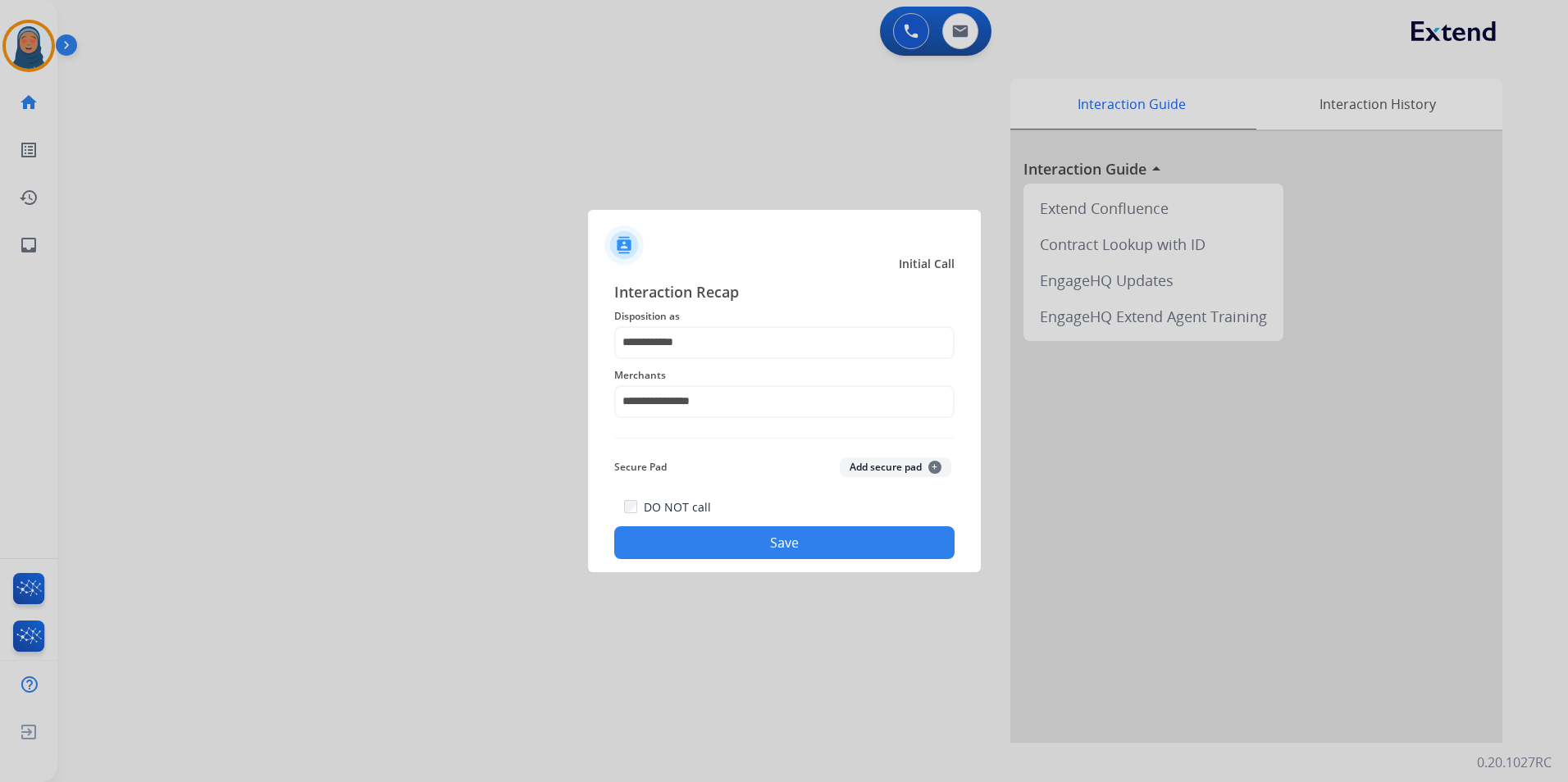
click at [781, 539] on button "Save" at bounding box center [784, 543] width 340 height 33
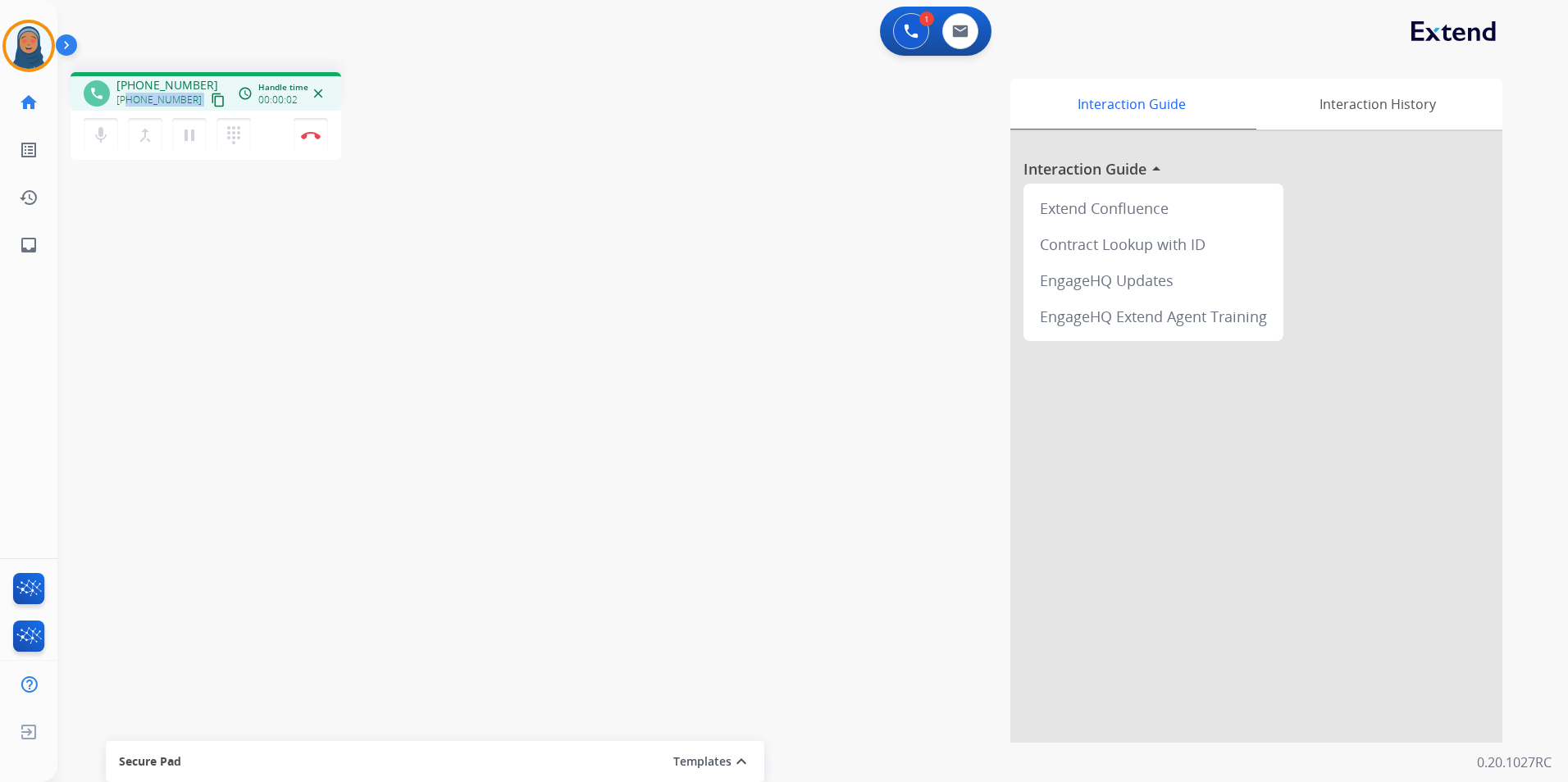
drag, startPoint x: 188, startPoint y: 100, endPoint x: 130, endPoint y: 102, distance: 58.0
click at [130, 102] on div "+15034104439 content_copy" at bounding box center [172, 100] width 111 height 19
copy div "5034104439 content_copy access_time Call metrics Queue 00:08 Hold 00:00 Talk 00…"
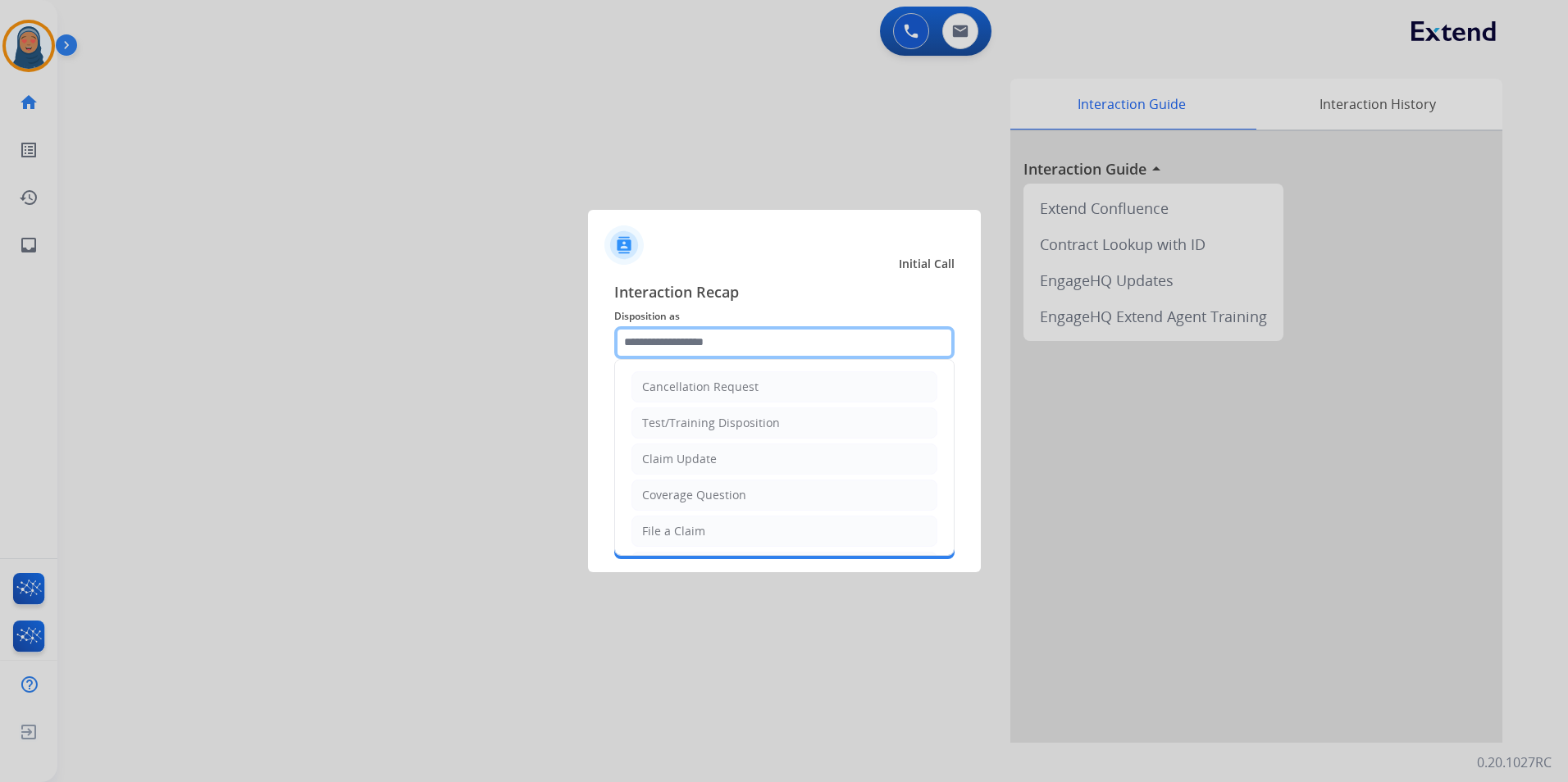
click at [665, 344] on input "text" at bounding box center [784, 343] width 340 height 33
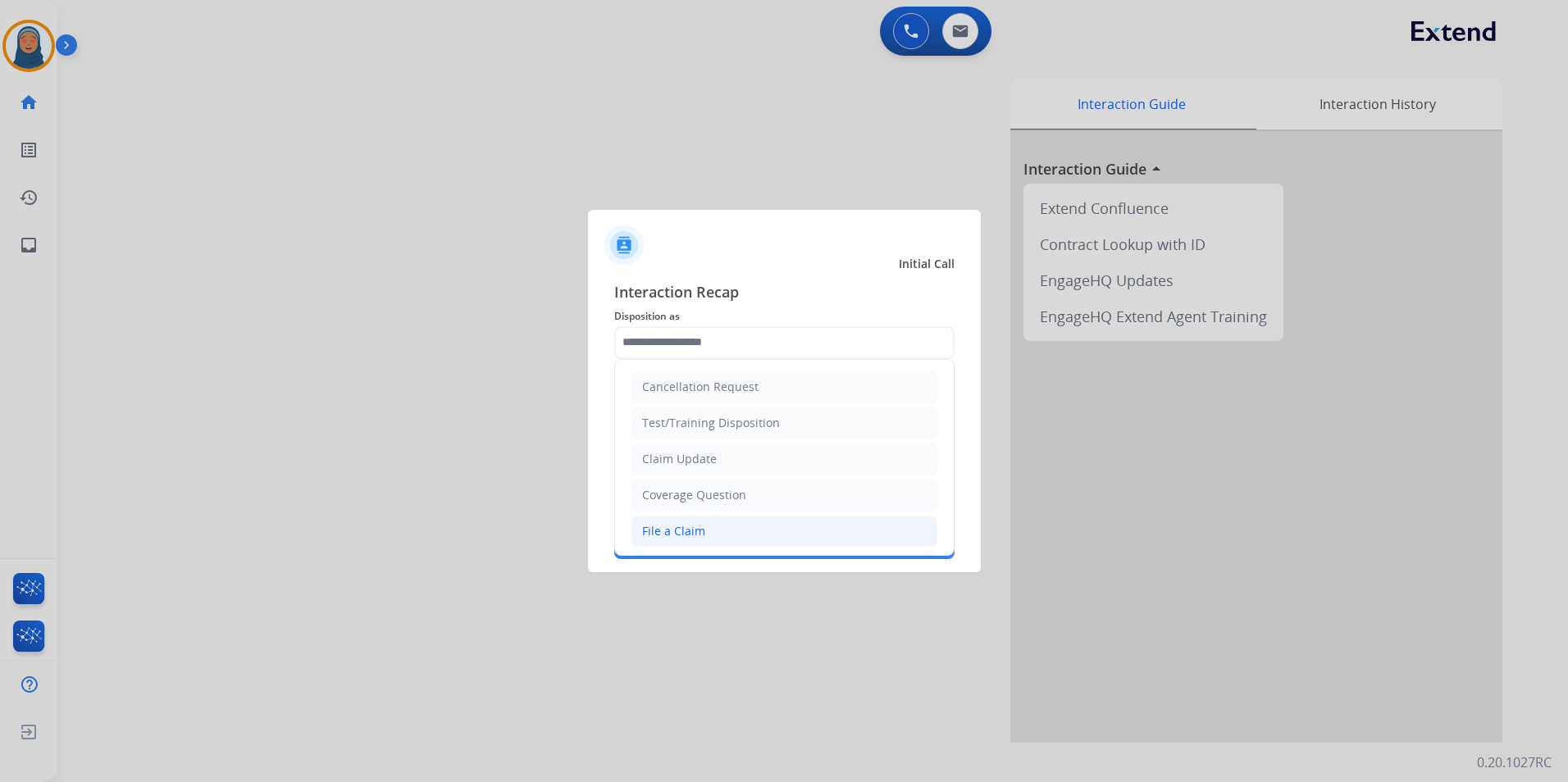
click at [676, 526] on div "File a Claim" at bounding box center [674, 530] width 63 height 16
type input "**********"
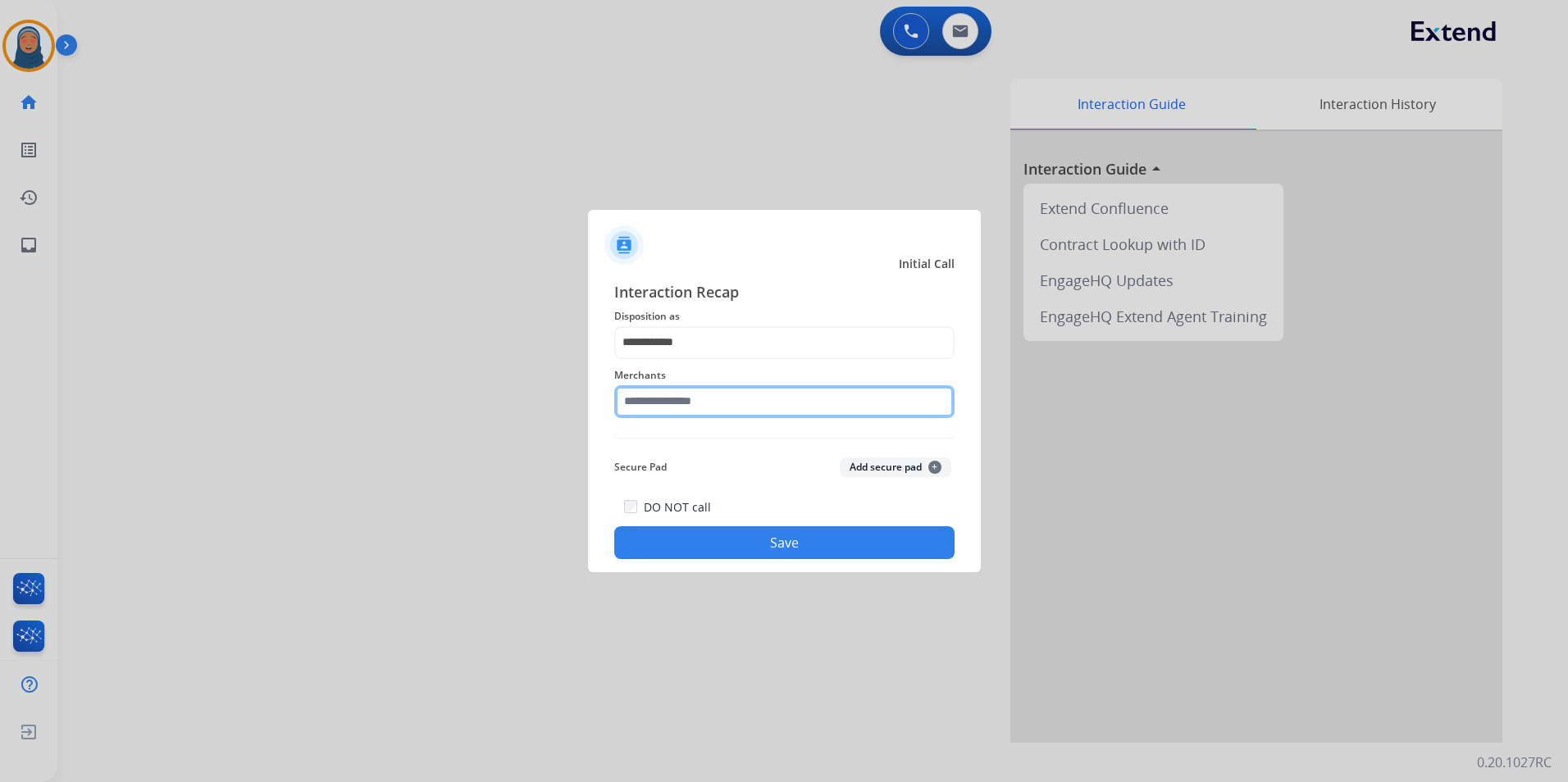
click at [701, 405] on input "text" at bounding box center [784, 402] width 340 height 33
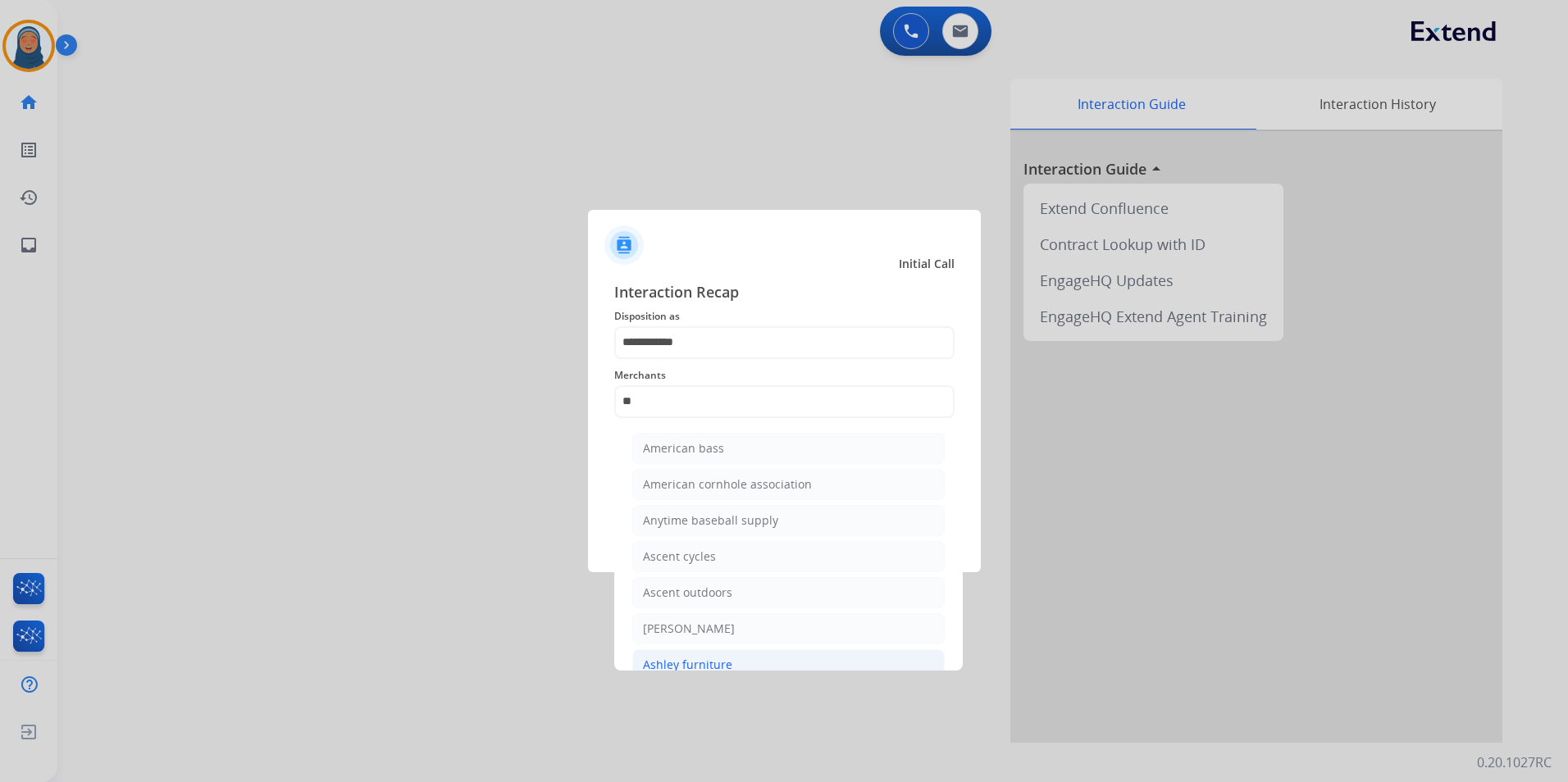
click at [733, 665] on li "Ashley furniture" at bounding box center [788, 665] width 312 height 31
type input "**********"
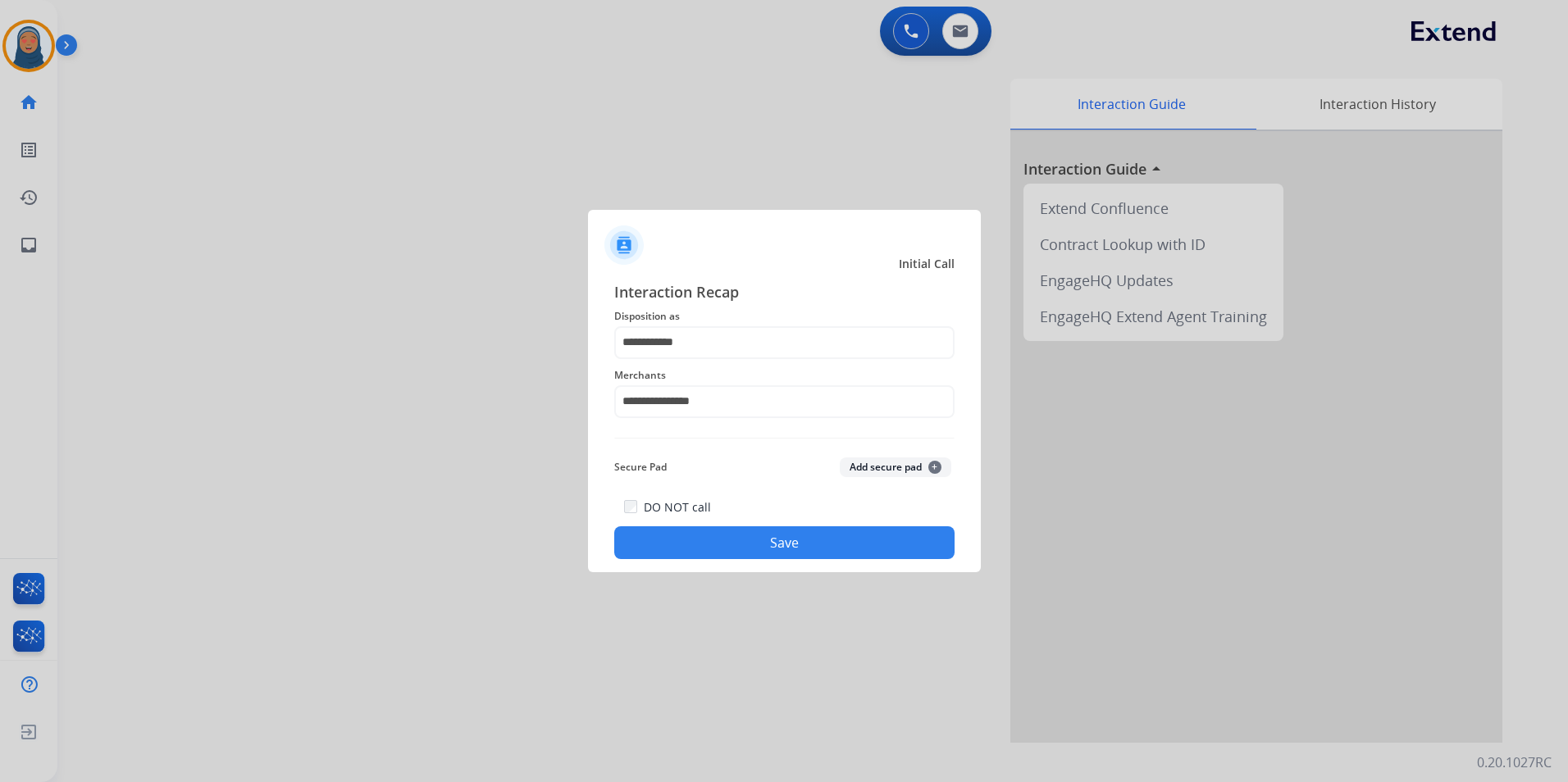
click at [796, 543] on button "Save" at bounding box center [784, 543] width 340 height 33
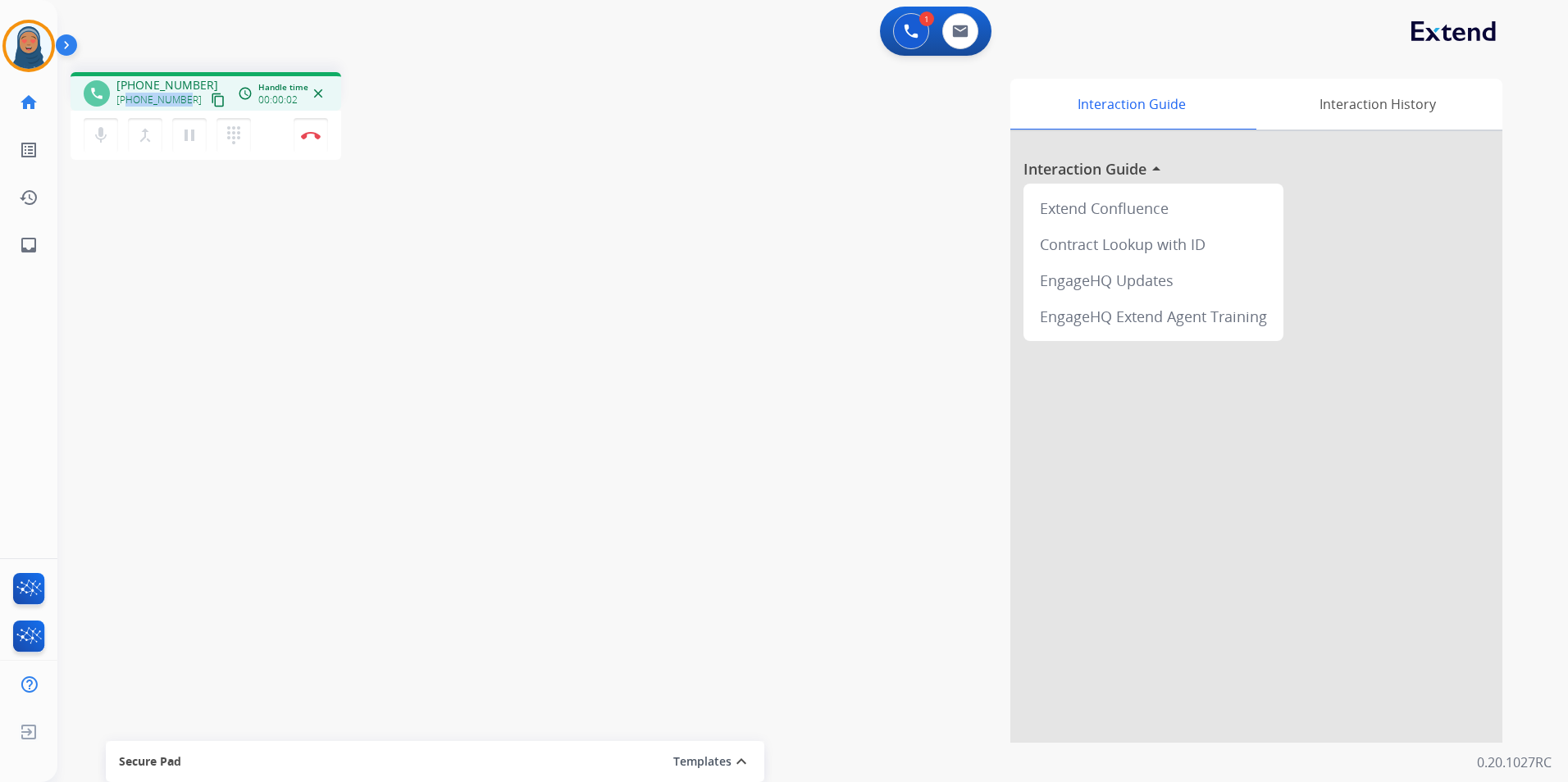
drag, startPoint x: 184, startPoint y: 99, endPoint x: 129, endPoint y: 102, distance: 55.1
click at [129, 102] on div "+16784927705 content_copy" at bounding box center [172, 100] width 111 height 19
copy span "6784927705"
click at [311, 138] on img at bounding box center [310, 135] width 19 height 9
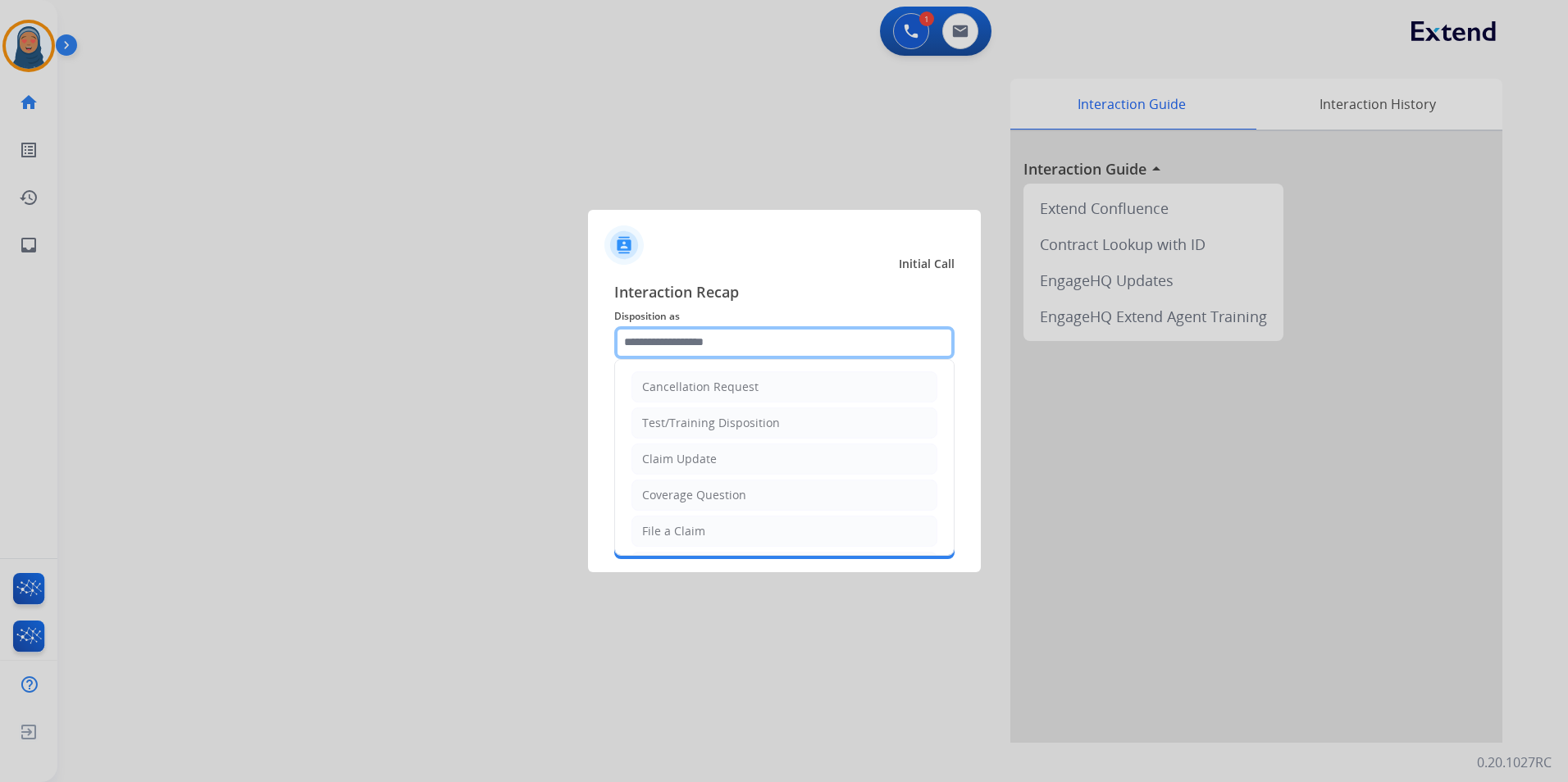
click at [656, 347] on input "text" at bounding box center [784, 343] width 340 height 33
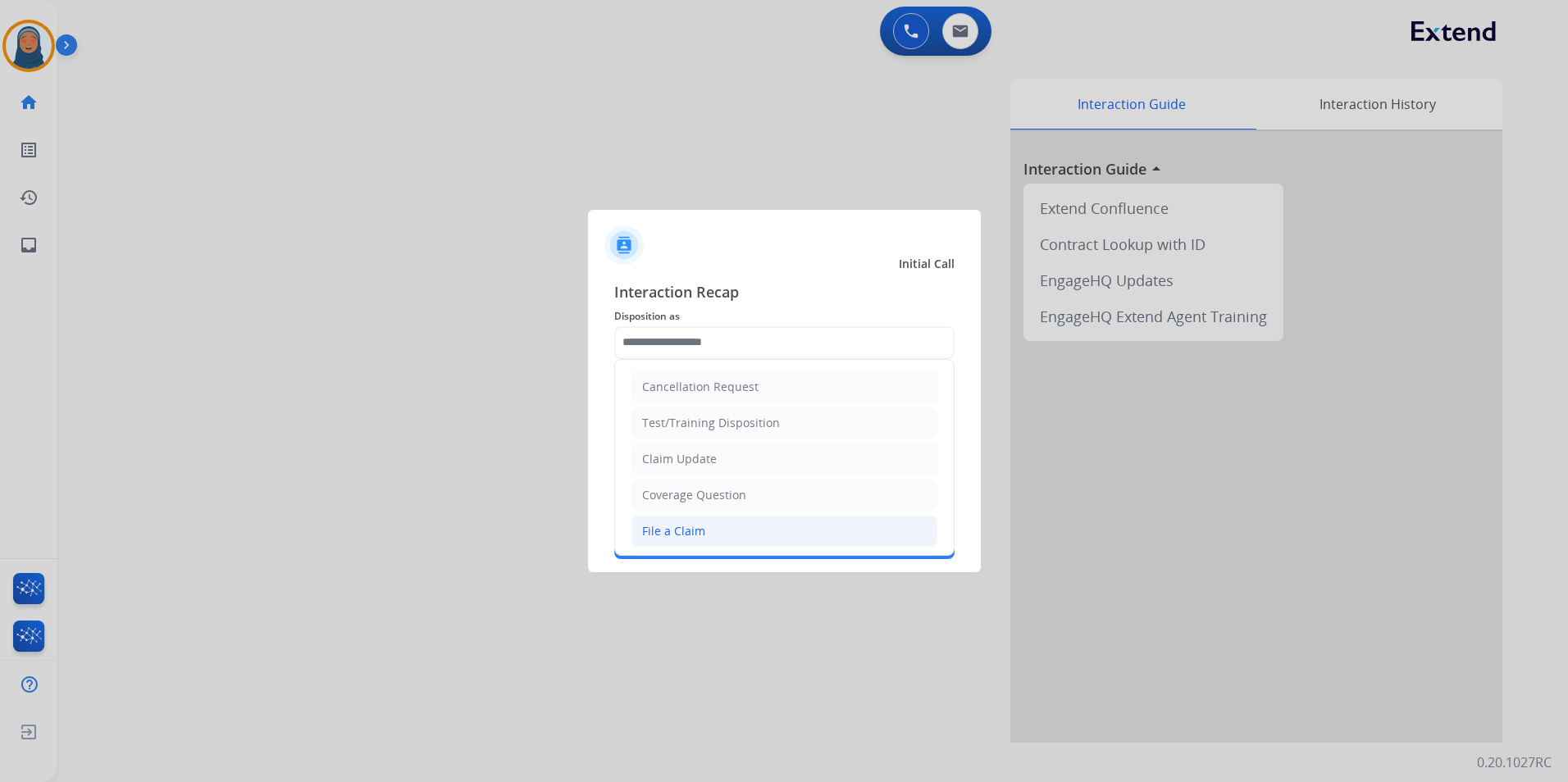
click at [696, 532] on div "File a Claim" at bounding box center [674, 530] width 63 height 16
type input "**********"
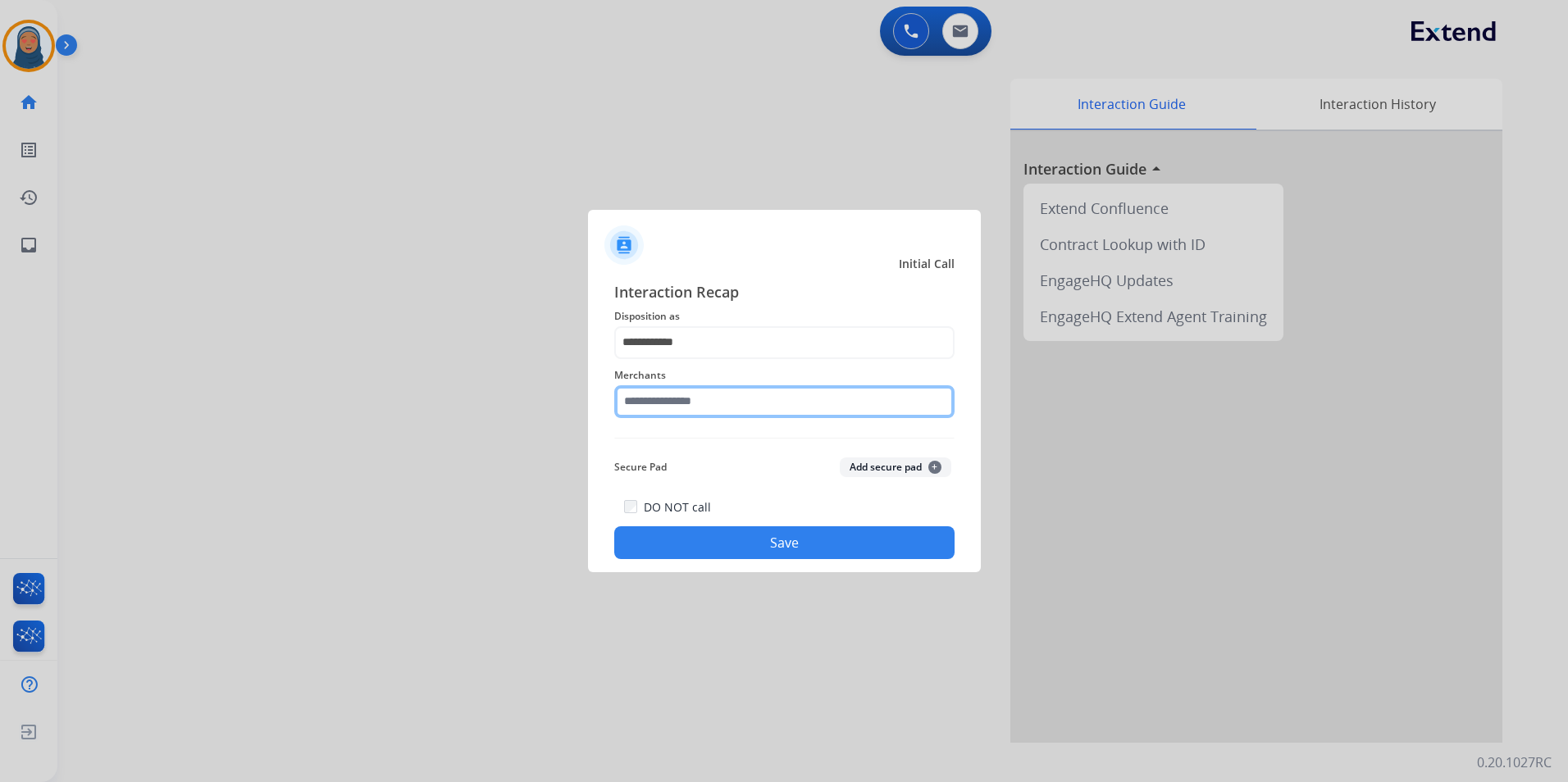
click at [739, 400] on input "text" at bounding box center [784, 402] width 340 height 33
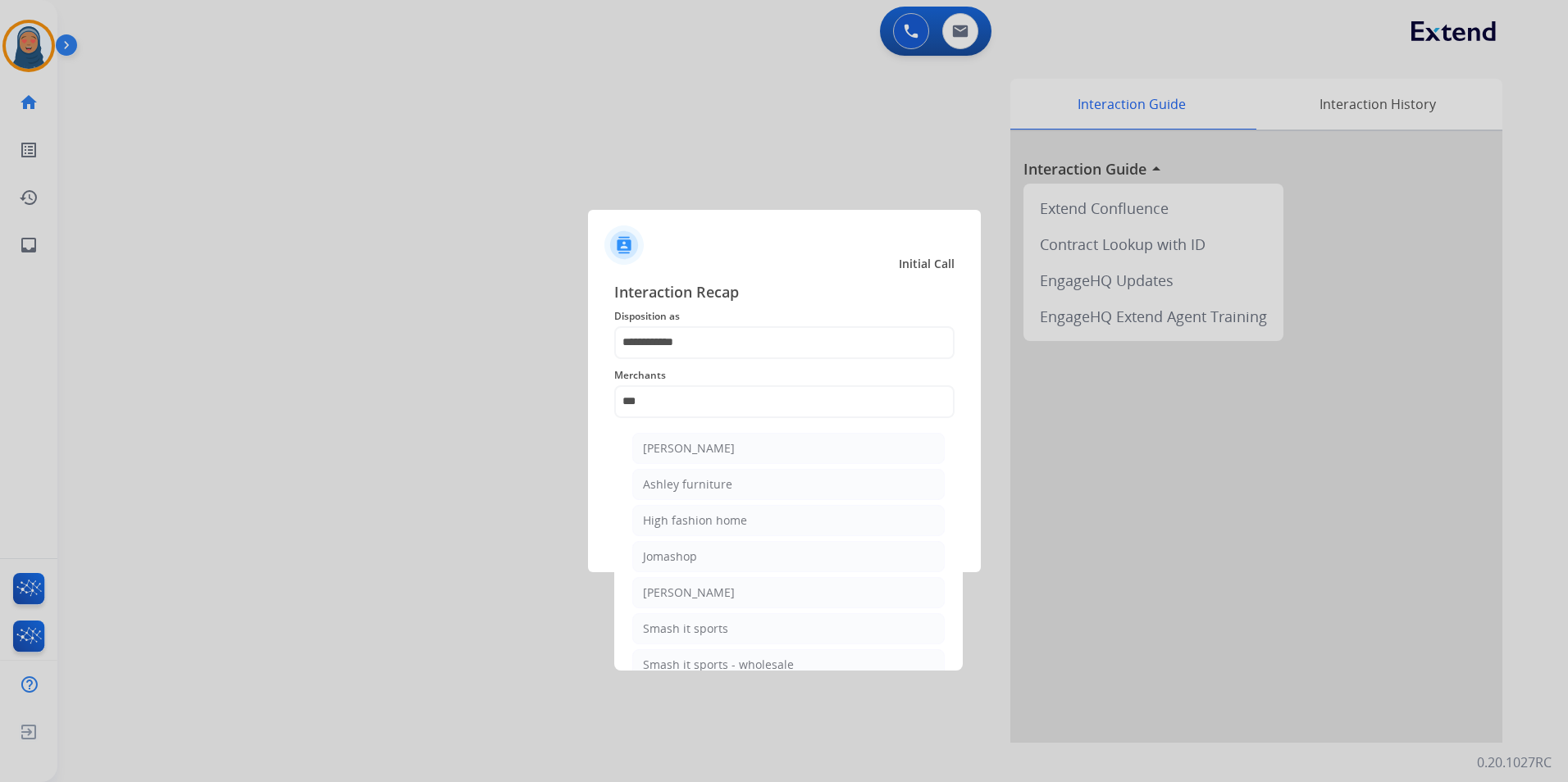
click at [685, 492] on div "Ashley furniture" at bounding box center [687, 484] width 89 height 16
type input "**********"
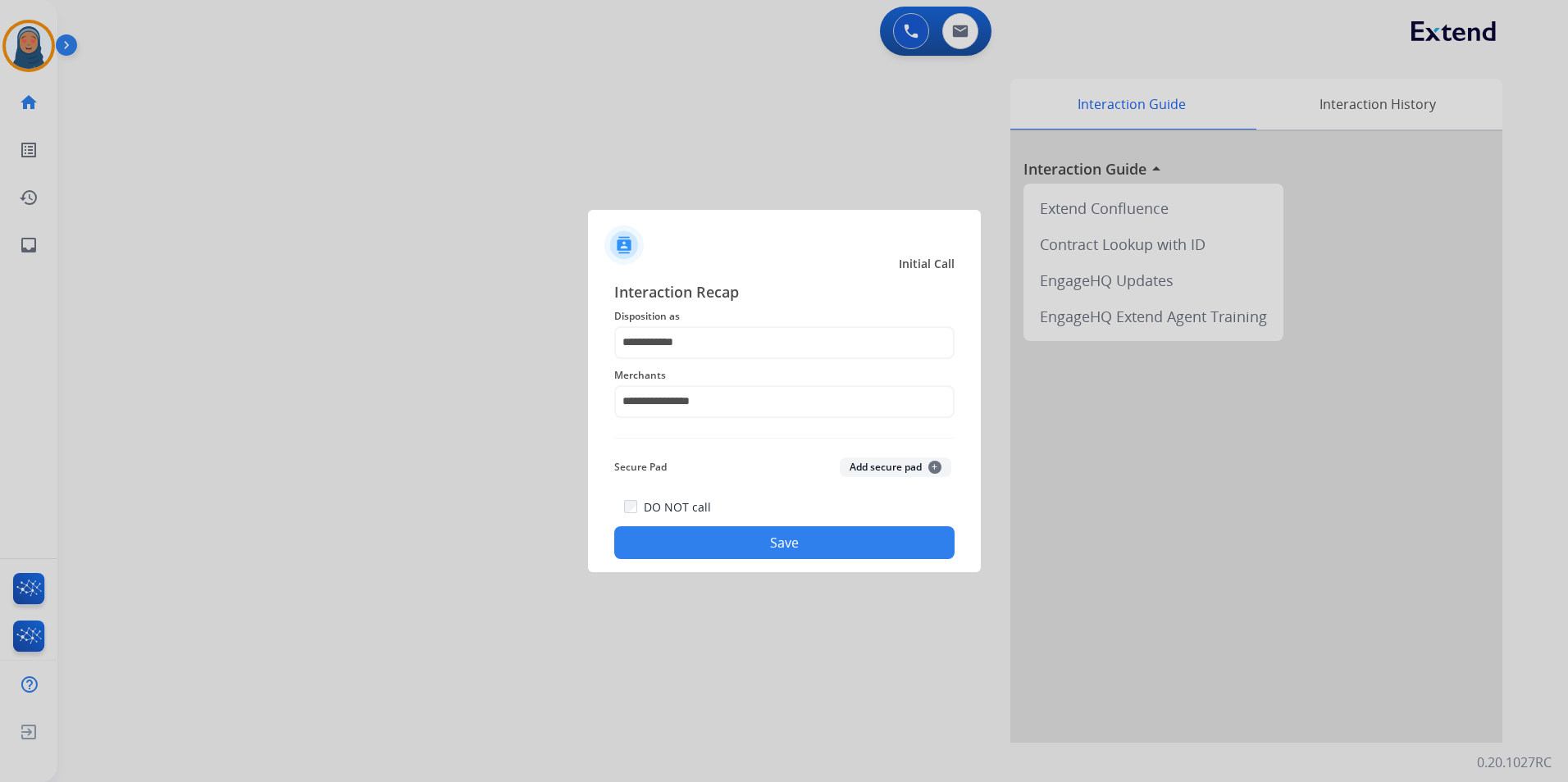
click at [832, 558] on div "DO NOT call Save" at bounding box center [784, 527] width 340 height 62
click at [834, 550] on button "Save" at bounding box center [784, 543] width 340 height 33
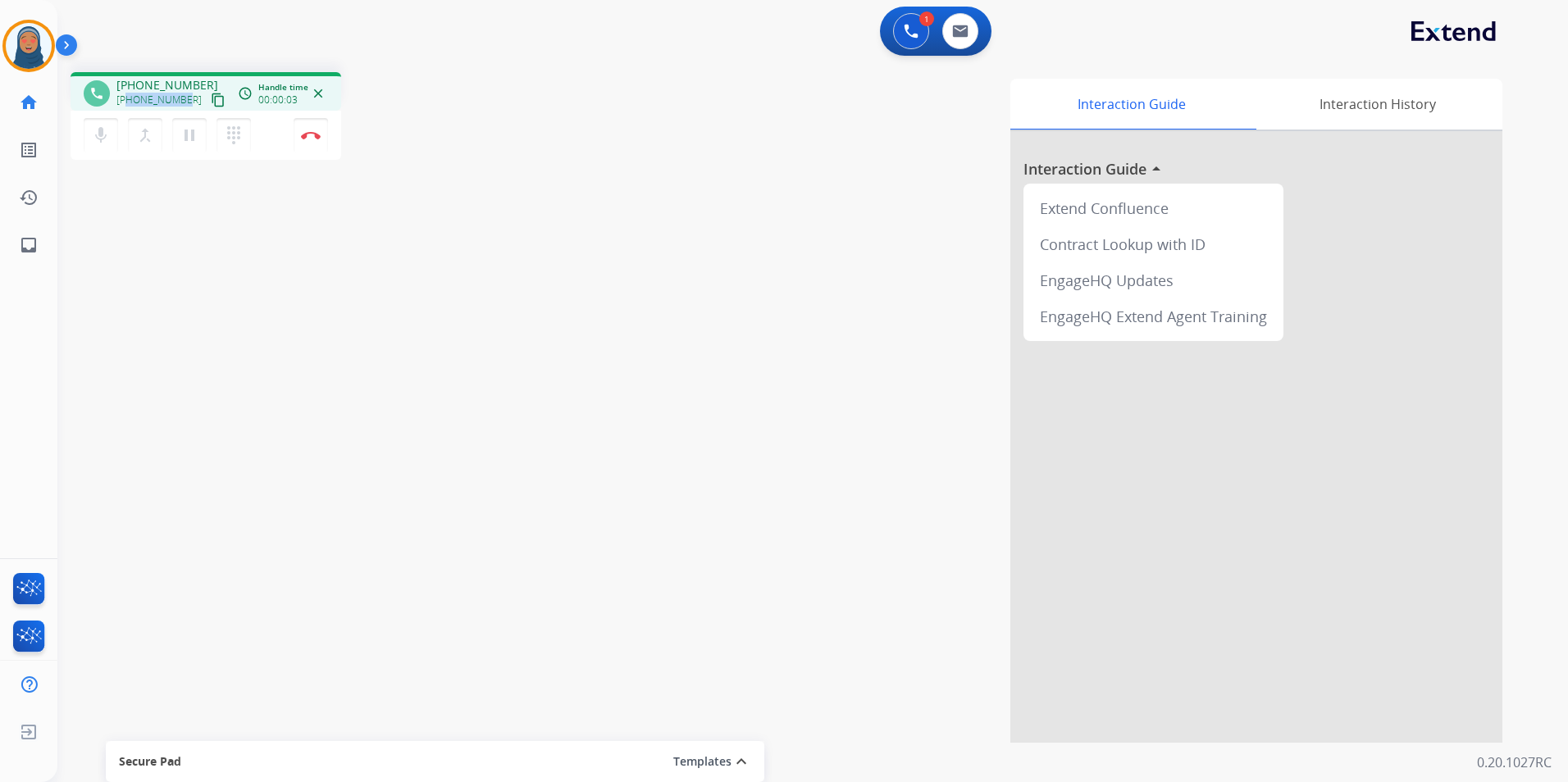
drag, startPoint x: 185, startPoint y: 101, endPoint x: 127, endPoint y: 105, distance: 58.1
click at [127, 105] on div "+15803773462 content_copy" at bounding box center [172, 100] width 111 height 19
copy span "5803773462"
click at [309, 134] on img at bounding box center [310, 135] width 19 height 9
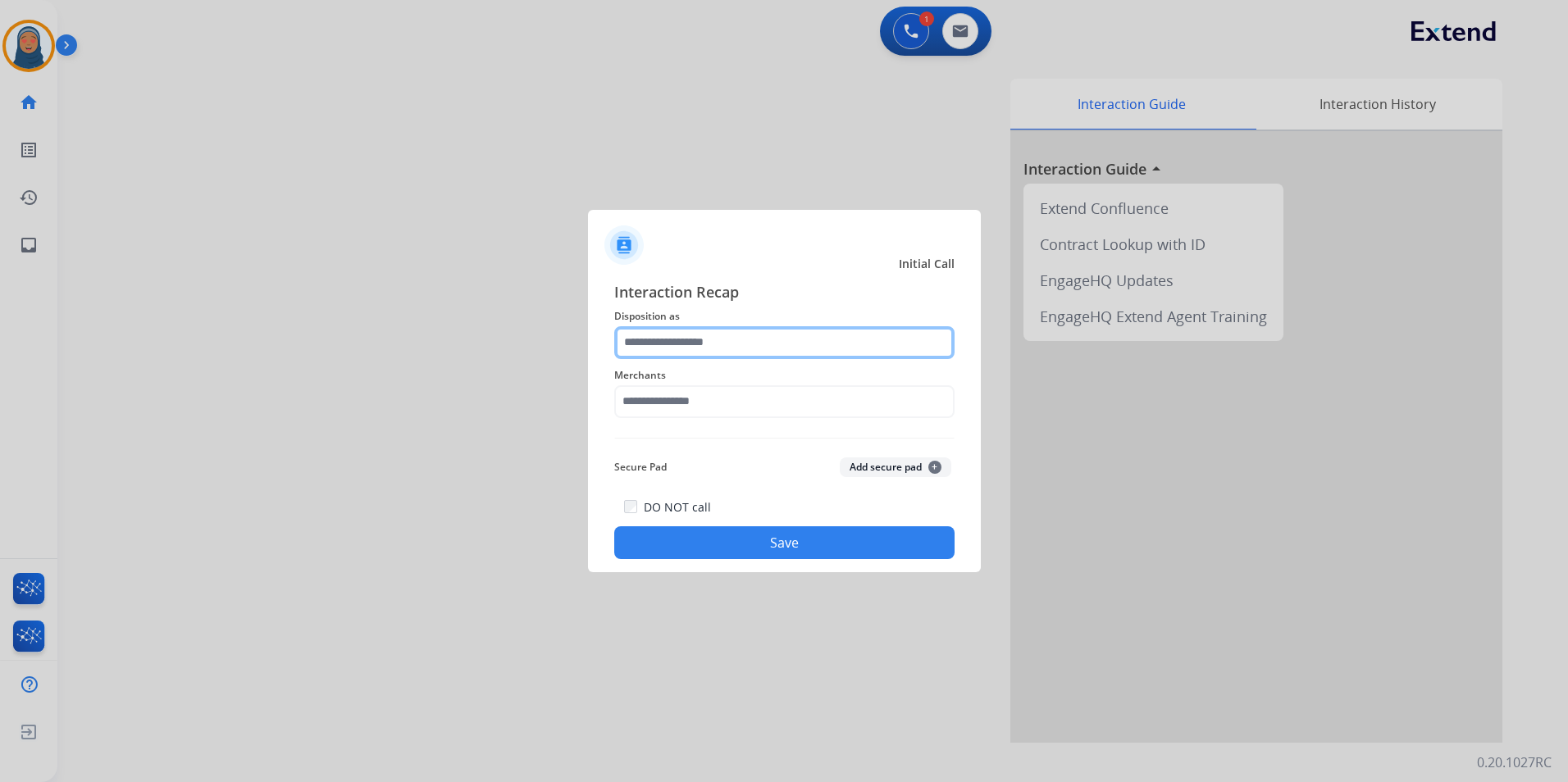
click at [739, 339] on input "text" at bounding box center [784, 343] width 340 height 33
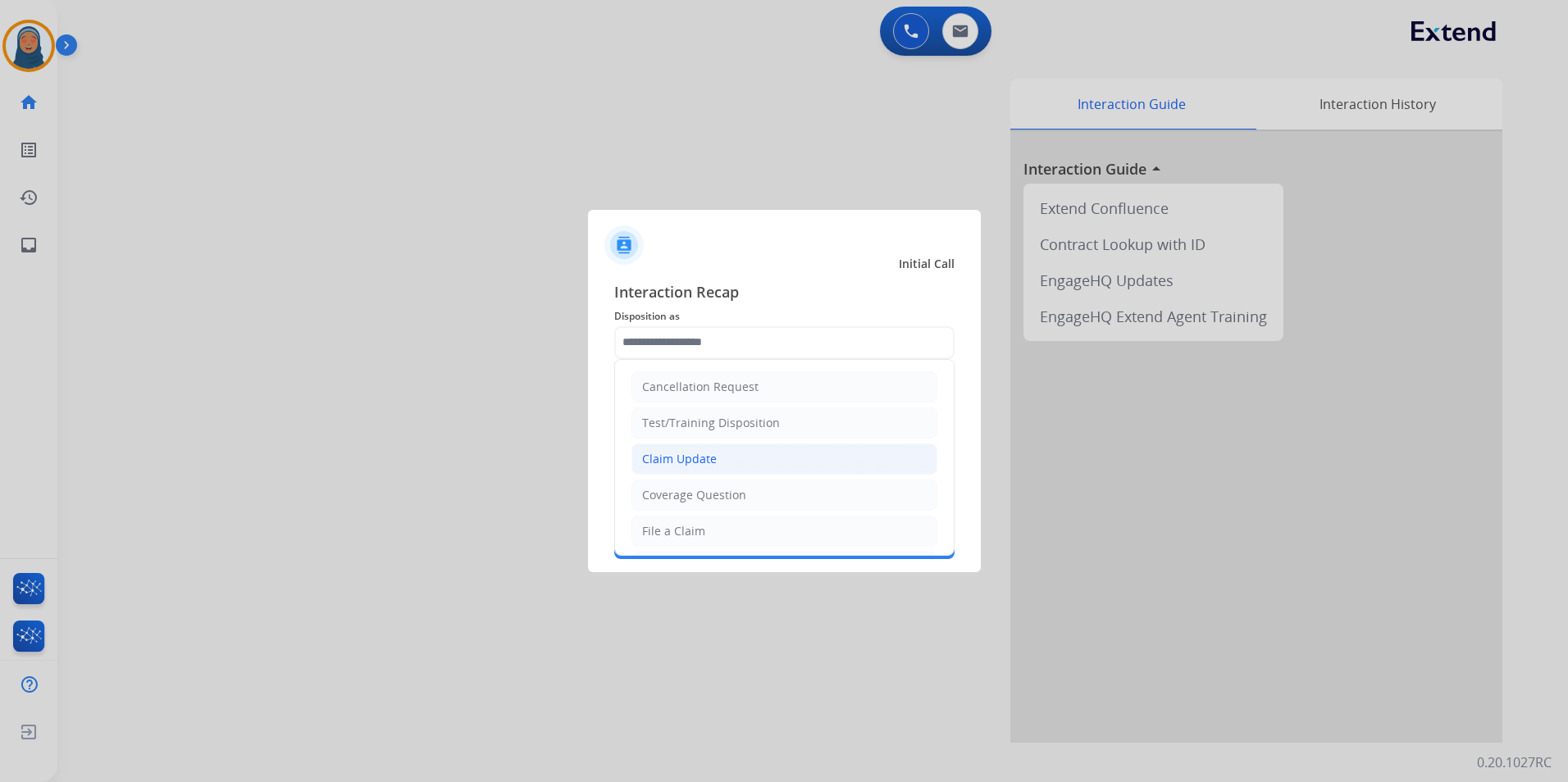
click at [696, 451] on div "Claim Update" at bounding box center [679, 458] width 75 height 16
type input "**********"
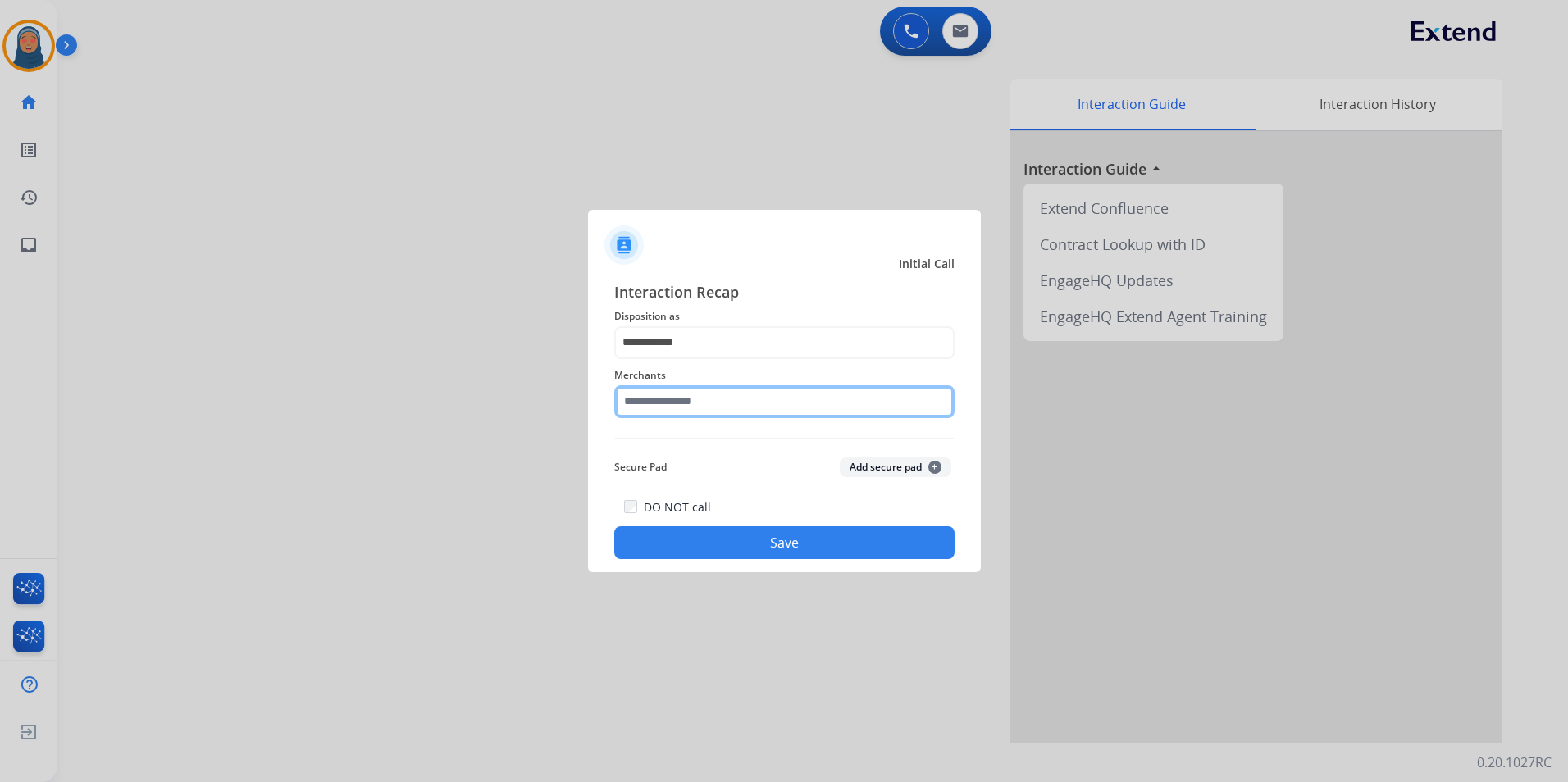
click at [713, 393] on input "text" at bounding box center [784, 402] width 340 height 33
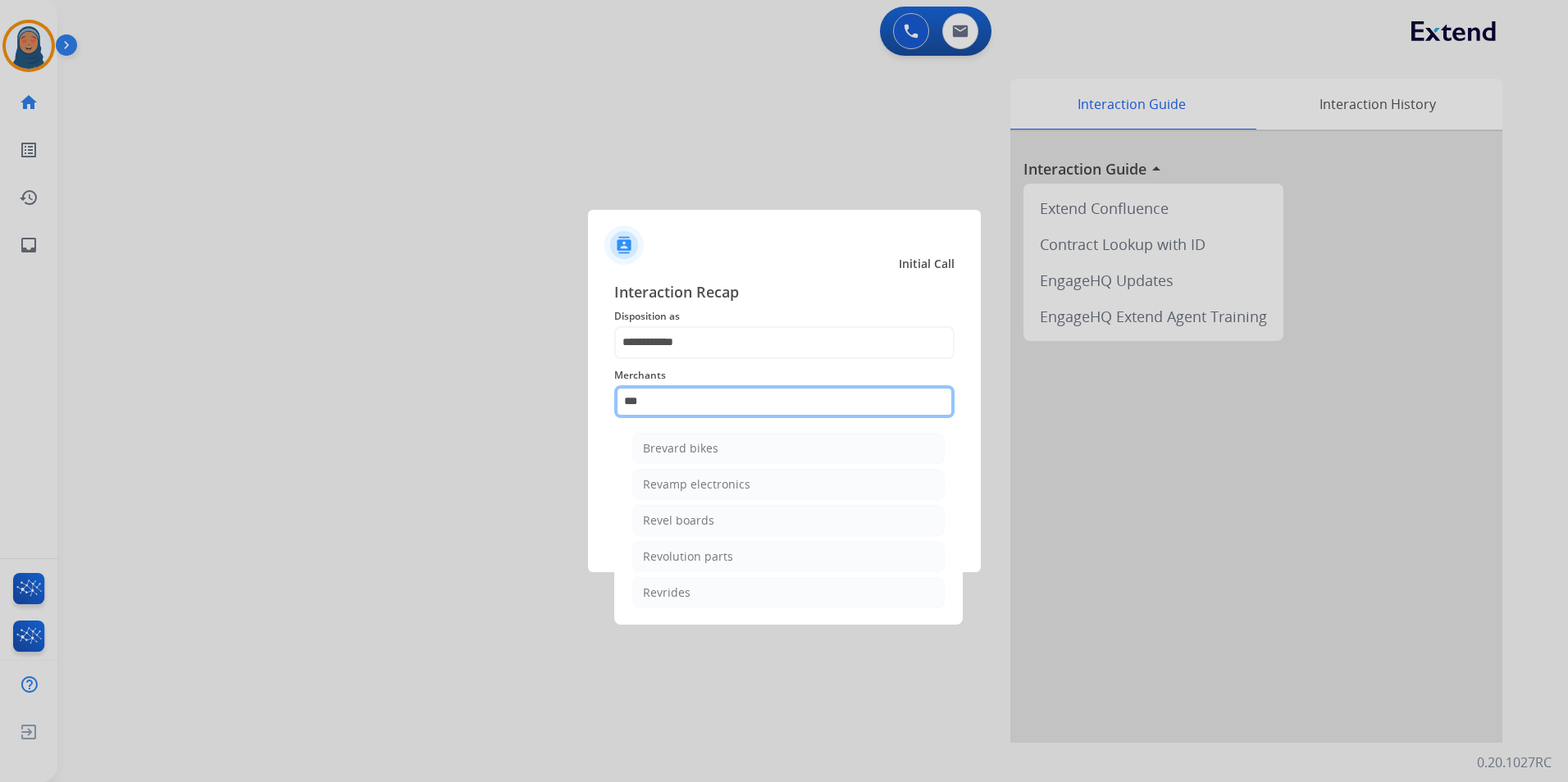
type input "***"
drag, startPoint x: 651, startPoint y: 402, endPoint x: 331, endPoint y: 389, distance: 320.3
click at [0, 389] on app-contact-recap-modal "**********" at bounding box center [0, 391] width 0 height 782
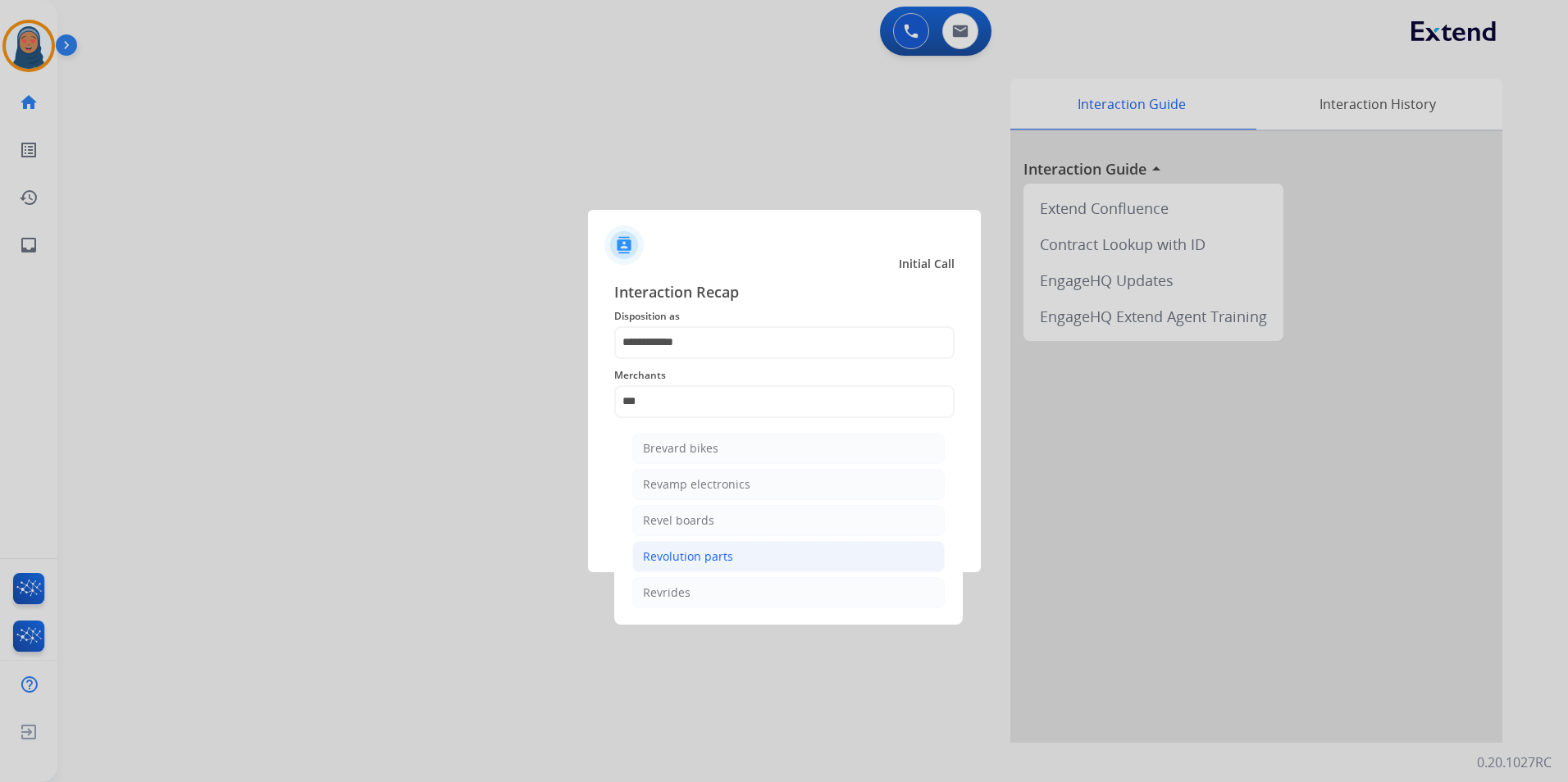
click at [707, 558] on div "Revolution parts" at bounding box center [688, 556] width 90 height 16
type input "**********"
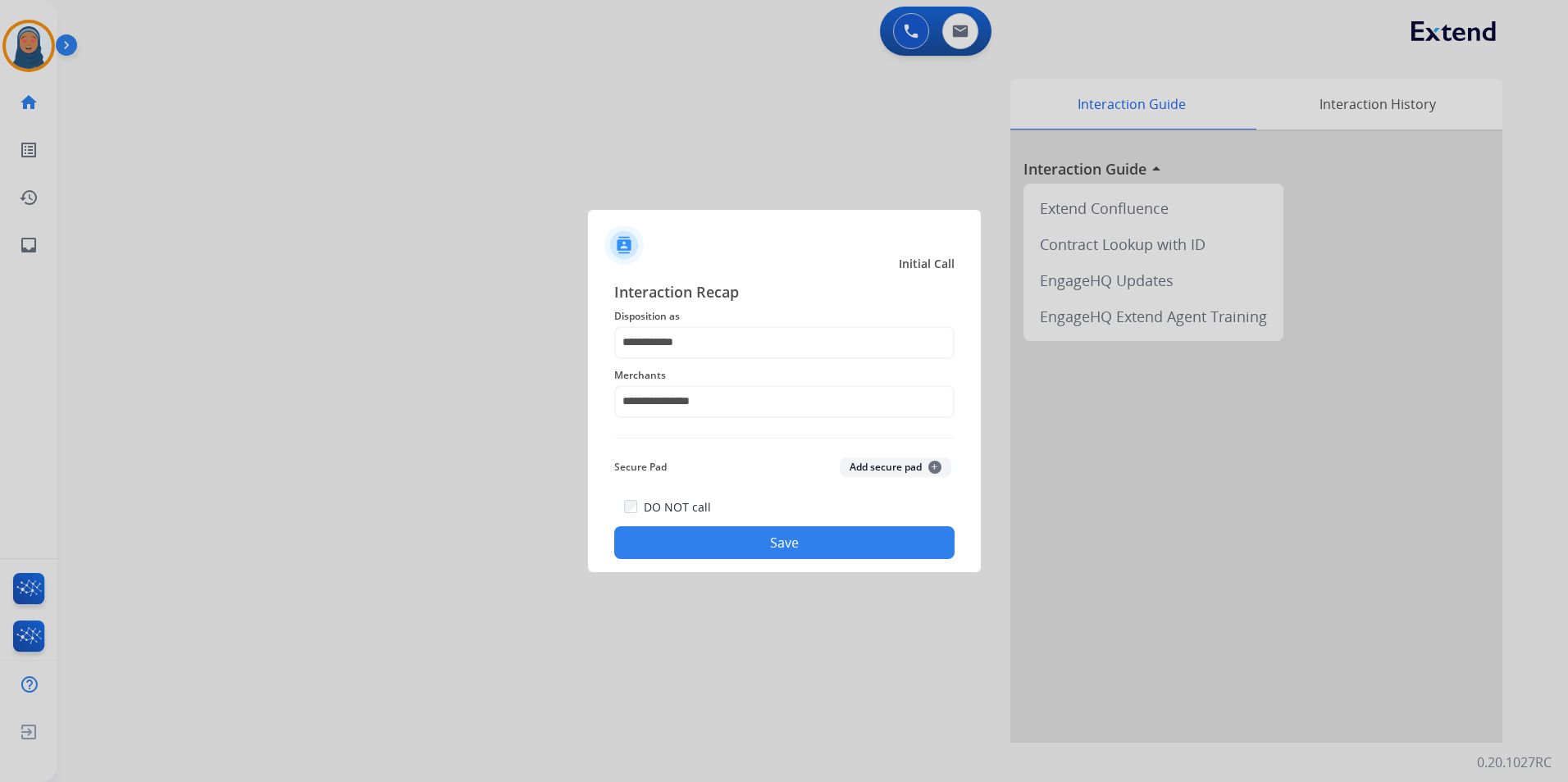
click at [785, 545] on button "Save" at bounding box center [784, 543] width 340 height 33
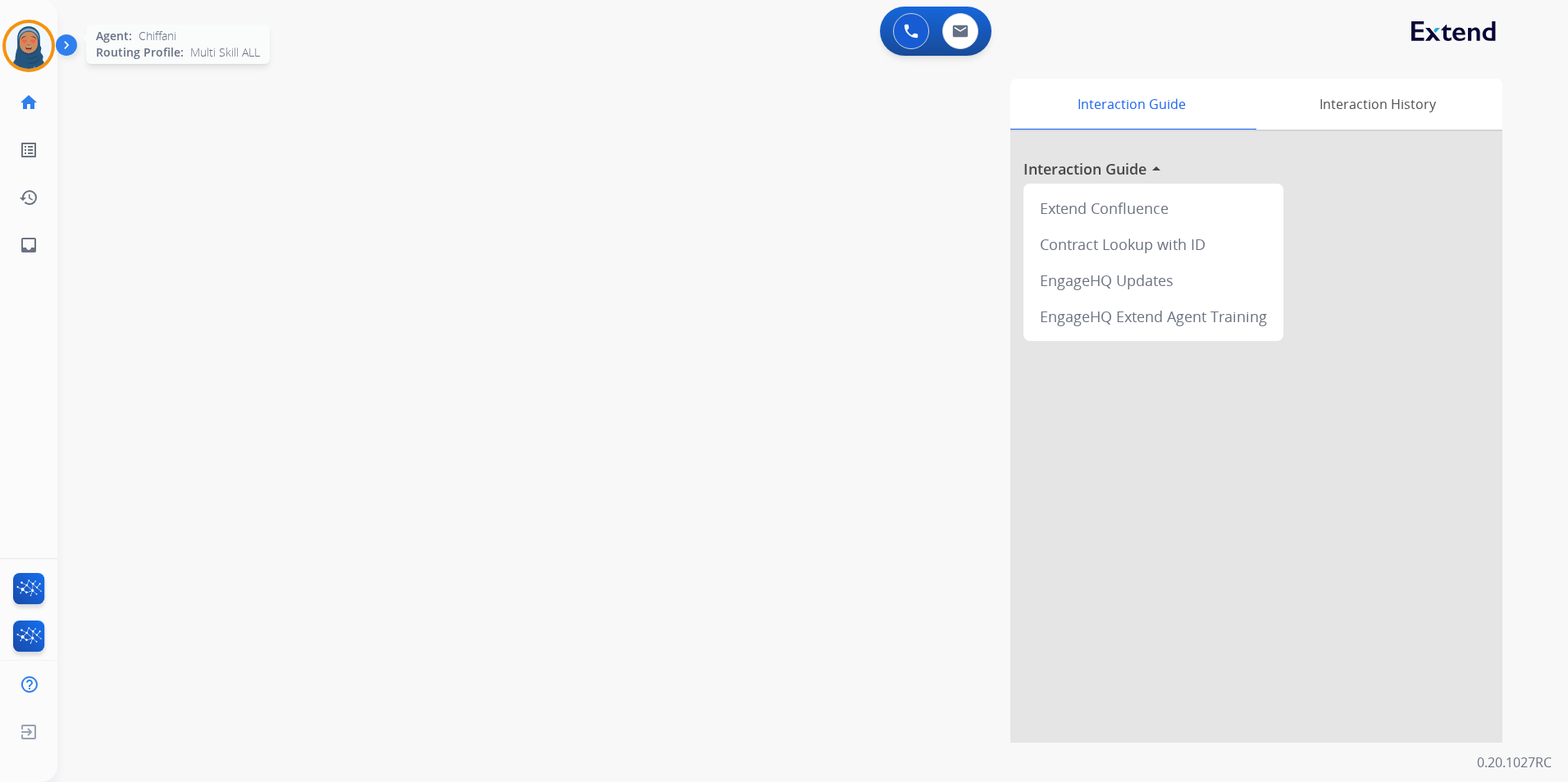
drag, startPoint x: 31, startPoint y: 42, endPoint x: 51, endPoint y: 73, distance: 36.9
click at [31, 43] on img at bounding box center [29, 46] width 46 height 46
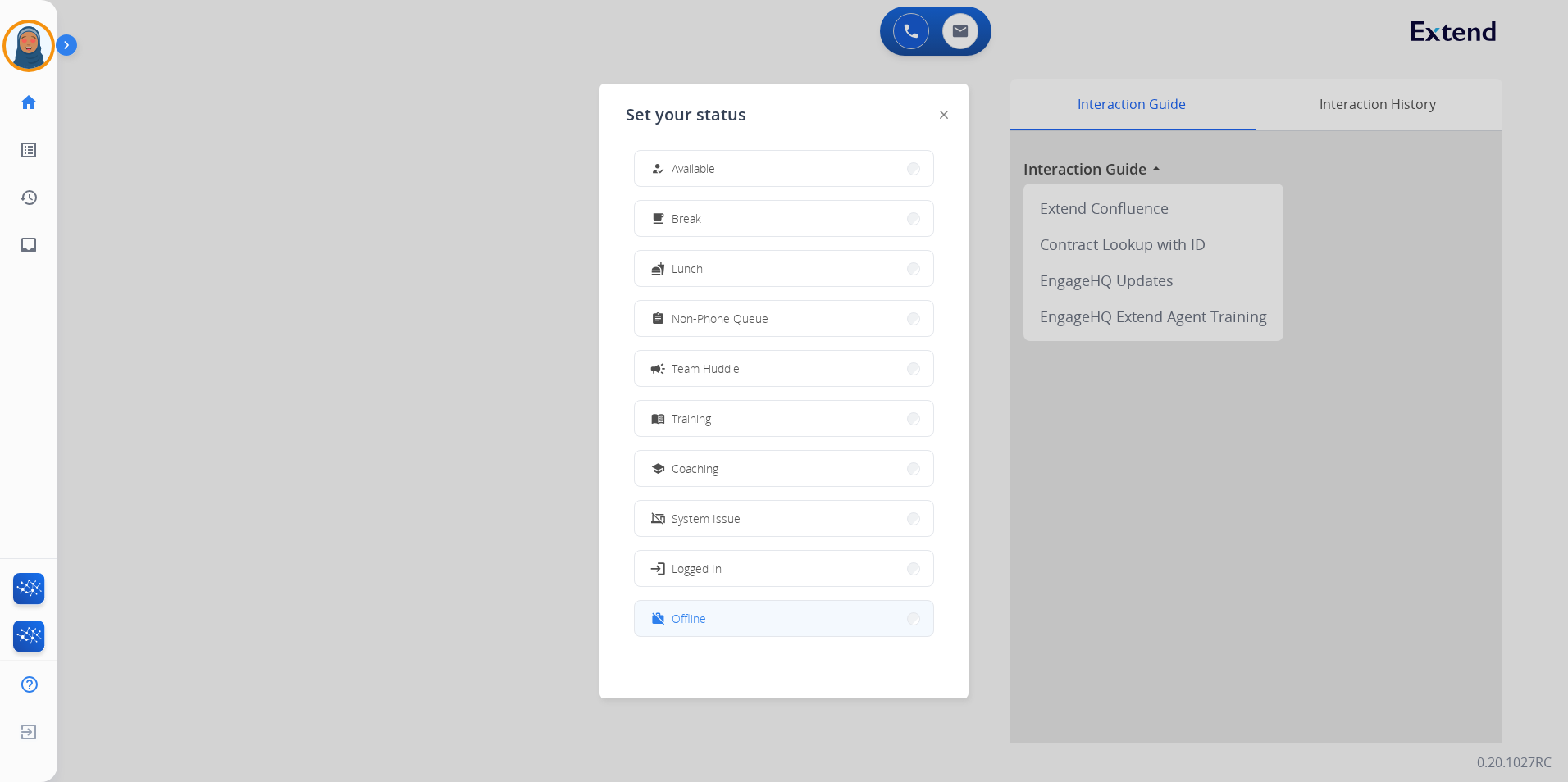
scroll to position [5, 0]
click at [720, 612] on button "work_off Offline" at bounding box center [784, 618] width 299 height 36
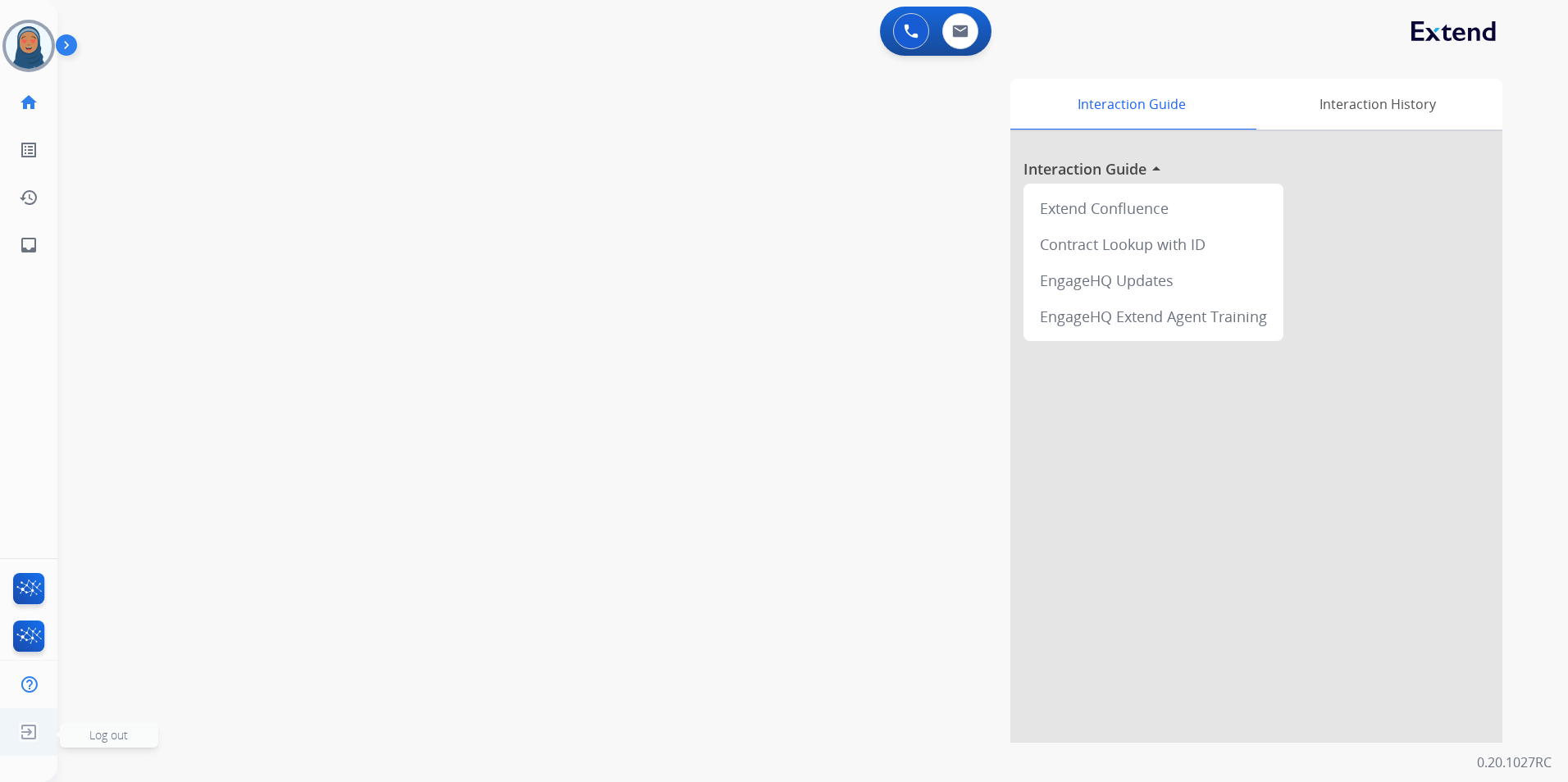
click at [100, 736] on span "Log out" at bounding box center [109, 735] width 38 height 15
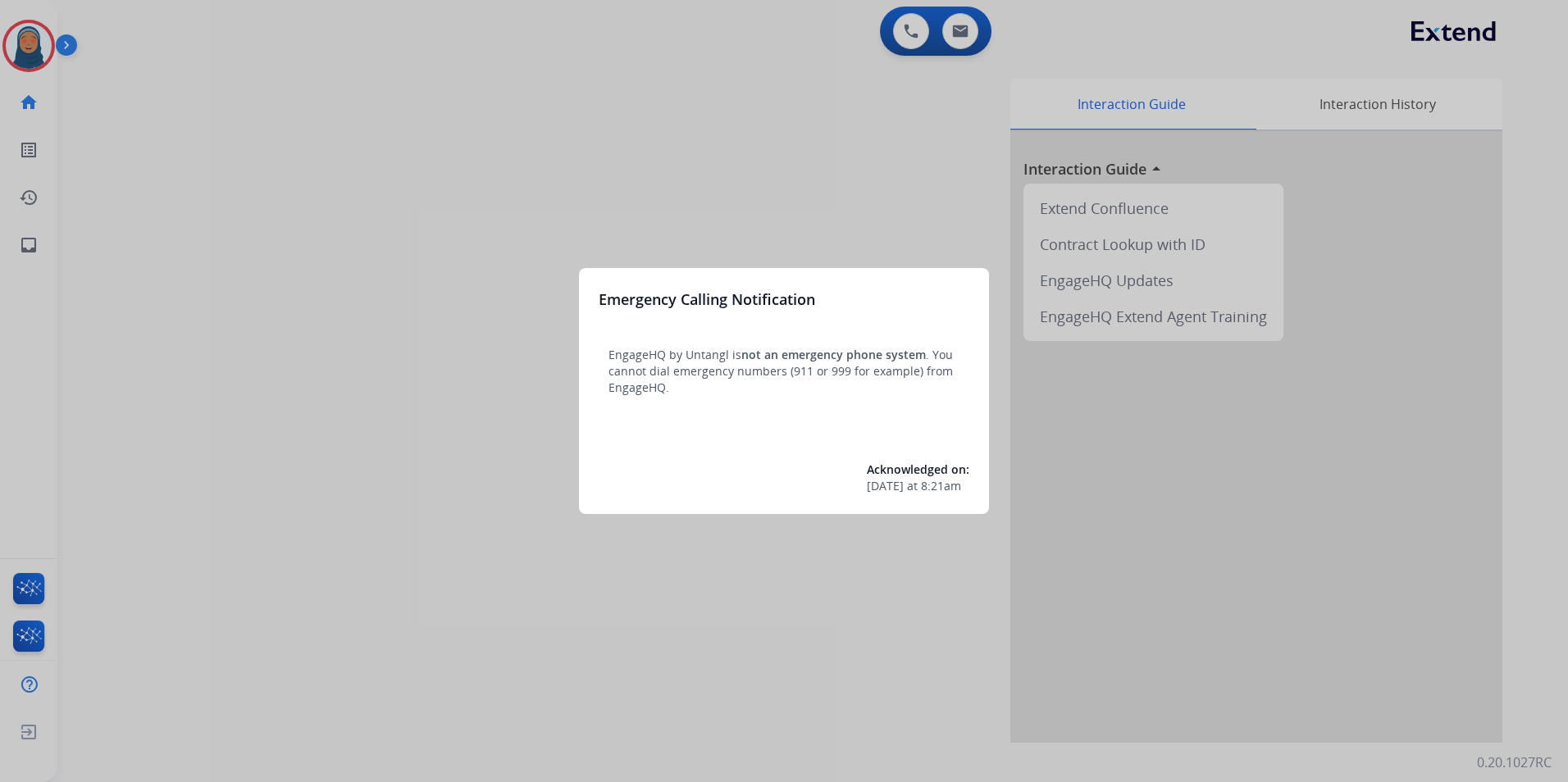
click at [139, 203] on div at bounding box center [784, 391] width 1568 height 782
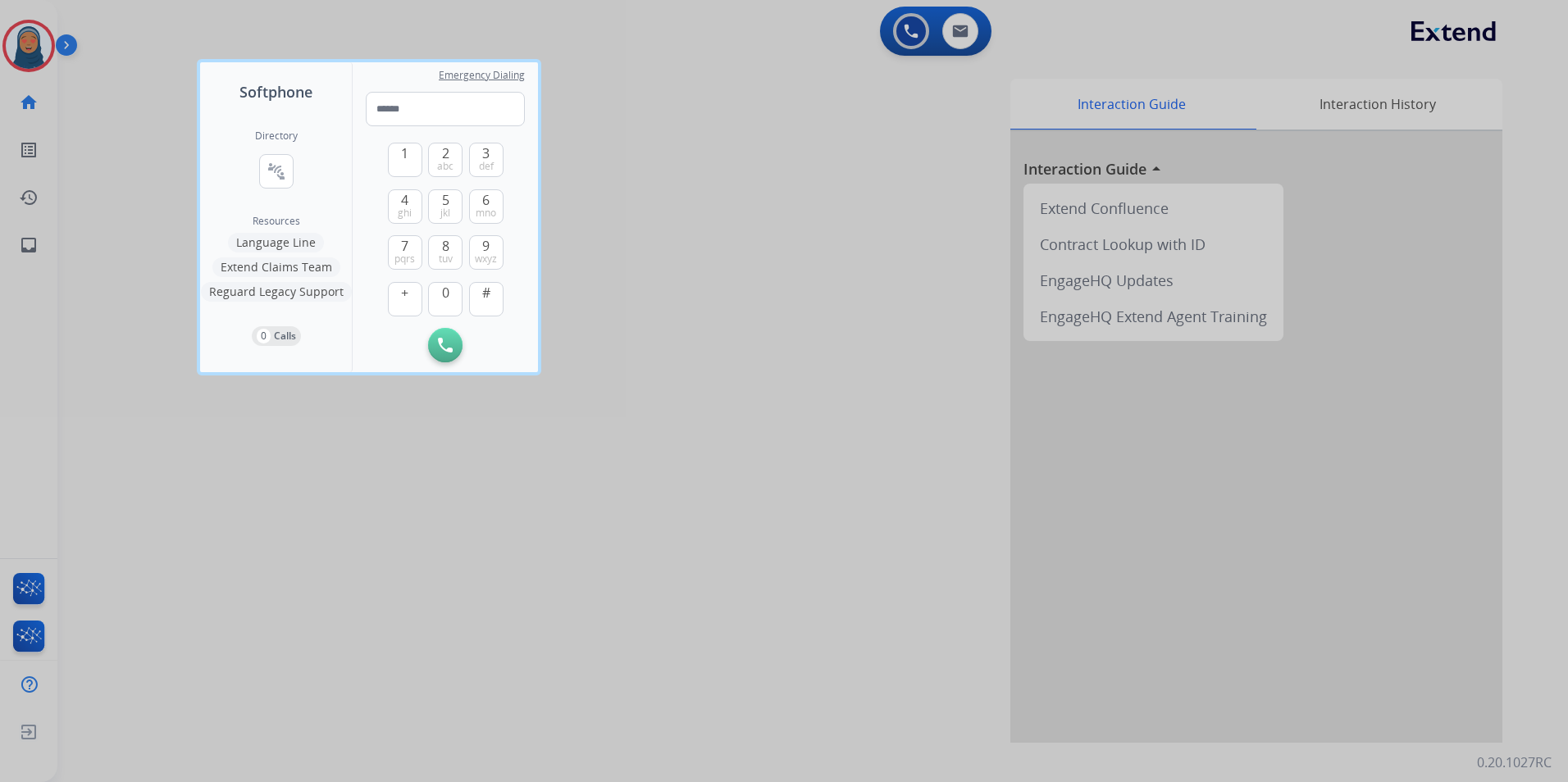
click at [186, 197] on div at bounding box center [784, 391] width 1568 height 782
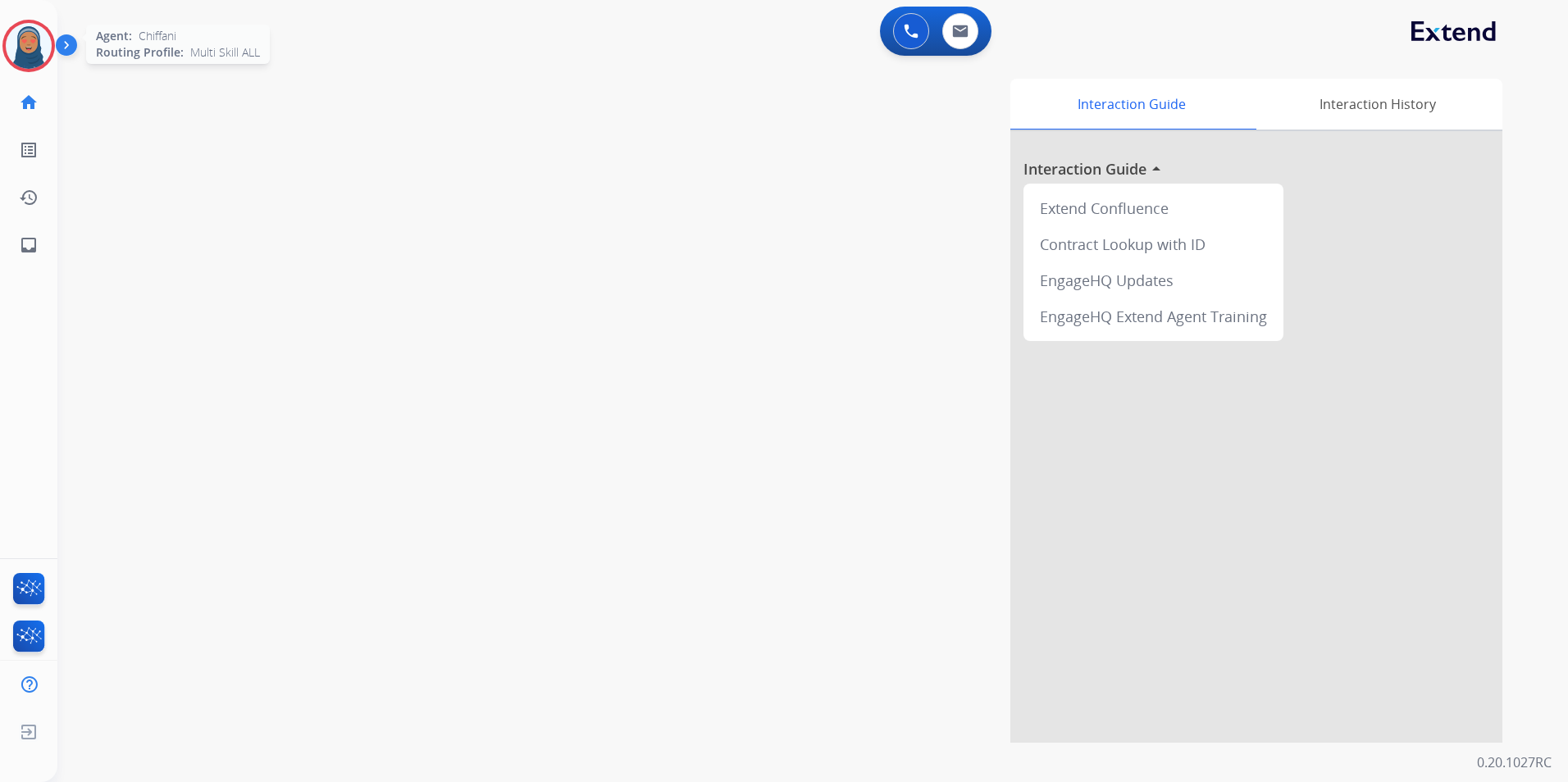
click at [16, 53] on img at bounding box center [29, 46] width 46 height 46
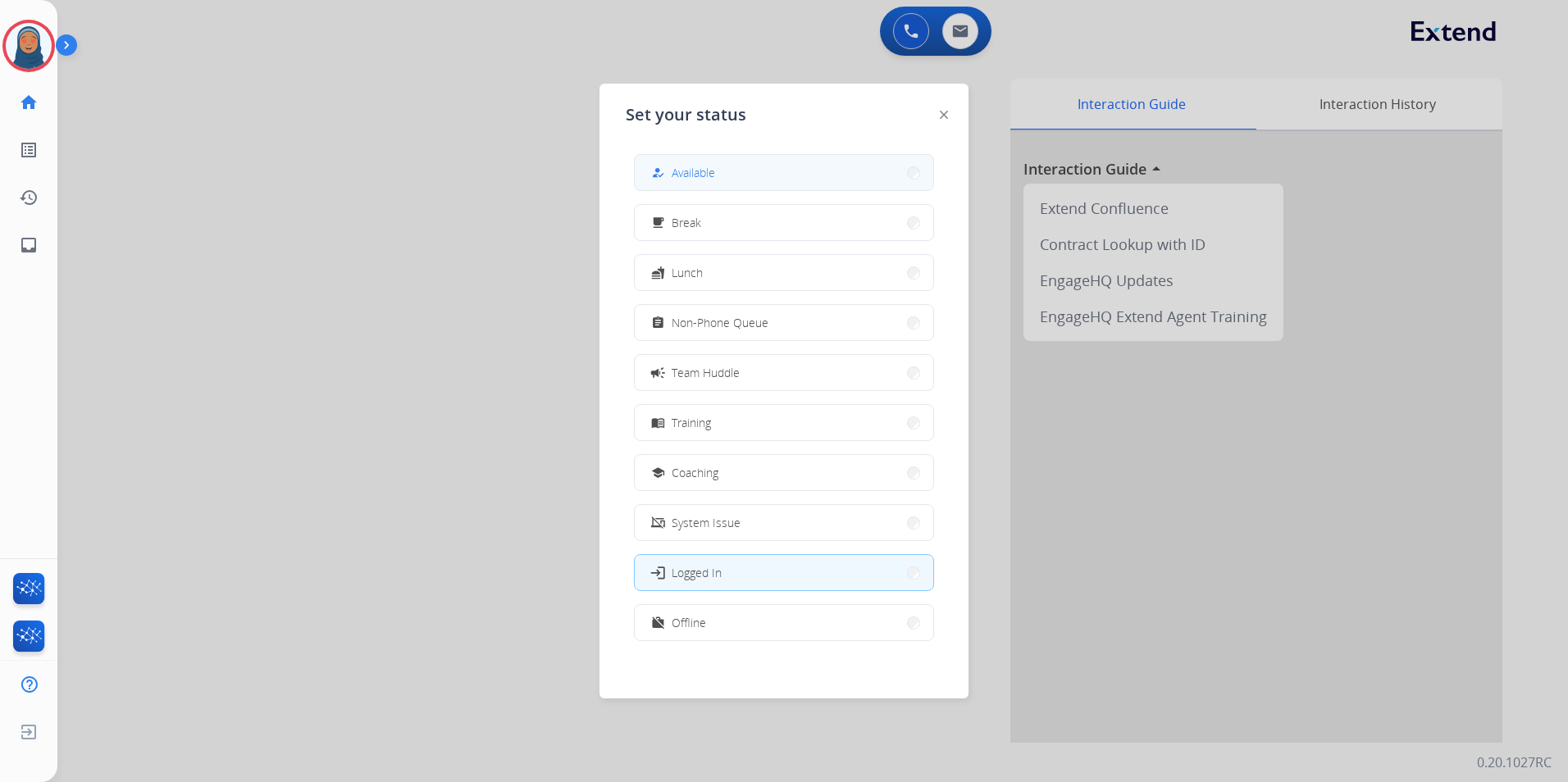
click at [774, 179] on button "how_to_reg Available" at bounding box center [784, 172] width 299 height 36
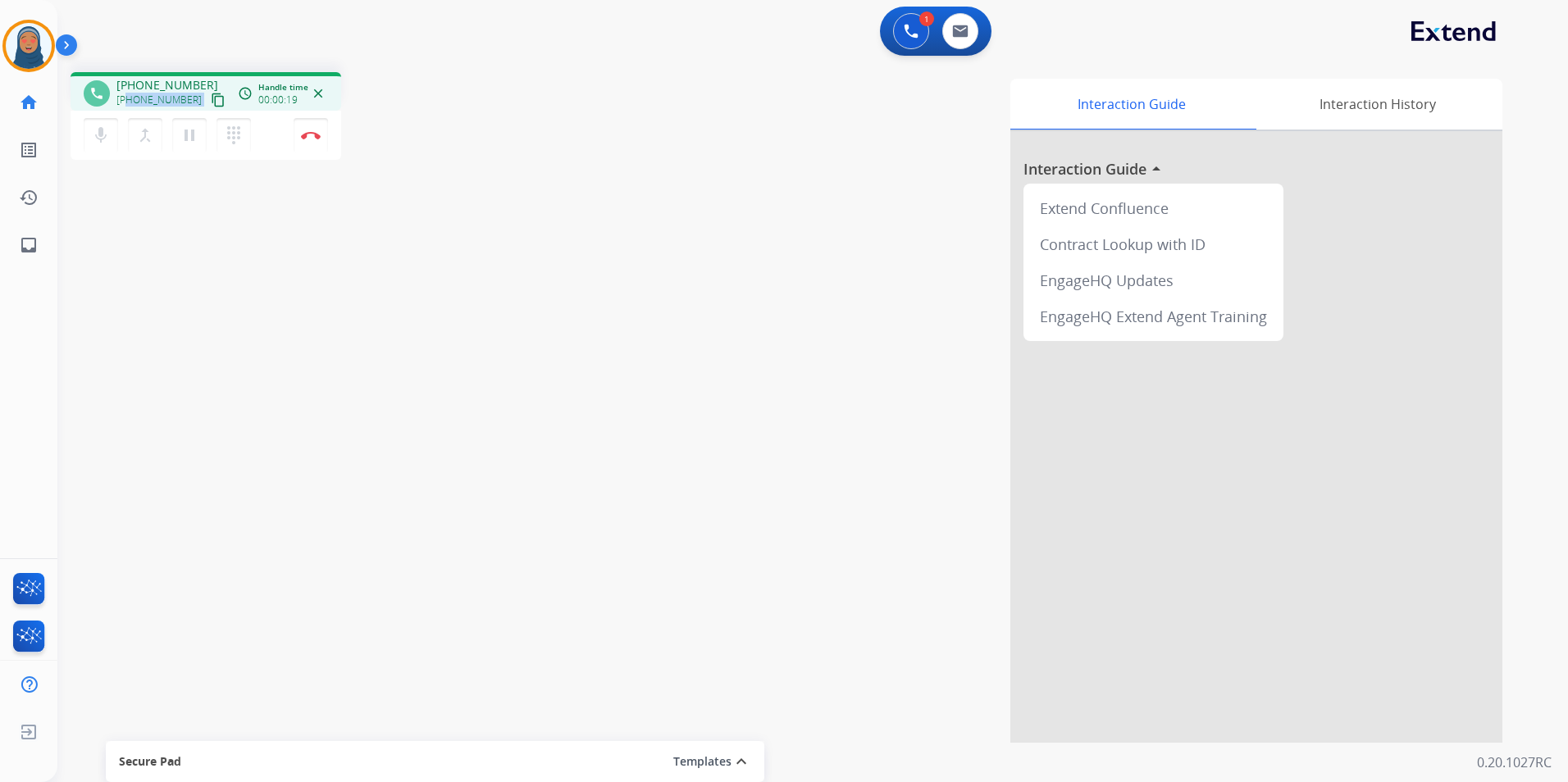
drag, startPoint x: 187, startPoint y: 102, endPoint x: 129, endPoint y: 104, distance: 58.0
click at [129, 104] on div "+16024870416 content_copy" at bounding box center [172, 100] width 111 height 19
copy div "6024870416 content_copy access_time Call metrics Queue 00:10 Hold 00:00 Talk 00…"
click at [320, 141] on button "Disconnect" at bounding box center [311, 135] width 35 height 35
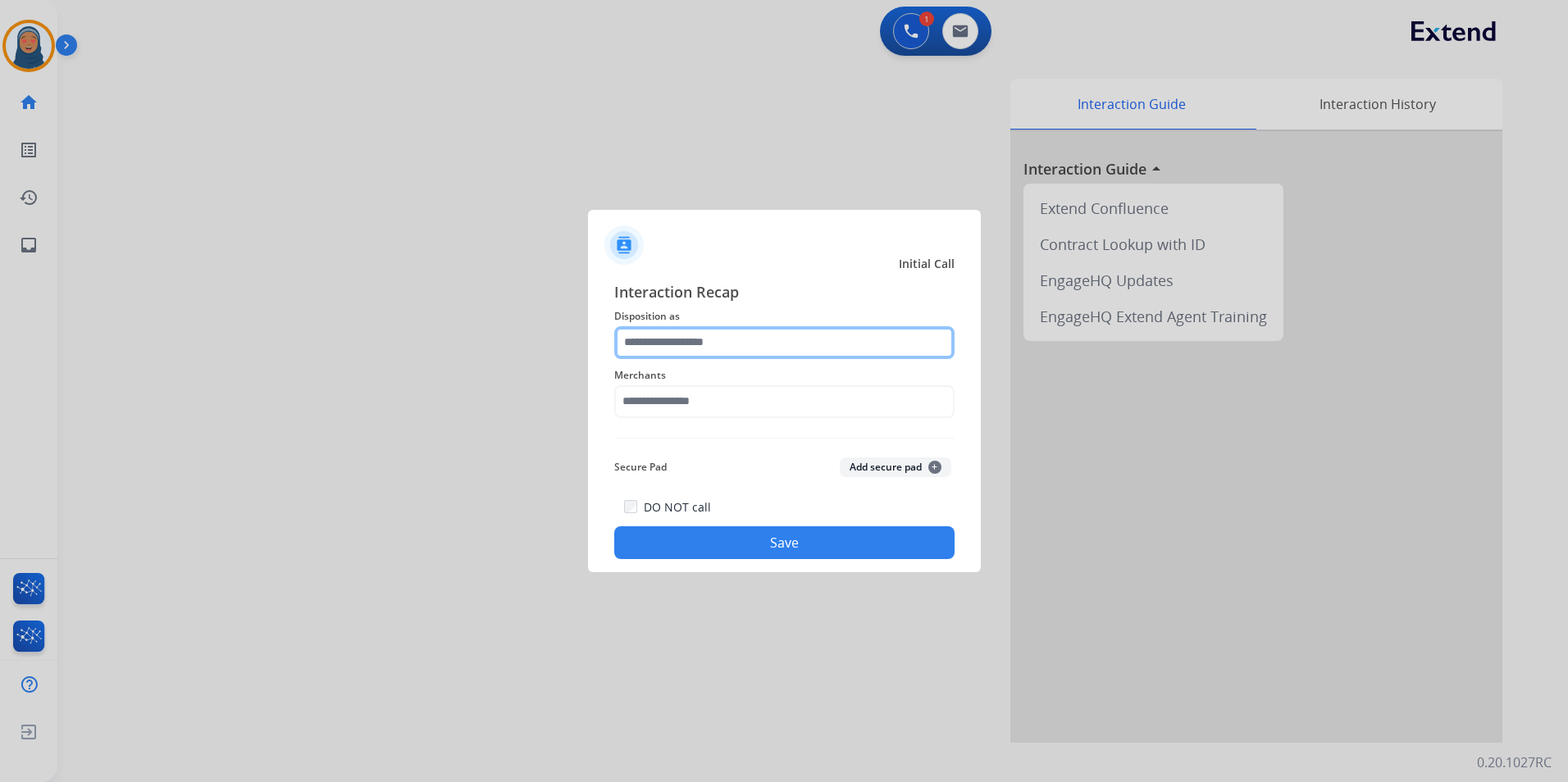
click at [753, 344] on input "text" at bounding box center [784, 343] width 340 height 33
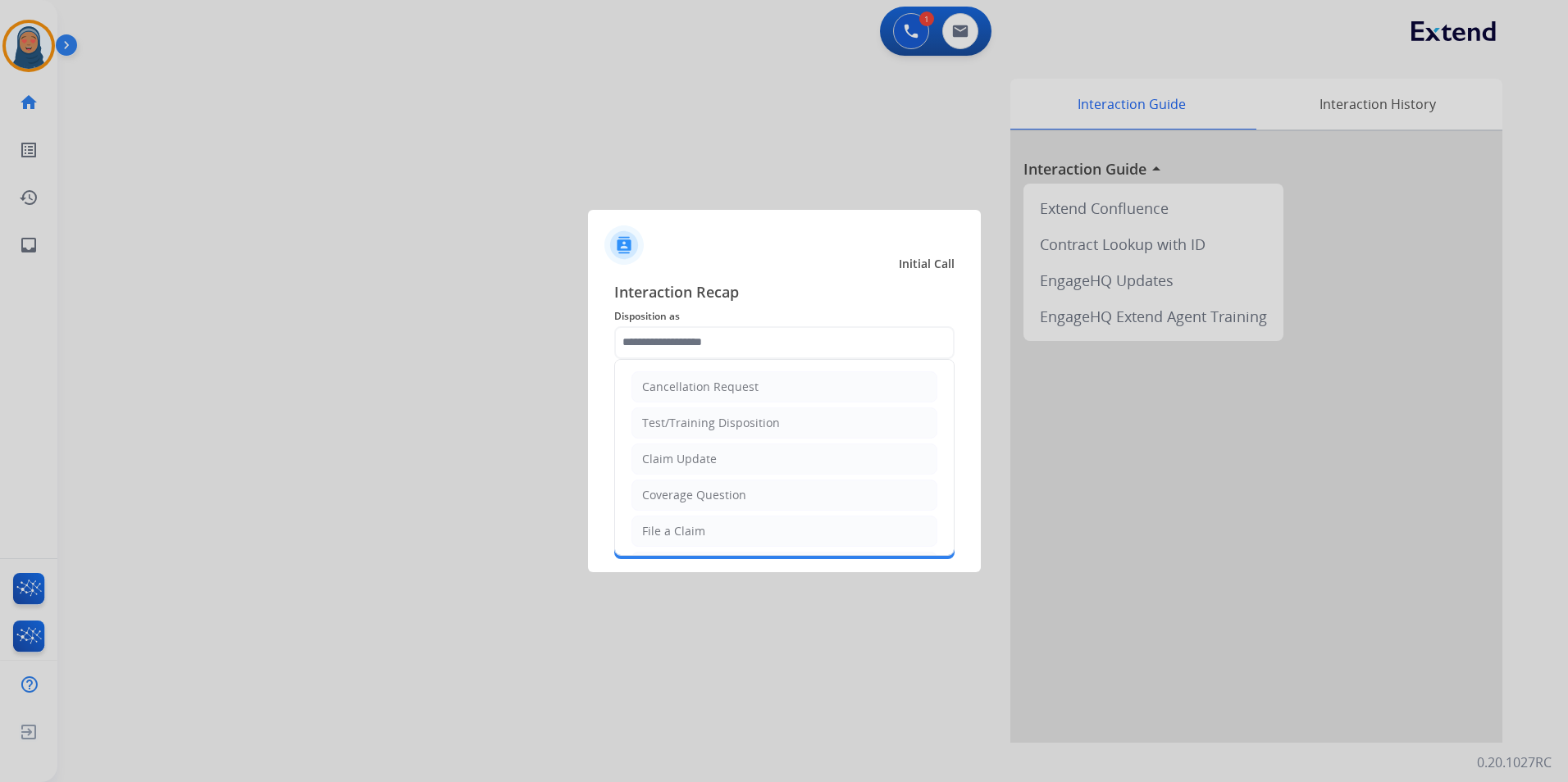
click at [710, 522] on li "File a Claim" at bounding box center [784, 531] width 306 height 31
type input "**********"
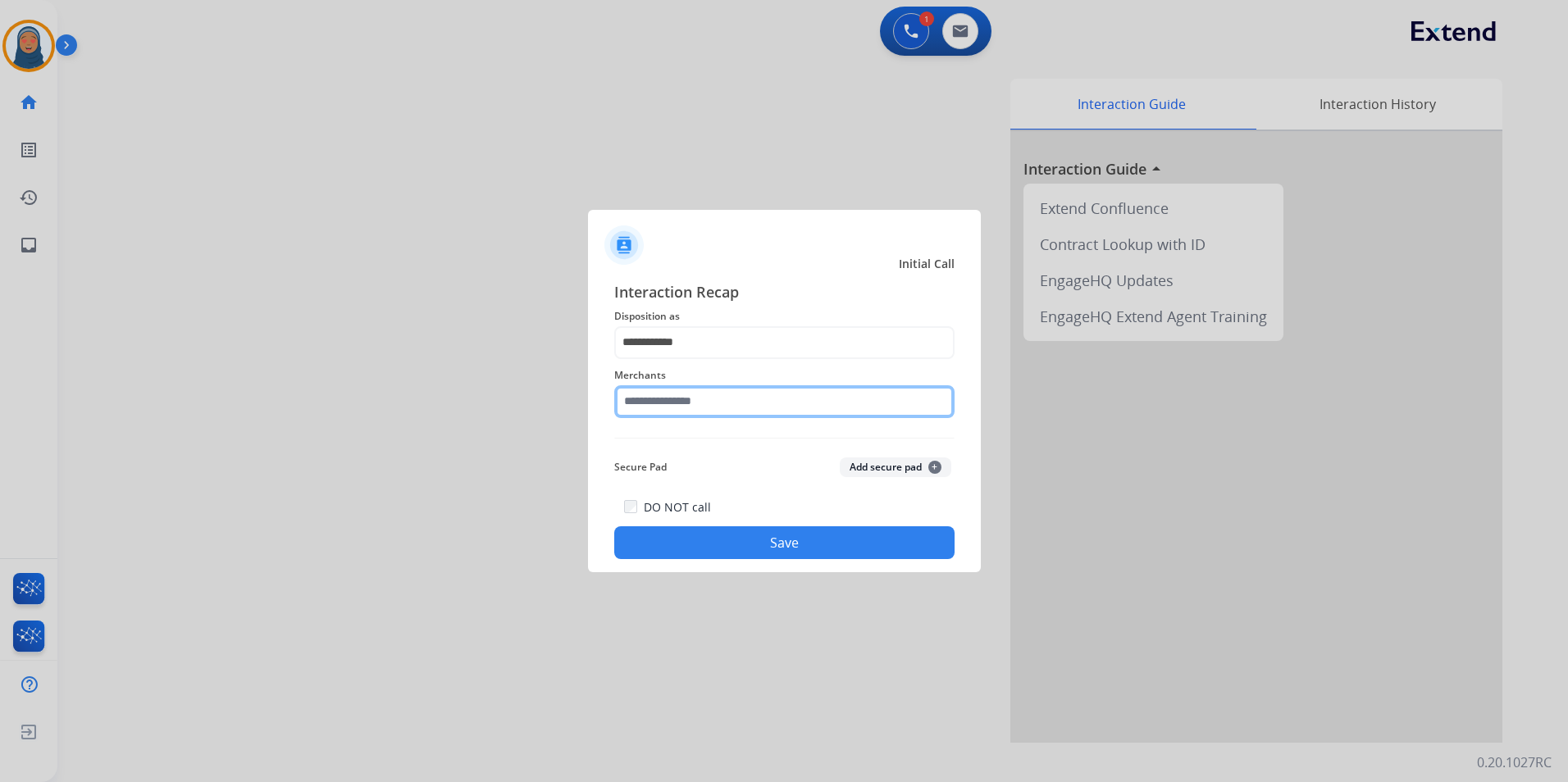
click at [718, 405] on input "text" at bounding box center [784, 402] width 340 height 33
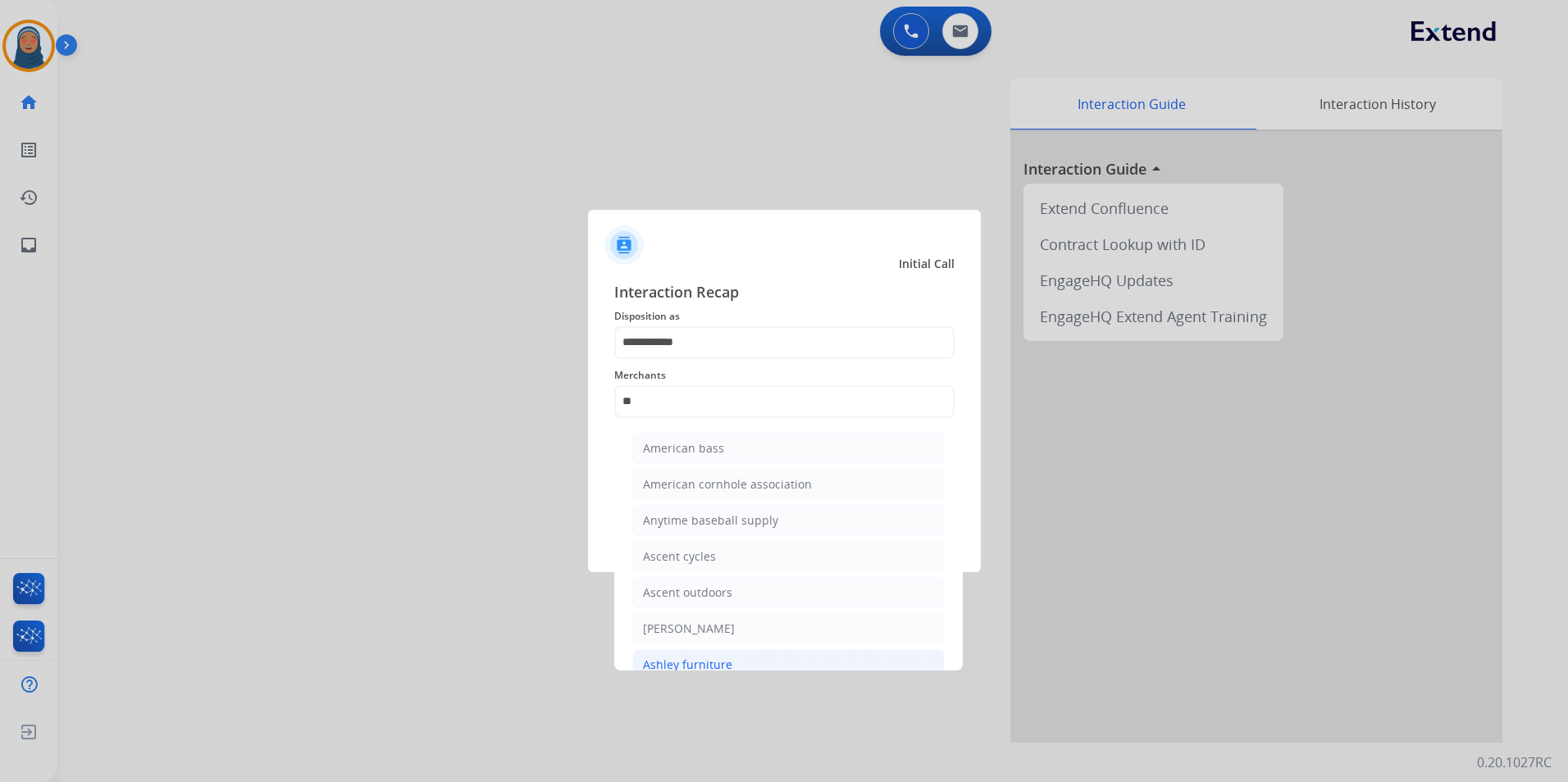
click at [674, 663] on div "Ashley furniture" at bounding box center [687, 665] width 89 height 16
type input "**********"
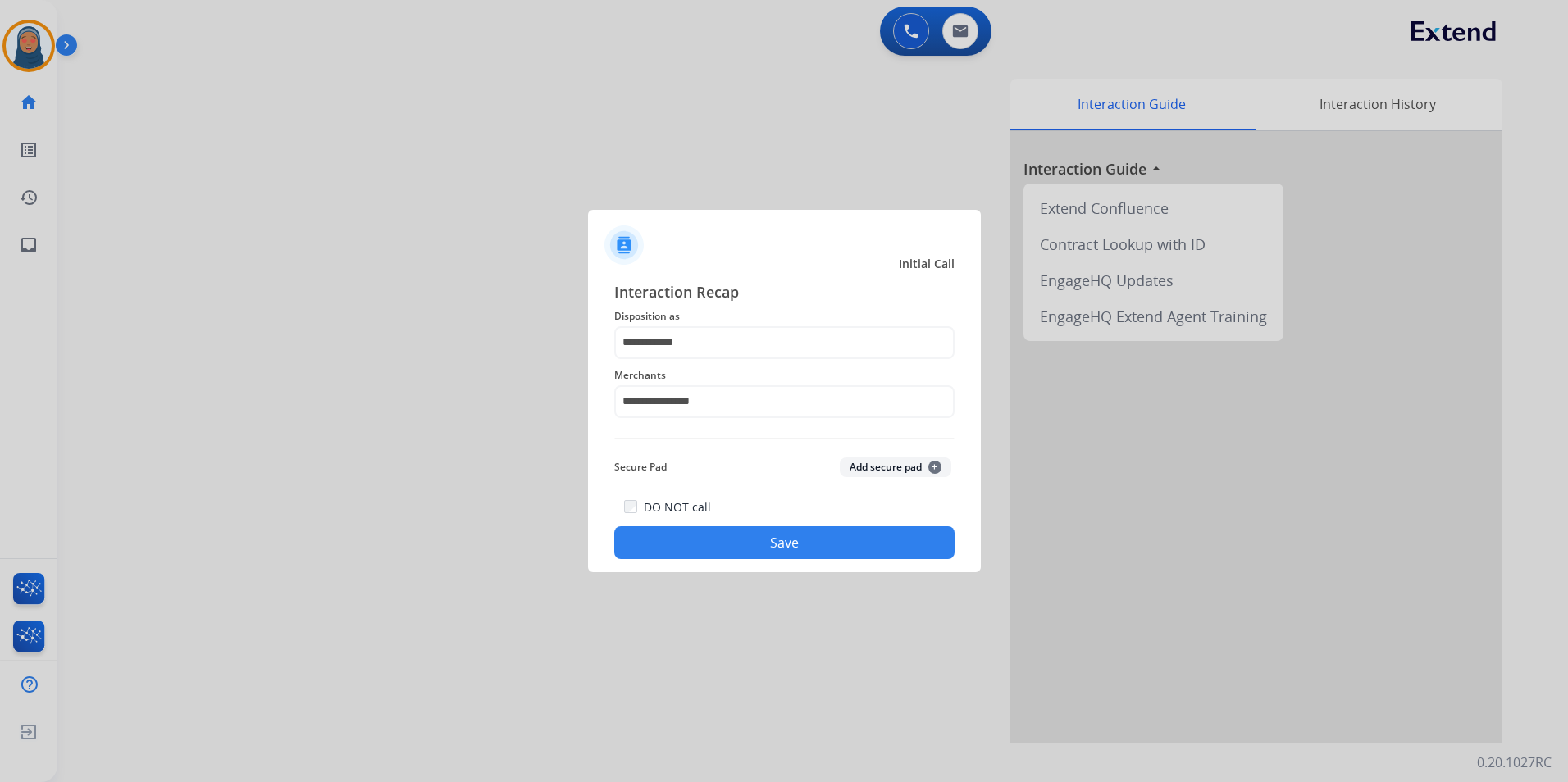
click at [759, 536] on button "Save" at bounding box center [784, 543] width 340 height 33
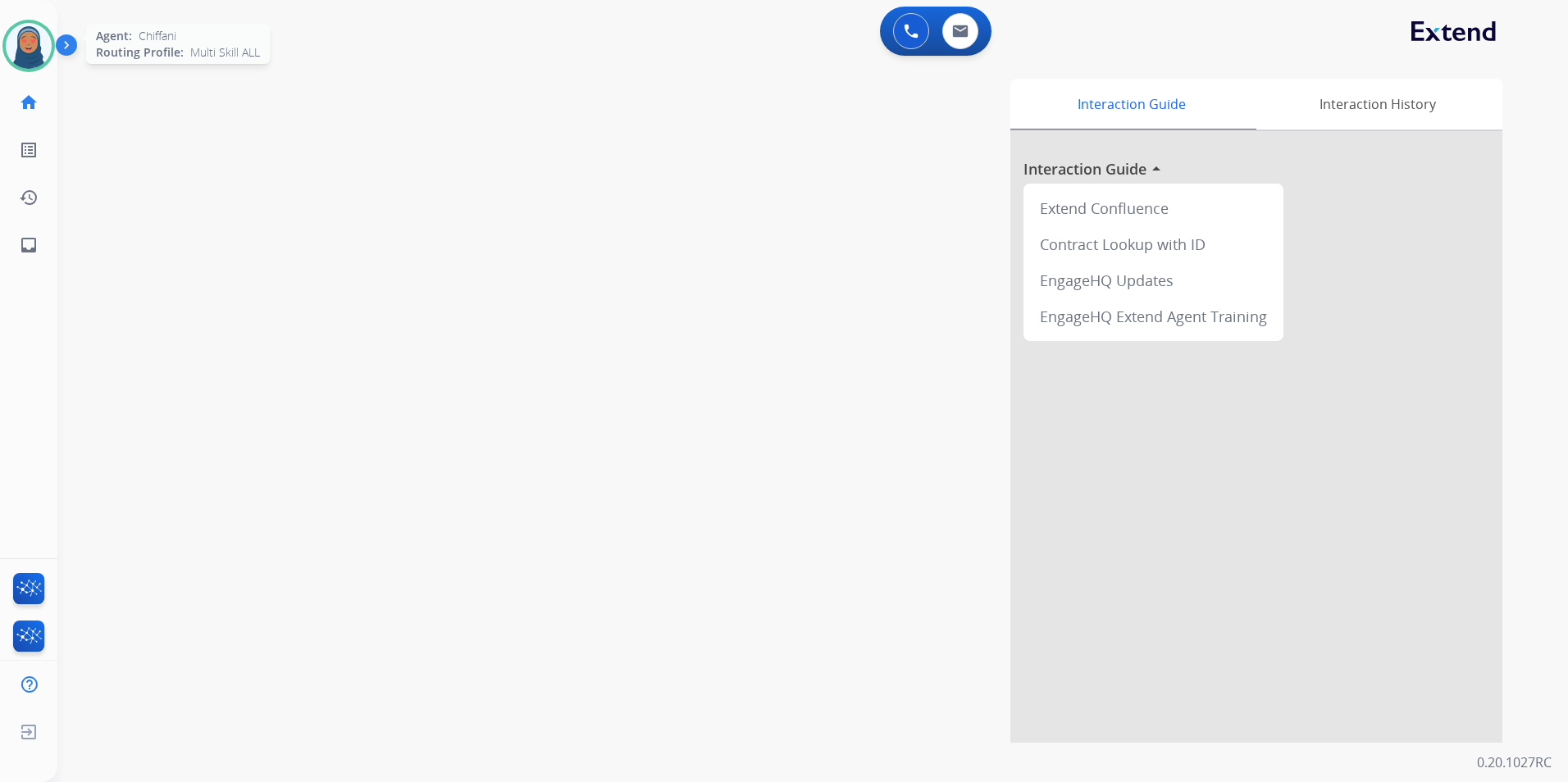
click at [22, 50] on img at bounding box center [29, 46] width 46 height 46
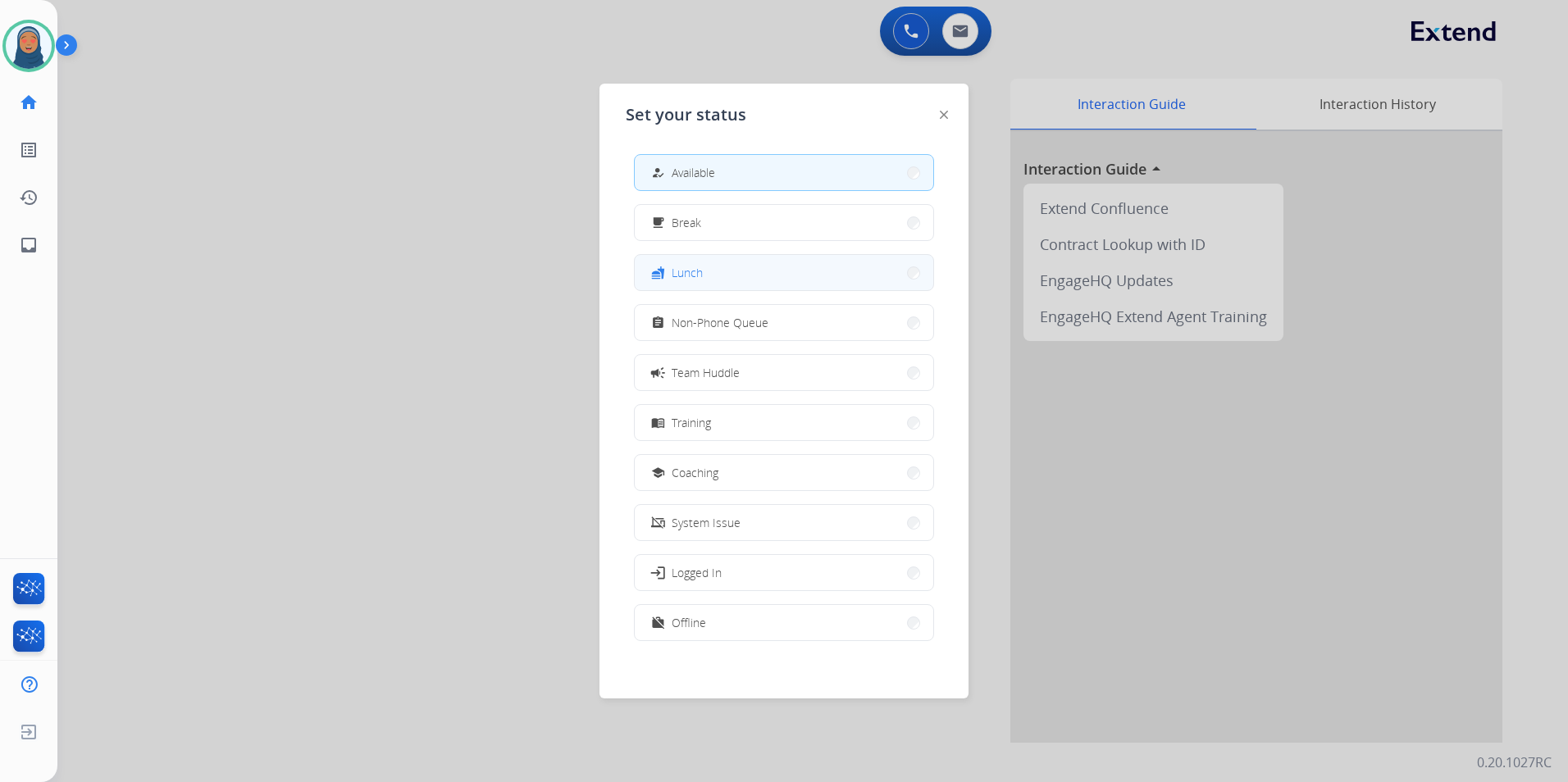
click at [712, 273] on button "fastfood Lunch" at bounding box center [784, 272] width 299 height 36
